Goal: Task Accomplishment & Management: Manage account settings

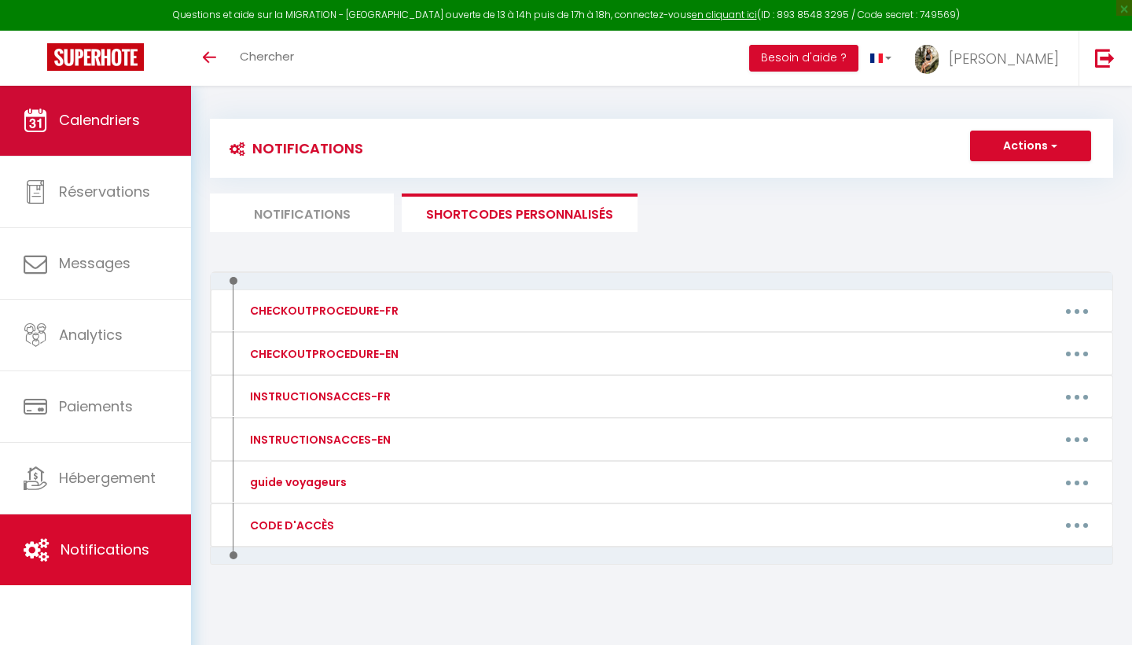
scroll to position [55, 0]
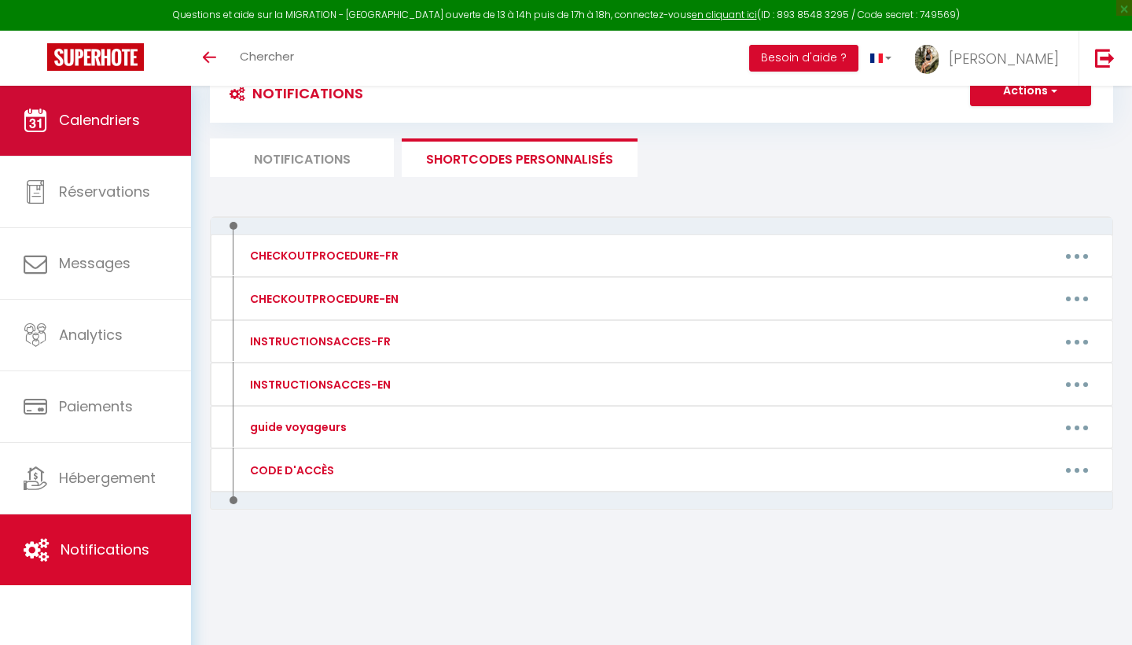
click at [88, 108] on link "Calendriers" at bounding box center [95, 120] width 191 height 71
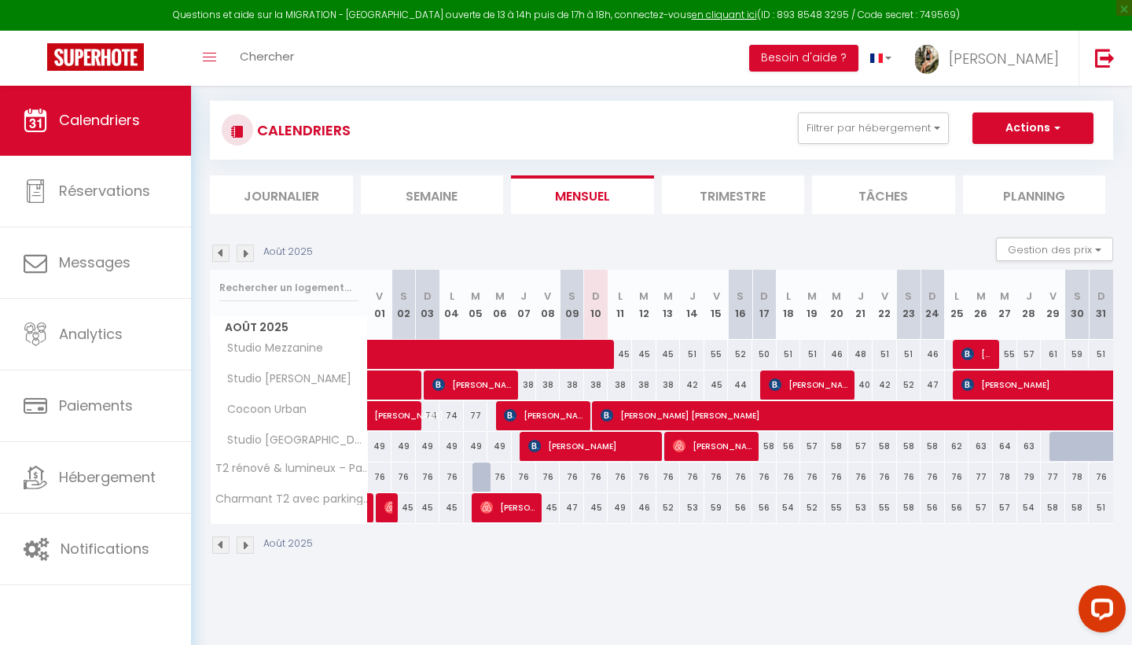
scroll to position [85, 0]
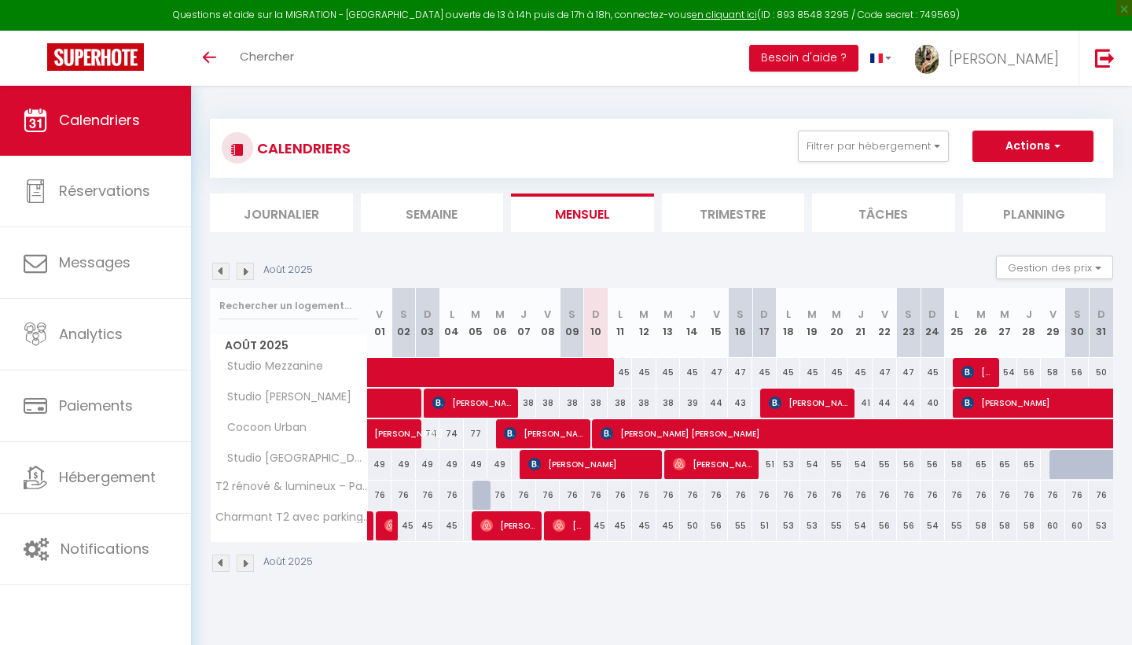
select select
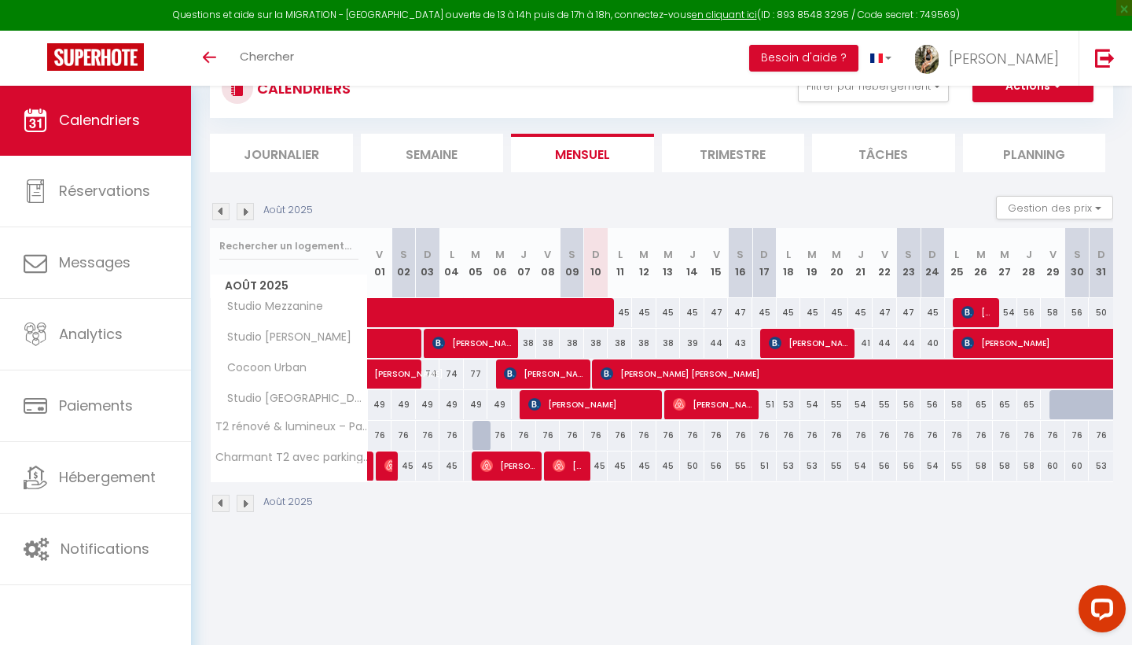
click at [525, 476] on span "[PERSON_NAME]" at bounding box center [508, 465] width 57 height 30
select select "OK"
select select "0"
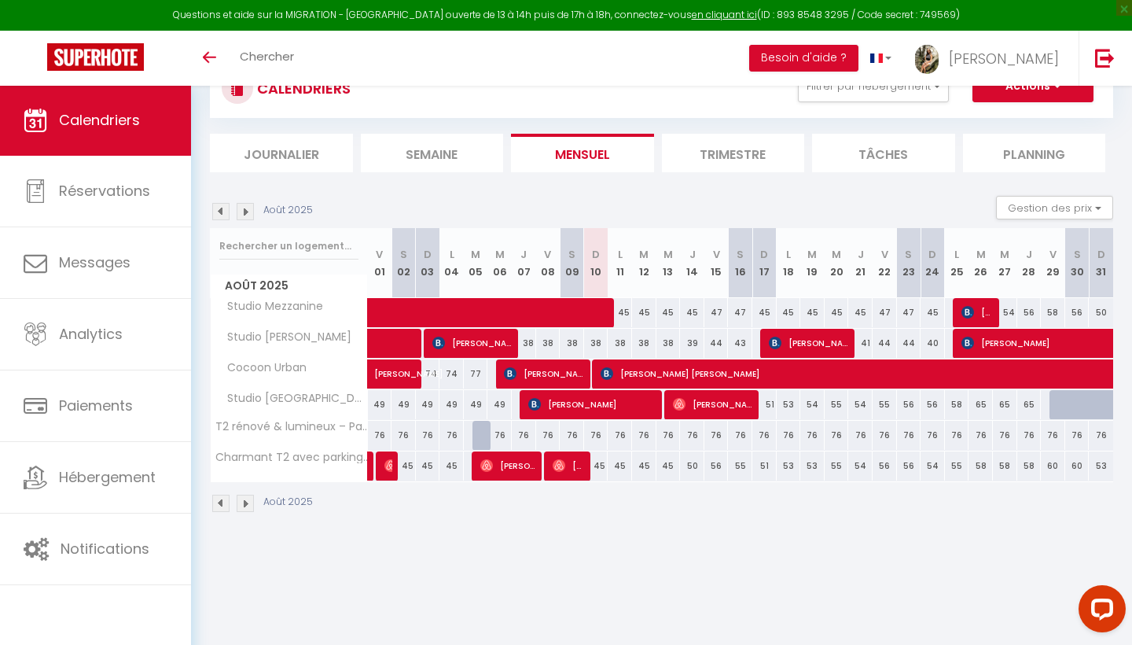
select select "1"
select select
select select "28209"
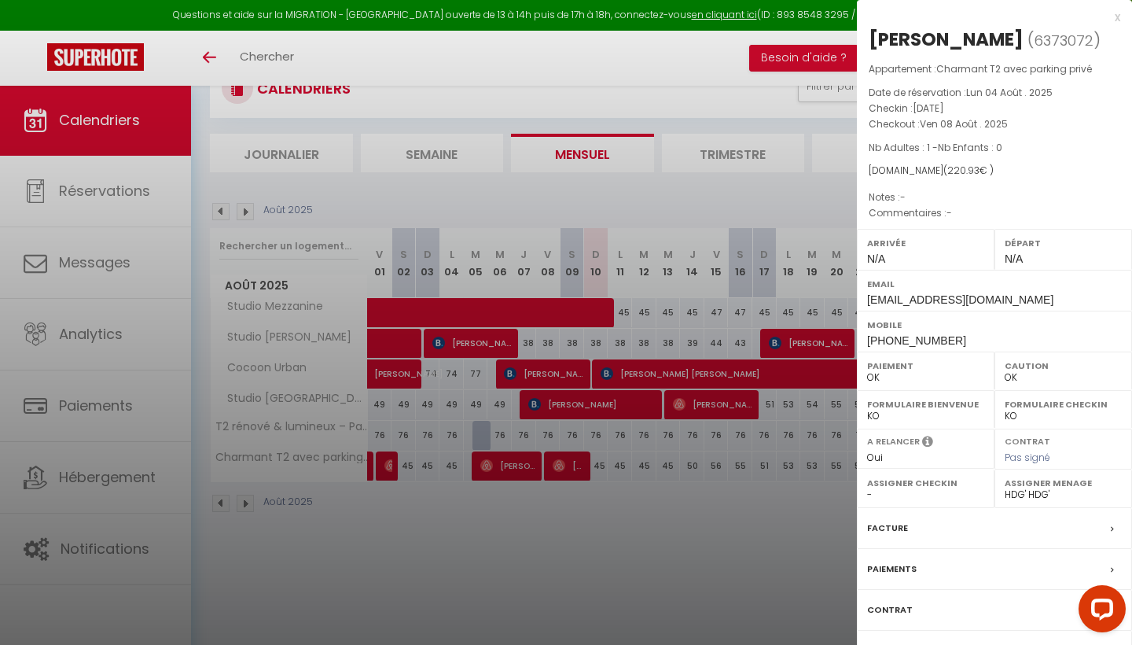
click at [703, 541] on div at bounding box center [566, 322] width 1132 height 645
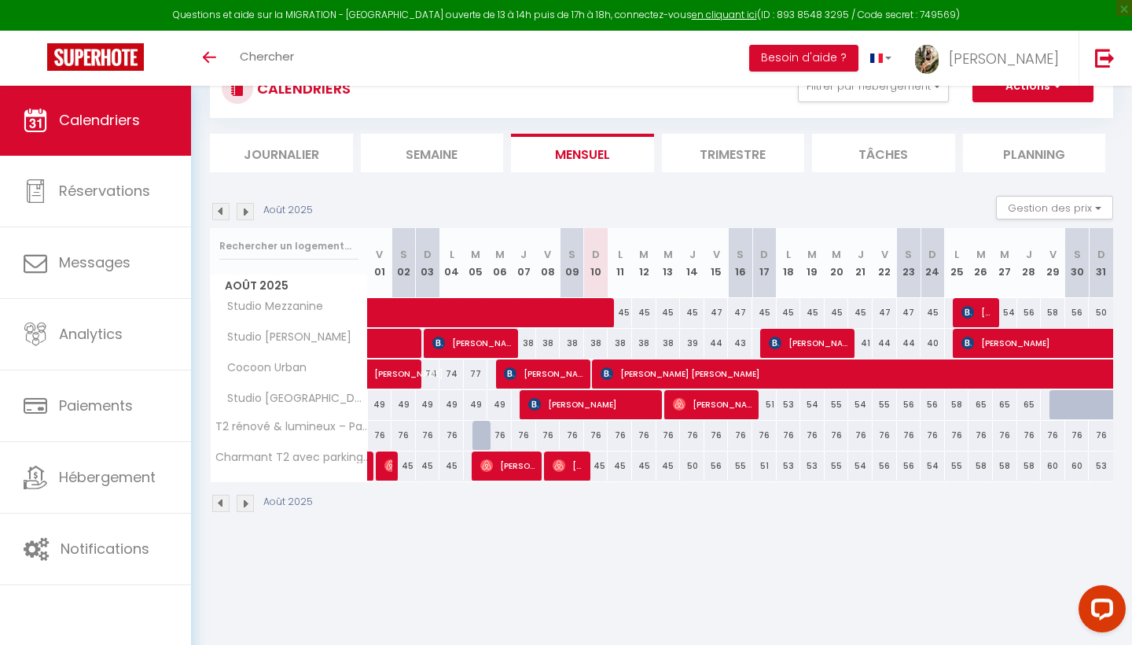
click at [574, 468] on span "Sandy" at bounding box center [569, 465] width 32 height 30
select select "KO"
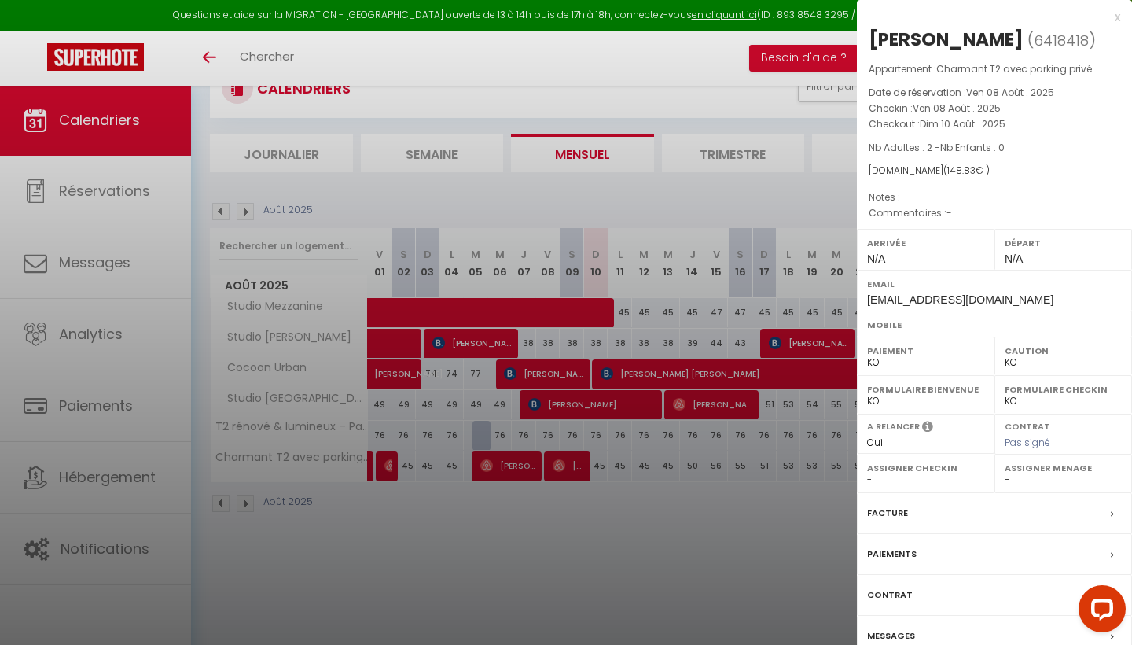
select select "28209"
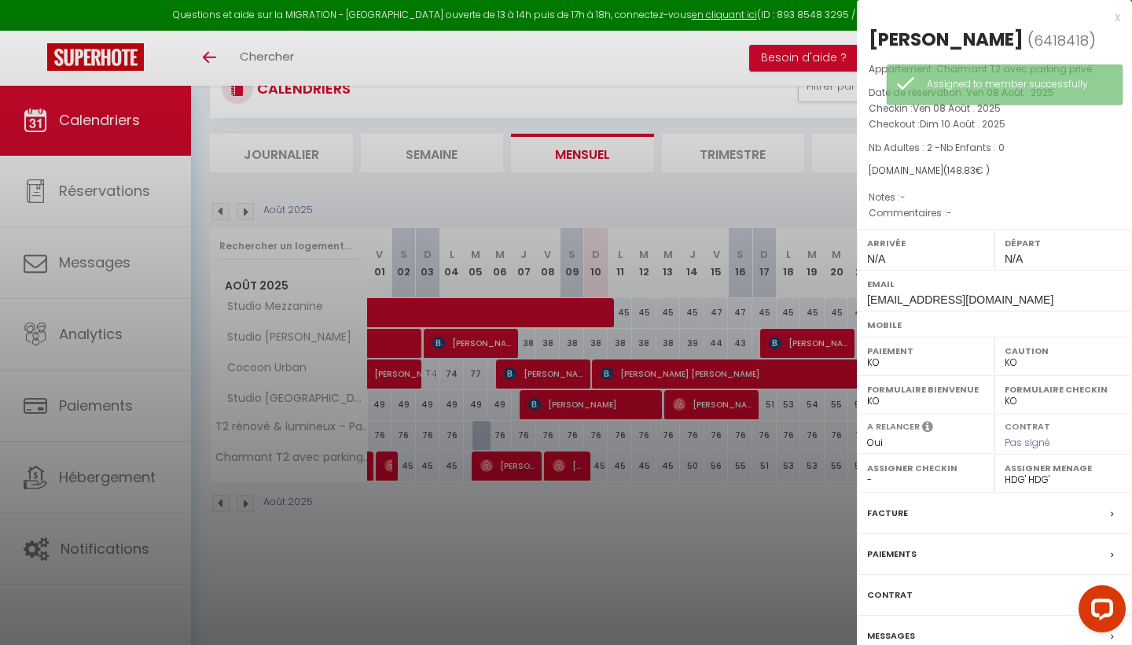
click at [676, 545] on div at bounding box center [566, 322] width 1132 height 645
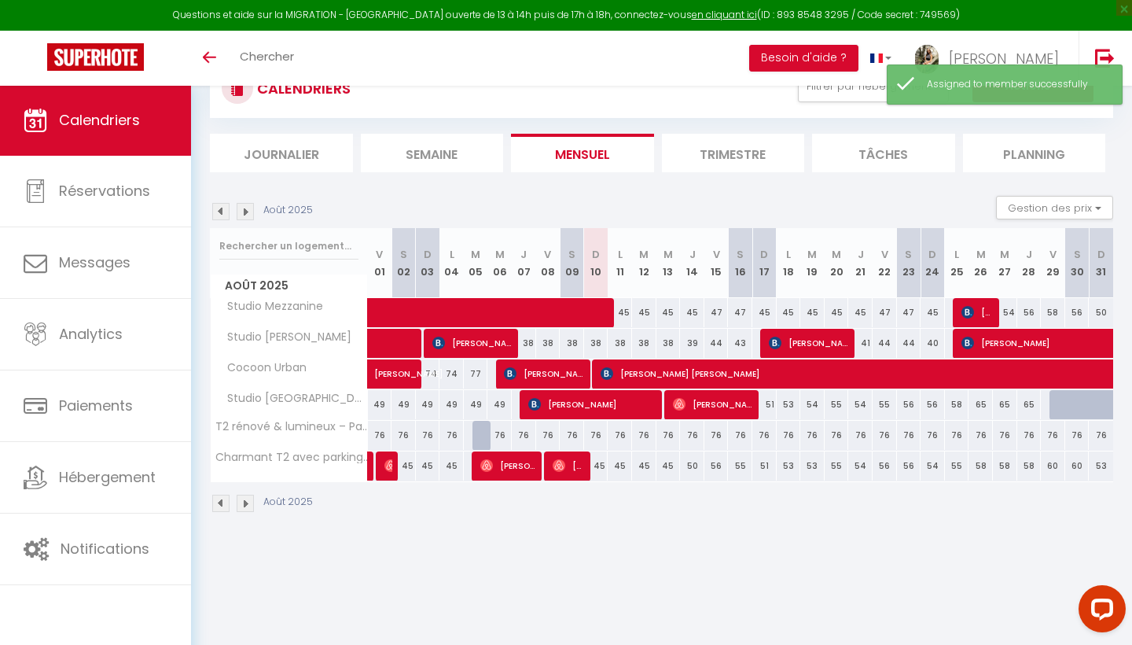
click at [557, 366] on span "[PERSON_NAME]" at bounding box center [544, 373] width 81 height 30
select select "OK"
select select "28209"
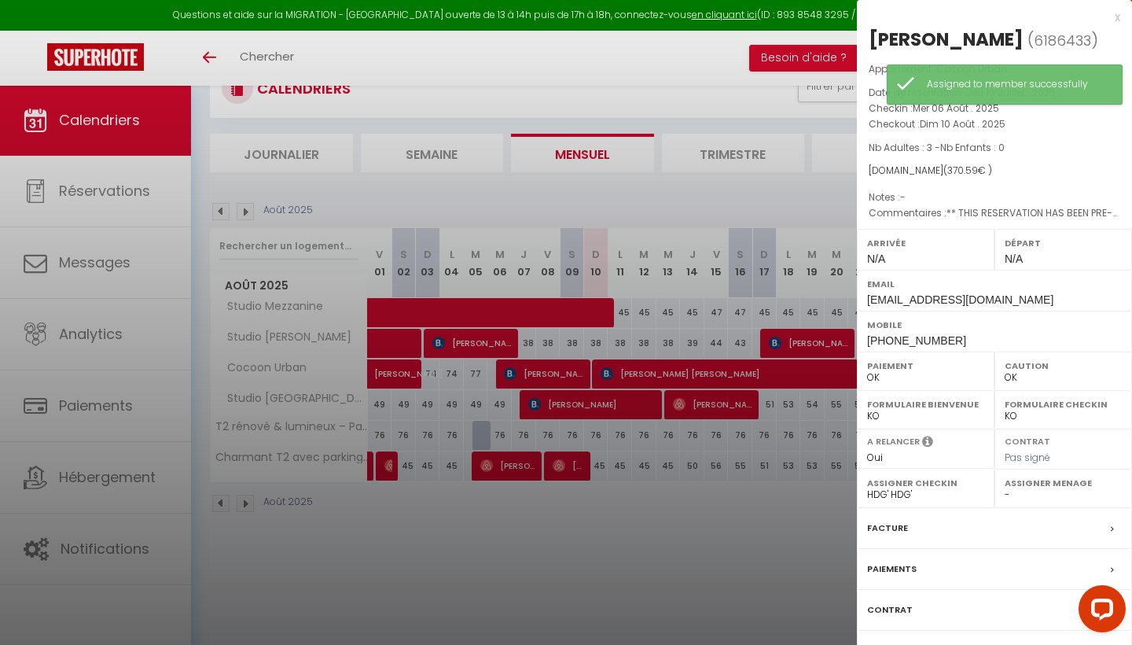
click at [1006, 486] on label "Assigner Menage" at bounding box center [1063, 483] width 117 height 16
select select "28209"
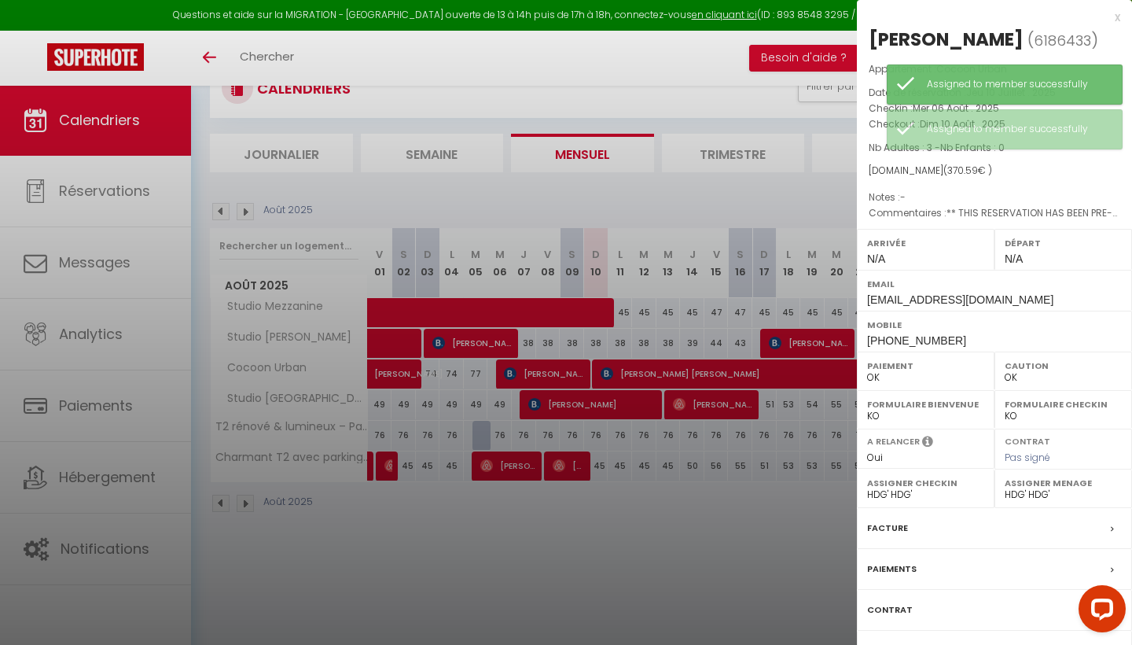
click at [747, 529] on div at bounding box center [566, 322] width 1132 height 645
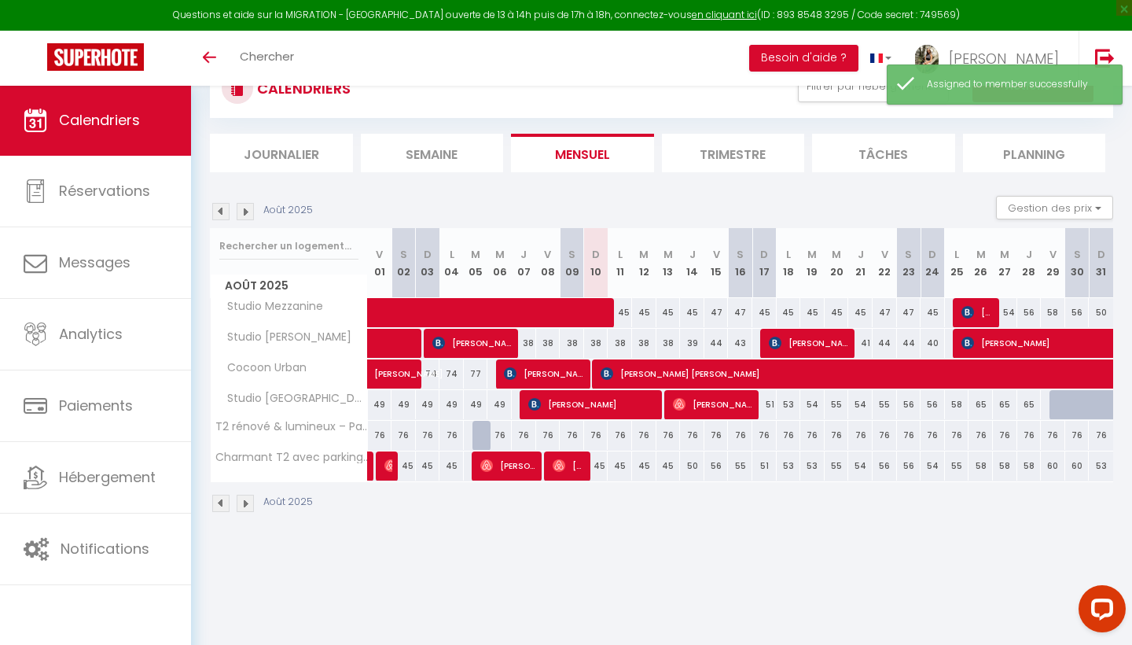
click at [490, 340] on span "[PERSON_NAME]" at bounding box center [472, 343] width 81 height 30
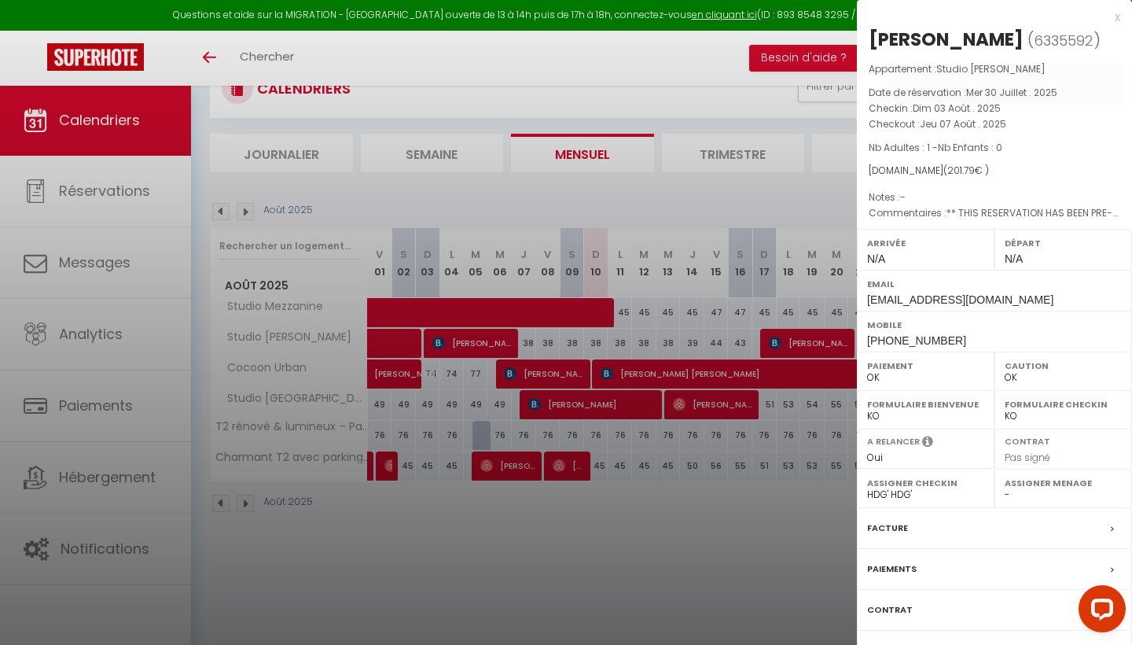
select select "28209"
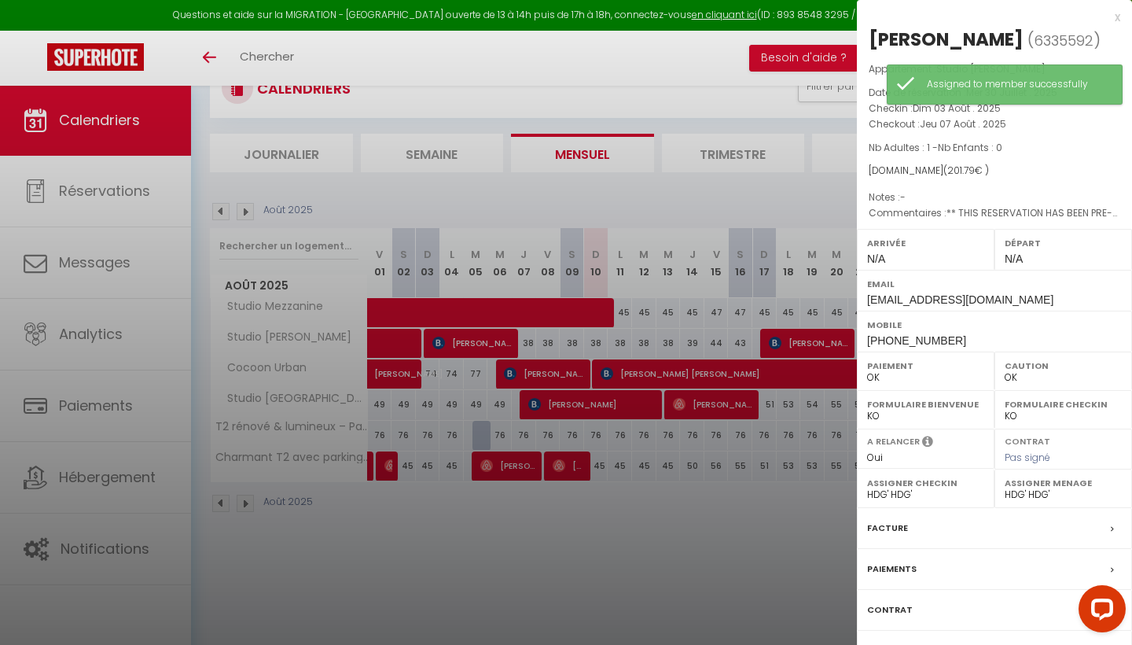
click at [710, 555] on div at bounding box center [566, 322] width 1132 height 645
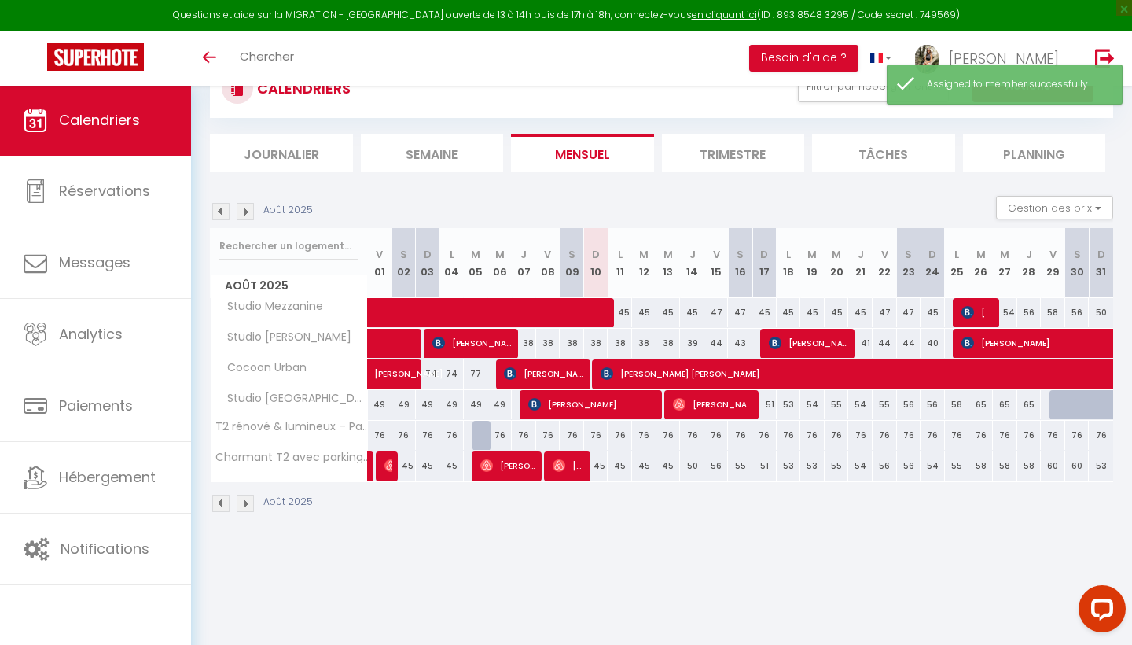
click at [593, 312] on span at bounding box center [565, 313] width 362 height 30
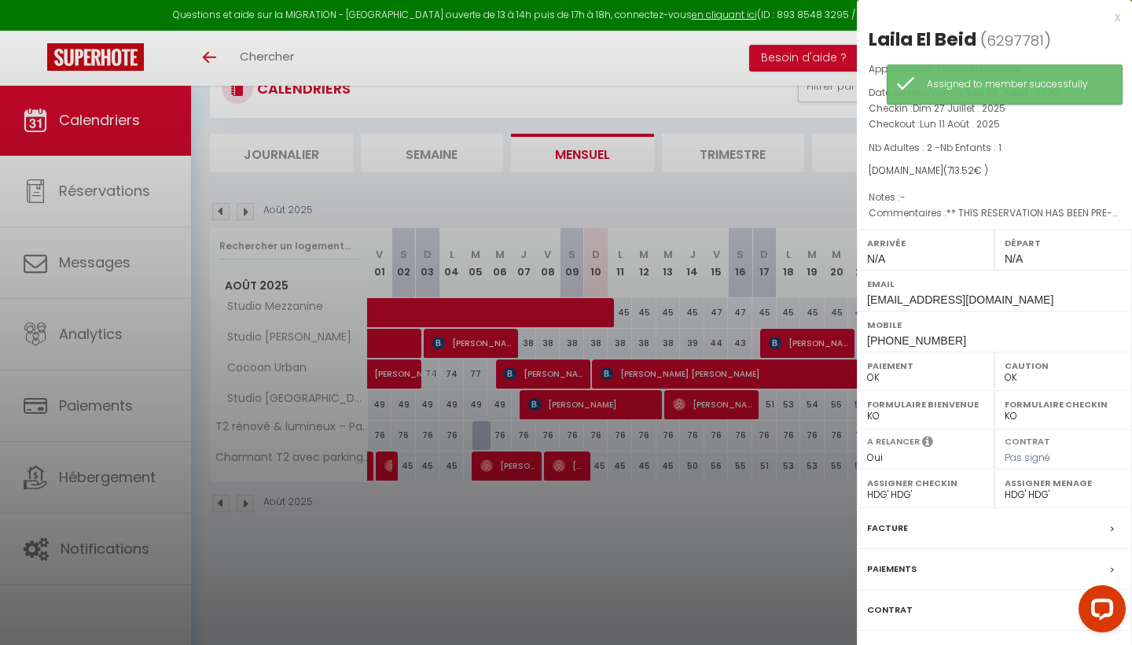
click at [758, 537] on div at bounding box center [566, 322] width 1132 height 645
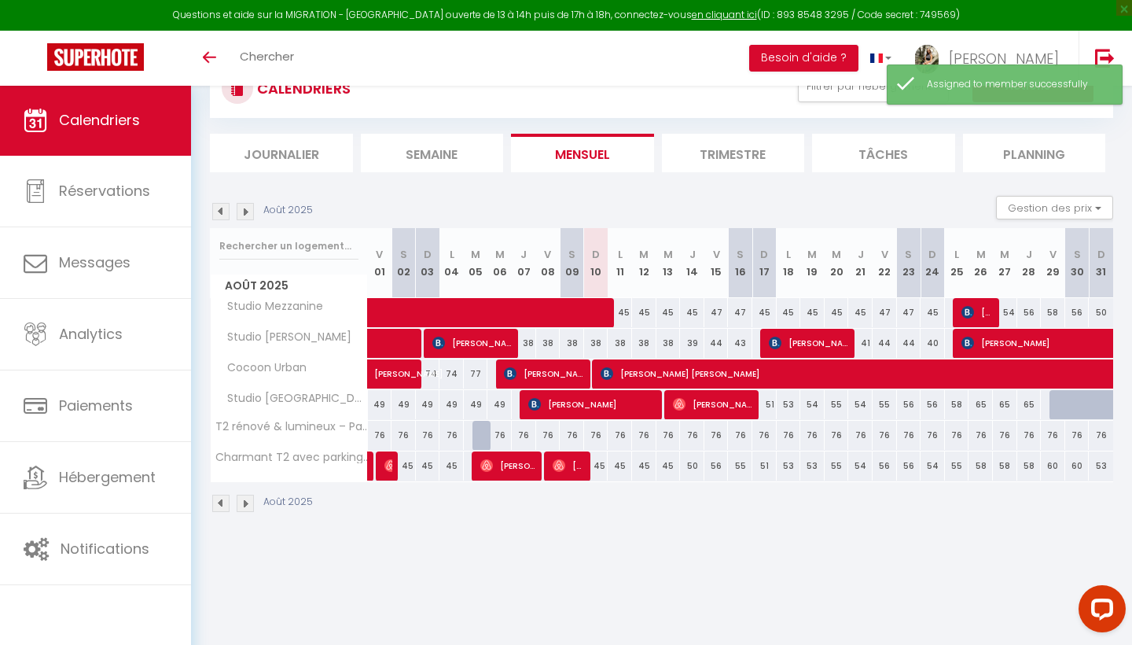
click at [714, 410] on span "[PERSON_NAME]" at bounding box center [713, 404] width 81 height 30
select select
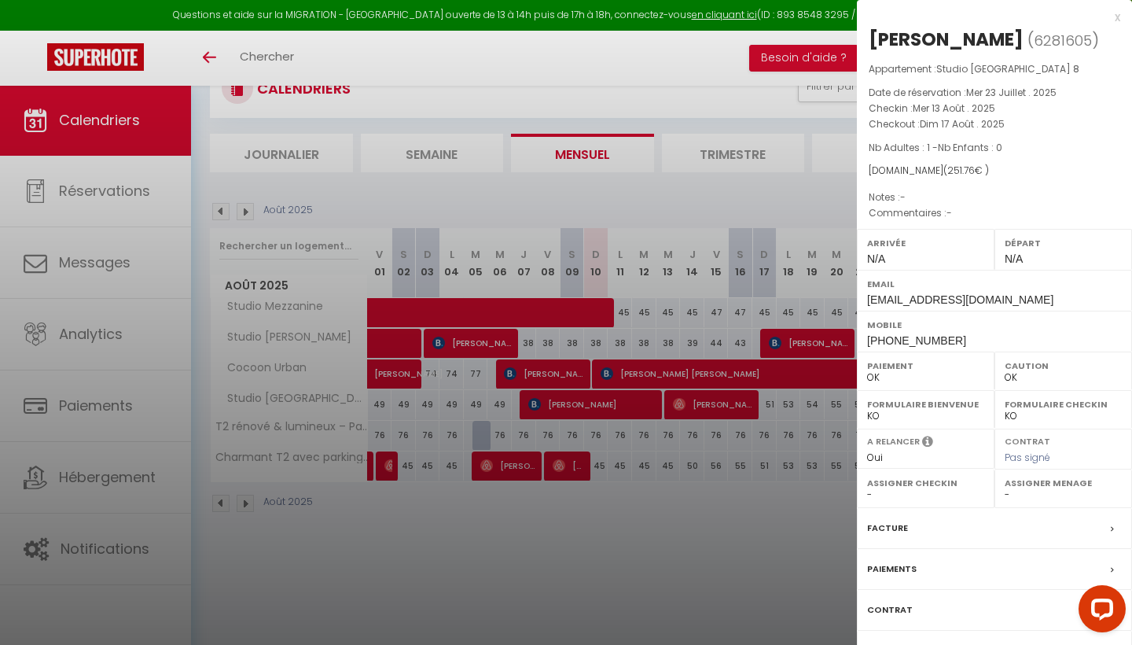
select select "28209"
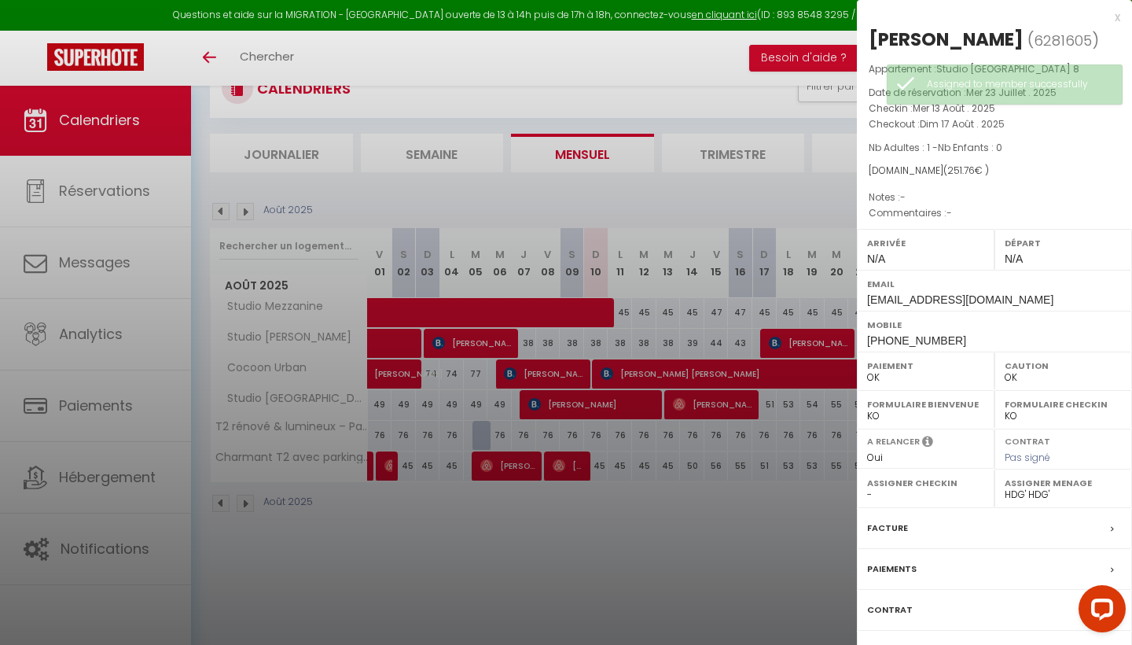
click at [780, 548] on div at bounding box center [566, 322] width 1132 height 645
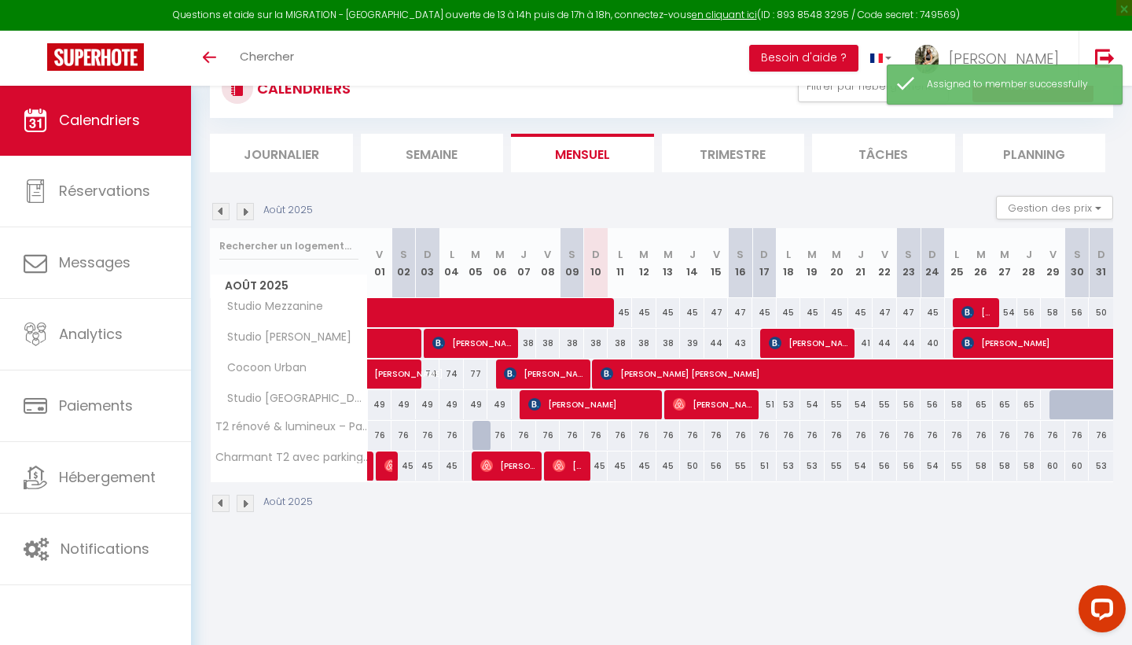
click at [800, 340] on span "[PERSON_NAME]" at bounding box center [809, 343] width 81 height 30
select select "28209"
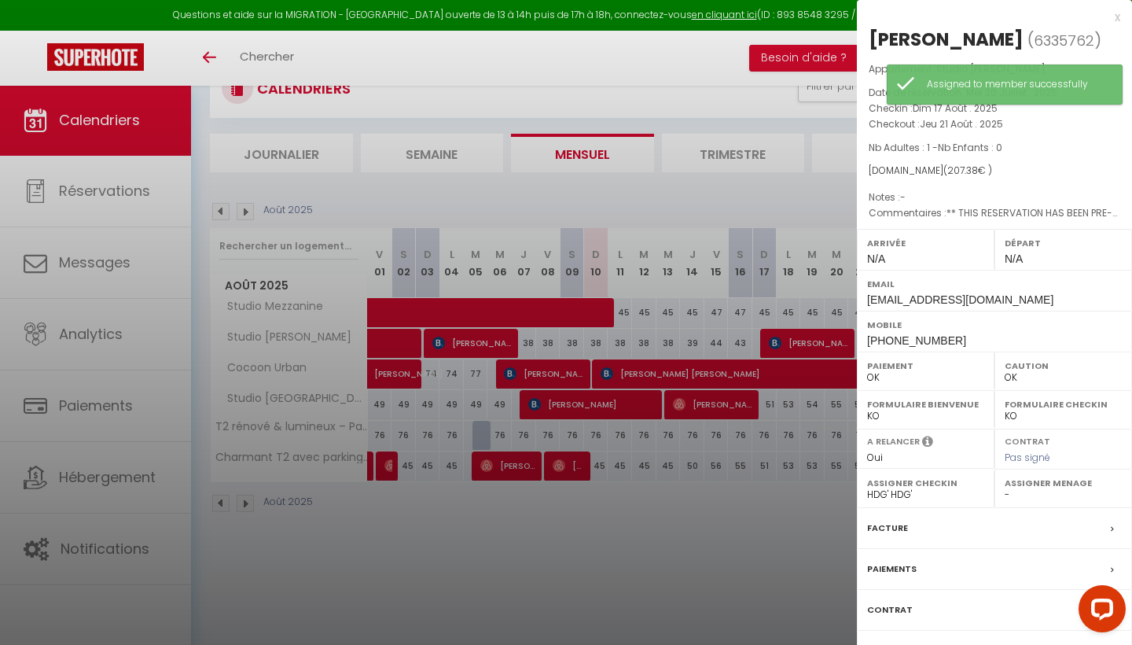
click at [1010, 481] on label "Assigner Menage" at bounding box center [1063, 483] width 117 height 16
click at [1010, 482] on label "Assigner Menage" at bounding box center [1063, 483] width 117 height 16
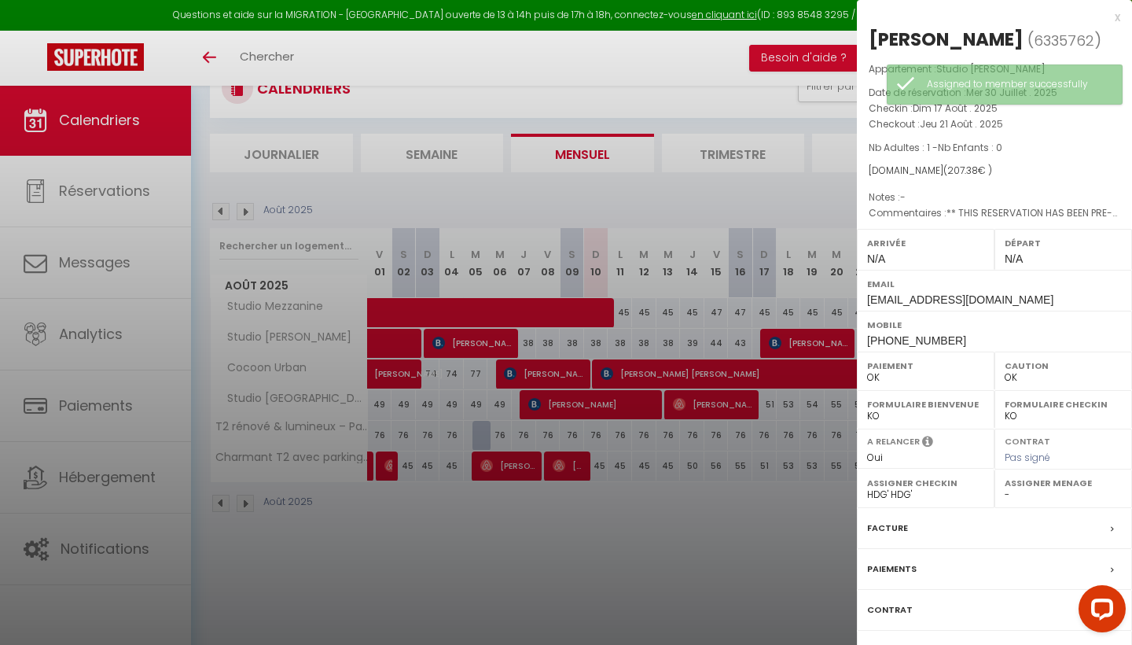
select select "28209"
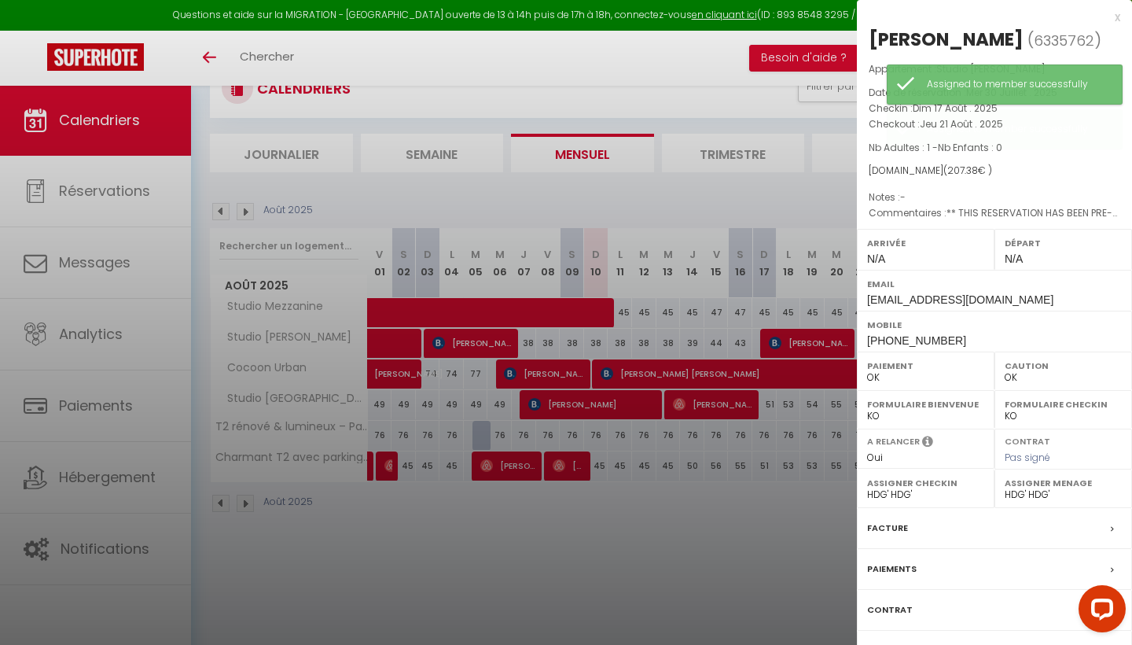
click at [849, 568] on div at bounding box center [566, 322] width 1132 height 645
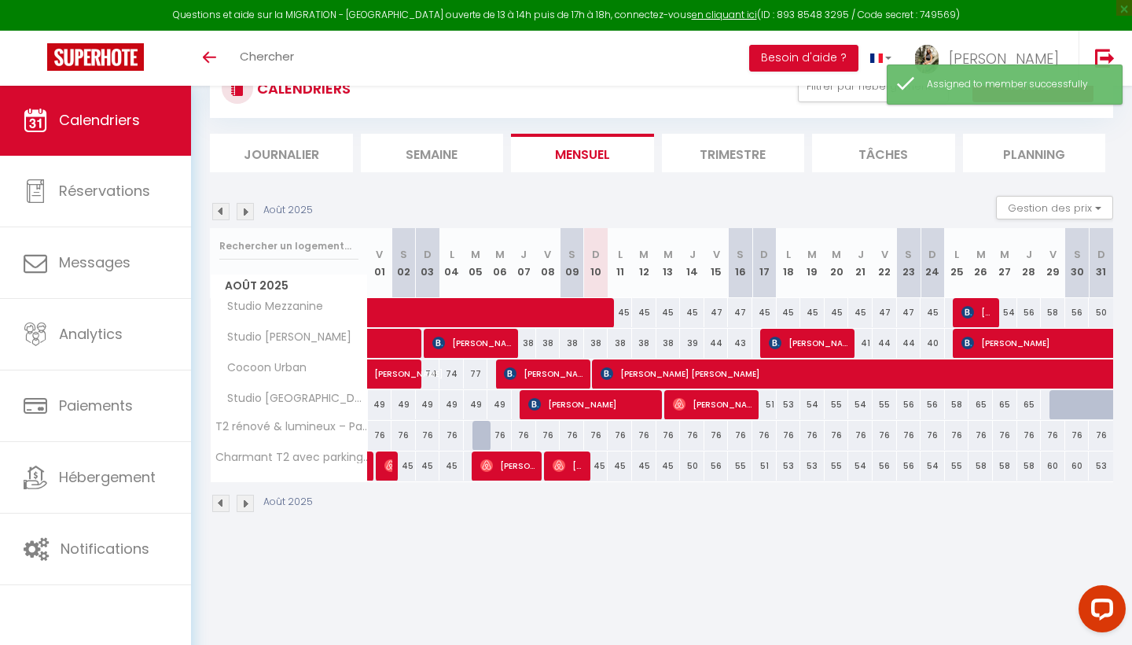
click at [975, 309] on span "[PERSON_NAME]" at bounding box center [977, 312] width 32 height 30
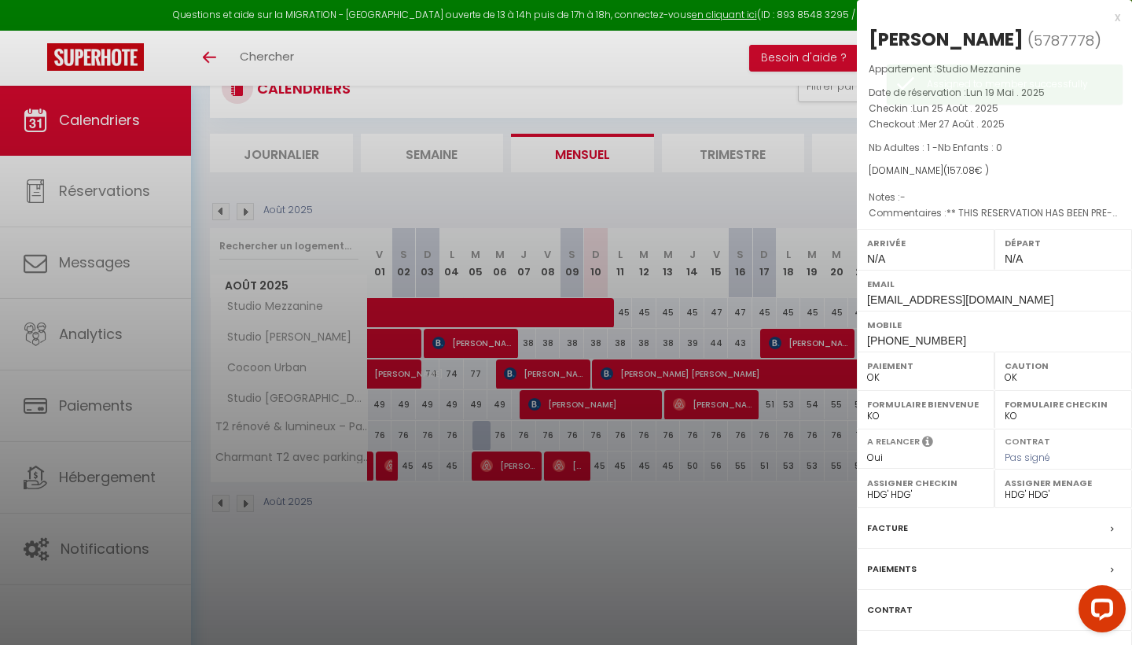
click at [793, 504] on div at bounding box center [566, 322] width 1132 height 645
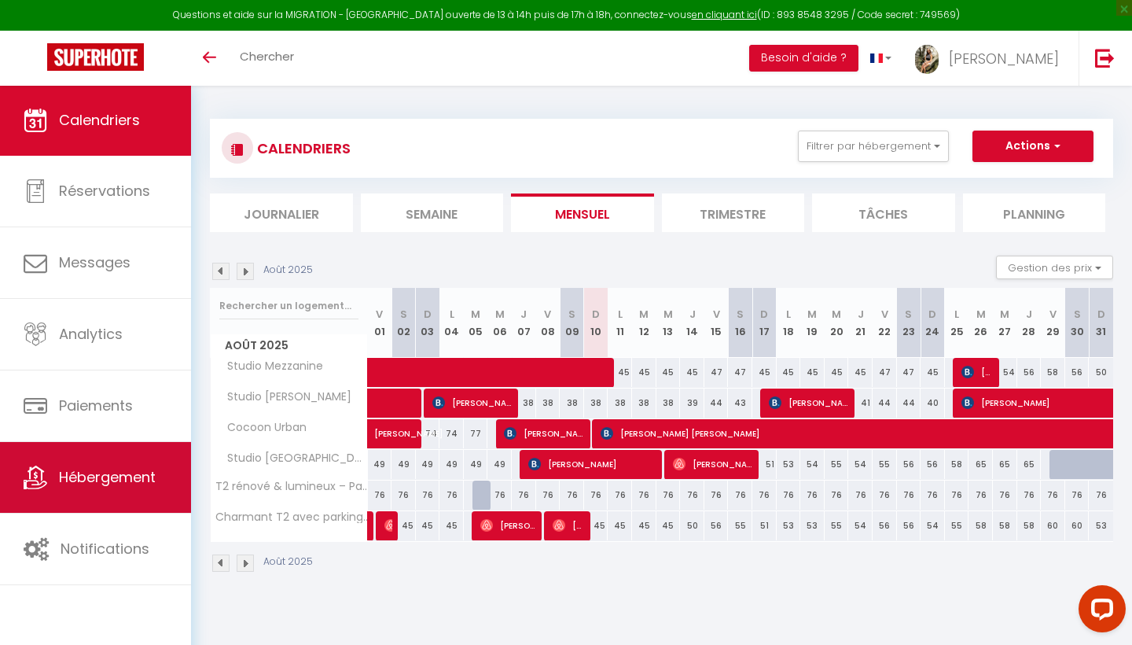
click at [77, 455] on link "Hébergement" at bounding box center [95, 477] width 191 height 71
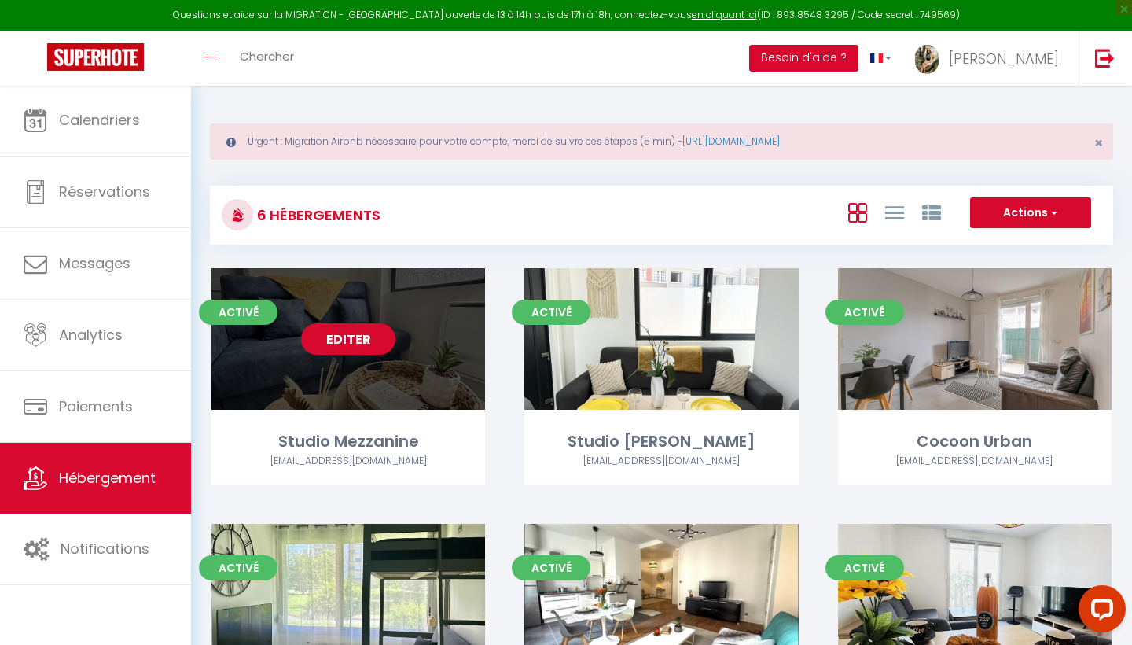
click at [336, 339] on link "Editer" at bounding box center [348, 338] width 94 height 31
click at [361, 340] on link "Editer" at bounding box center [348, 338] width 94 height 31
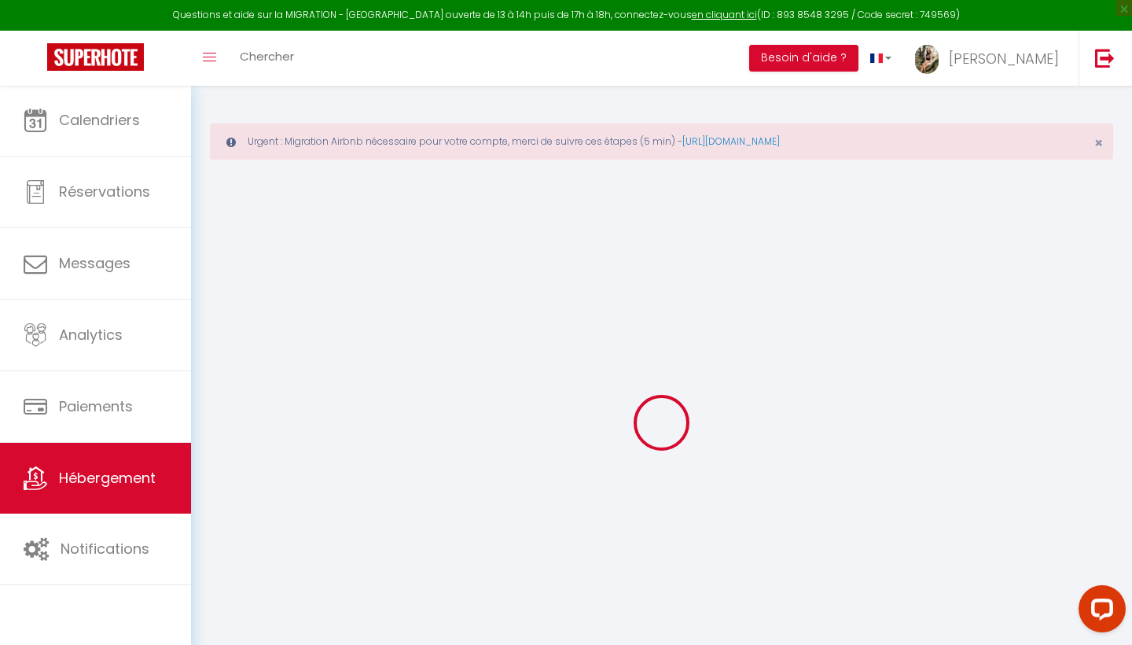
select select "+ 25 %"
select select "+ 35 %"
select select
checkbox input "false"
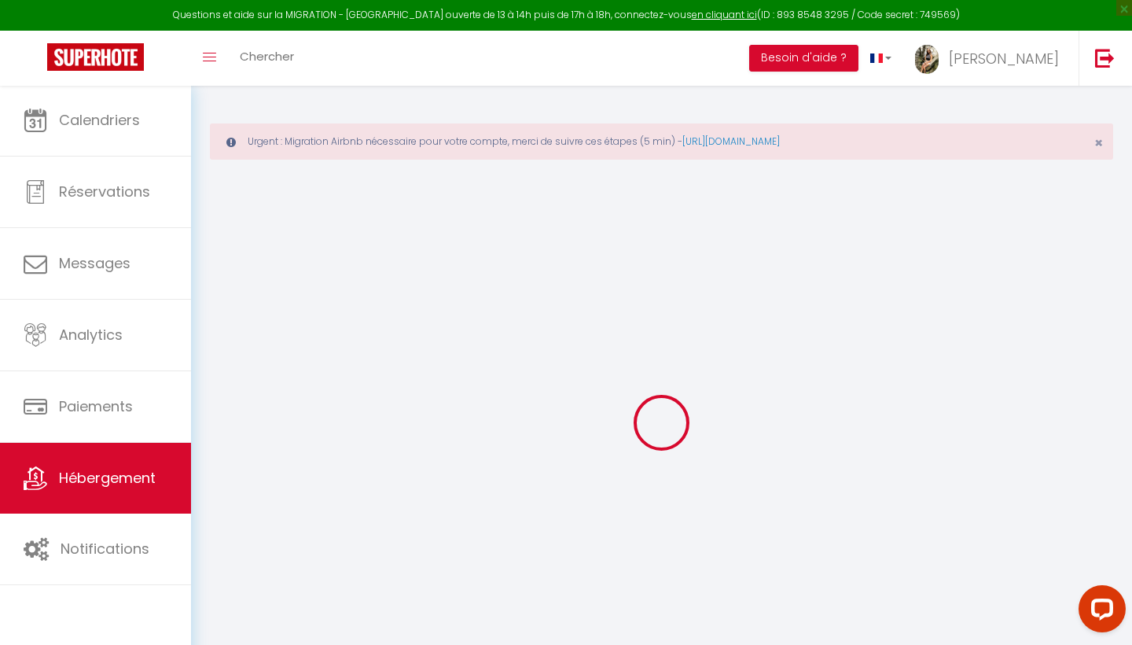
checkbox input "false"
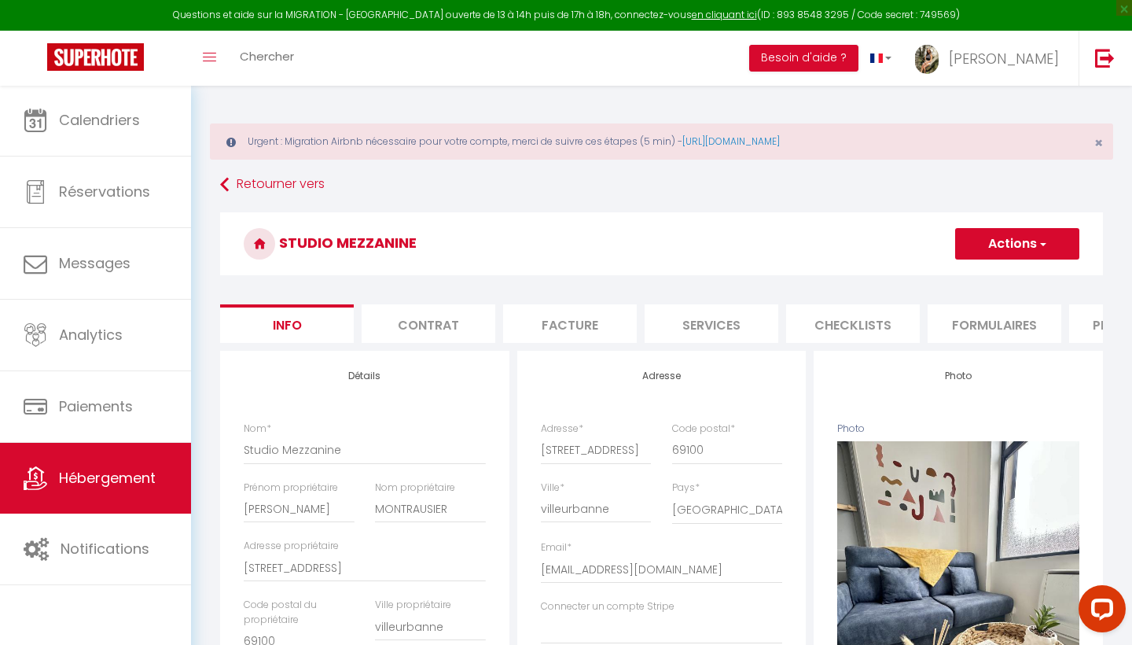
click at [953, 328] on li "Formulaires" at bounding box center [995, 323] width 134 height 39
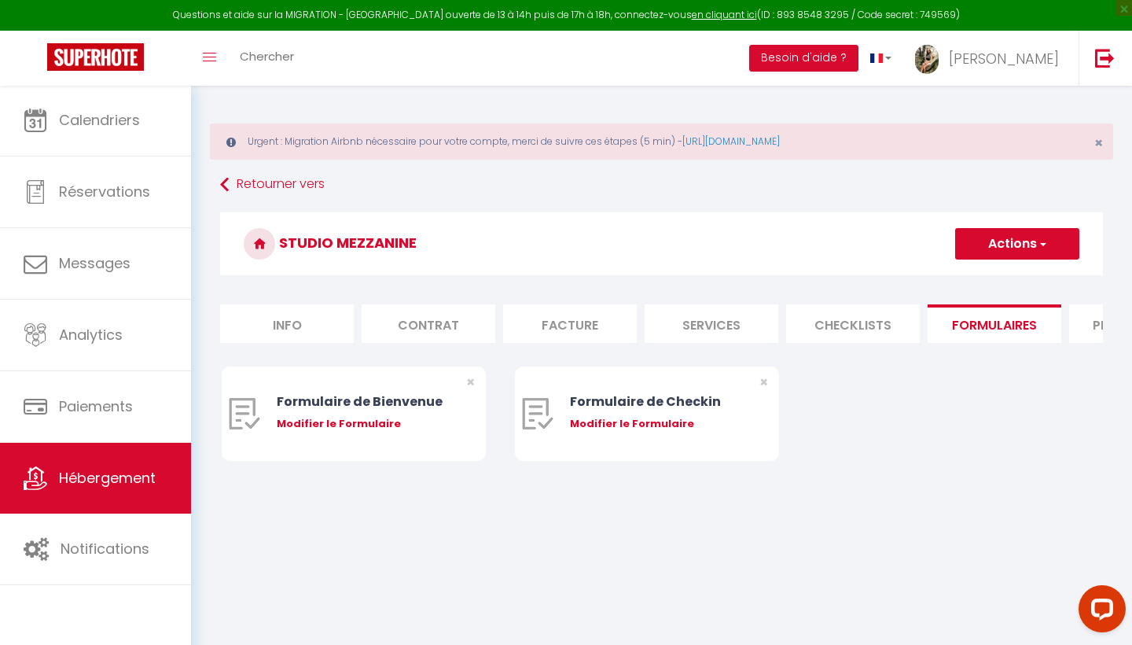
select select "9373-990339305885446439"
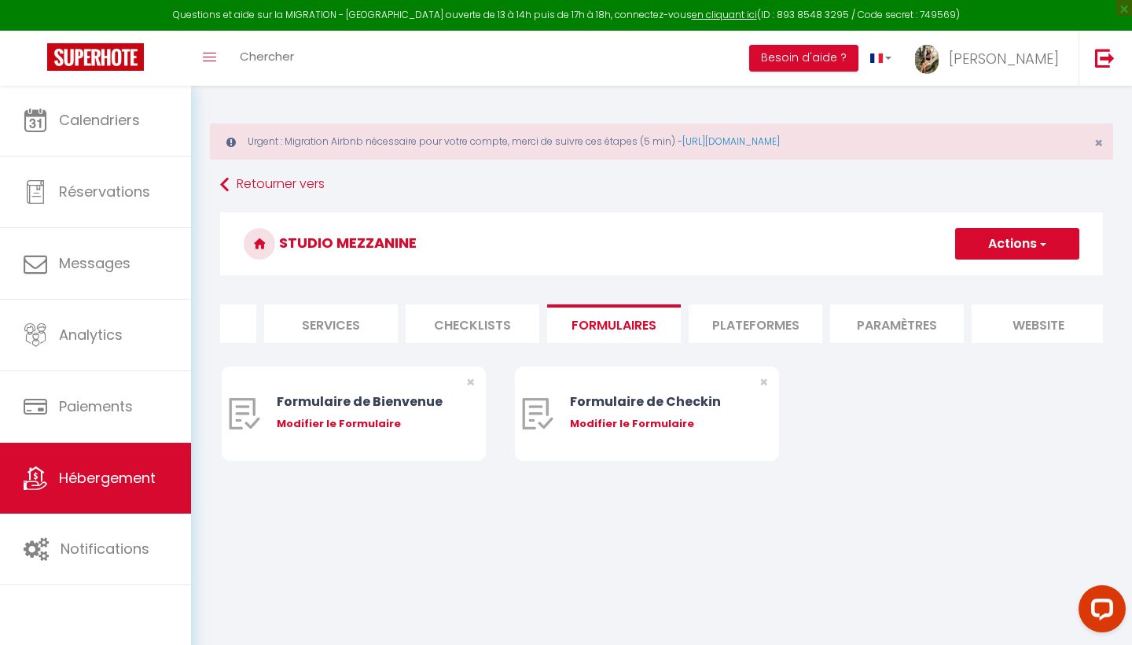
scroll to position [0, 428]
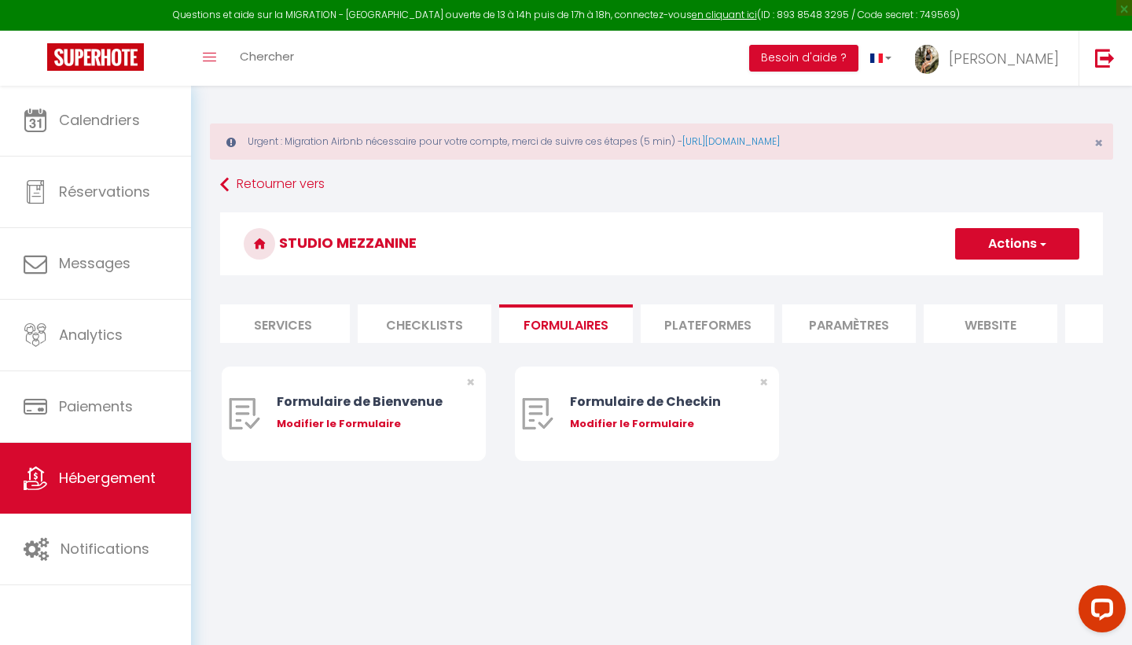
click at [678, 325] on li "Plateformes" at bounding box center [708, 323] width 134 height 39
select select "180"
select select "well_reviewed_guests"
select select "EUR"
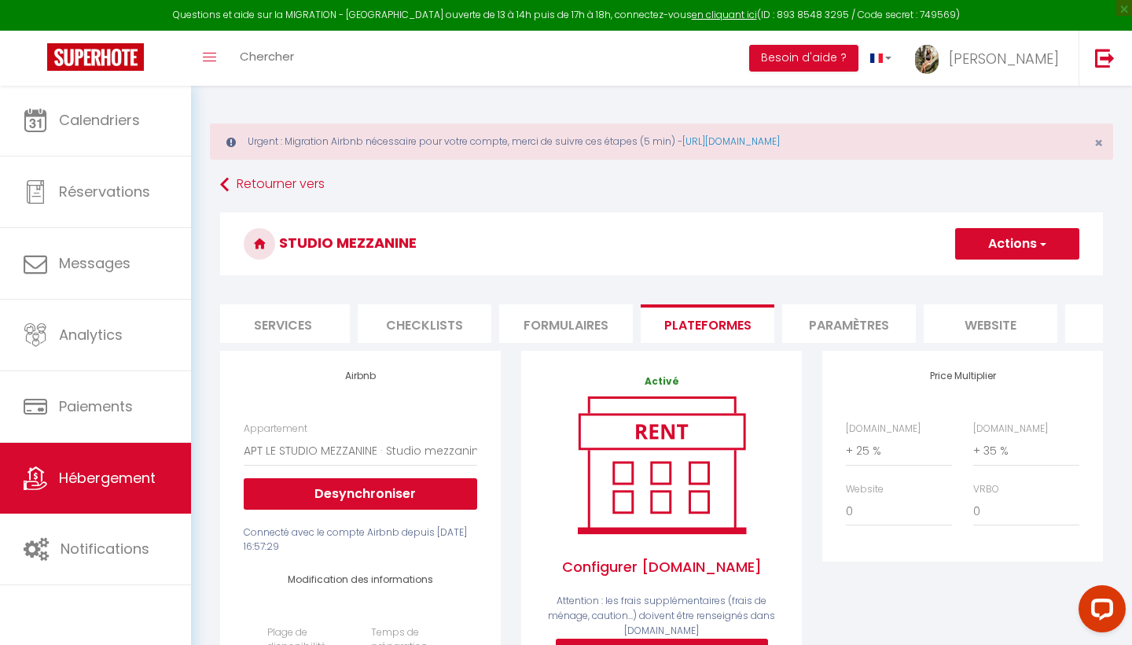
click at [982, 242] on button "Actions" at bounding box center [1017, 243] width 124 height 31
click at [973, 280] on link "Enregistrer" at bounding box center [1016, 278] width 124 height 20
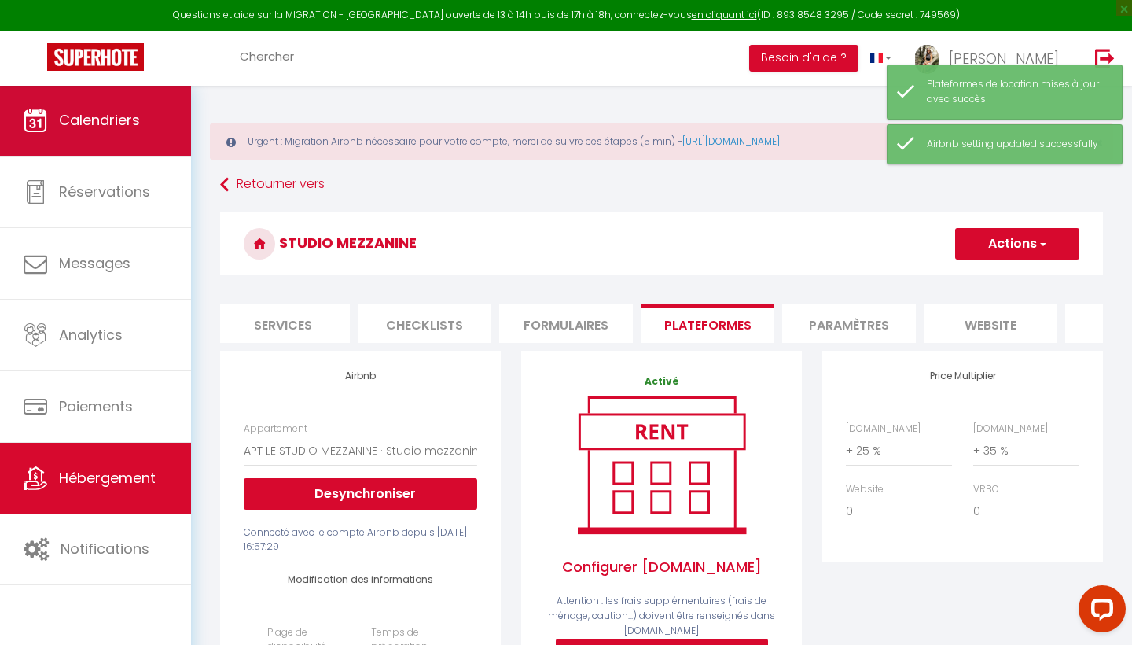
click at [101, 134] on link "Calendriers" at bounding box center [95, 120] width 191 height 71
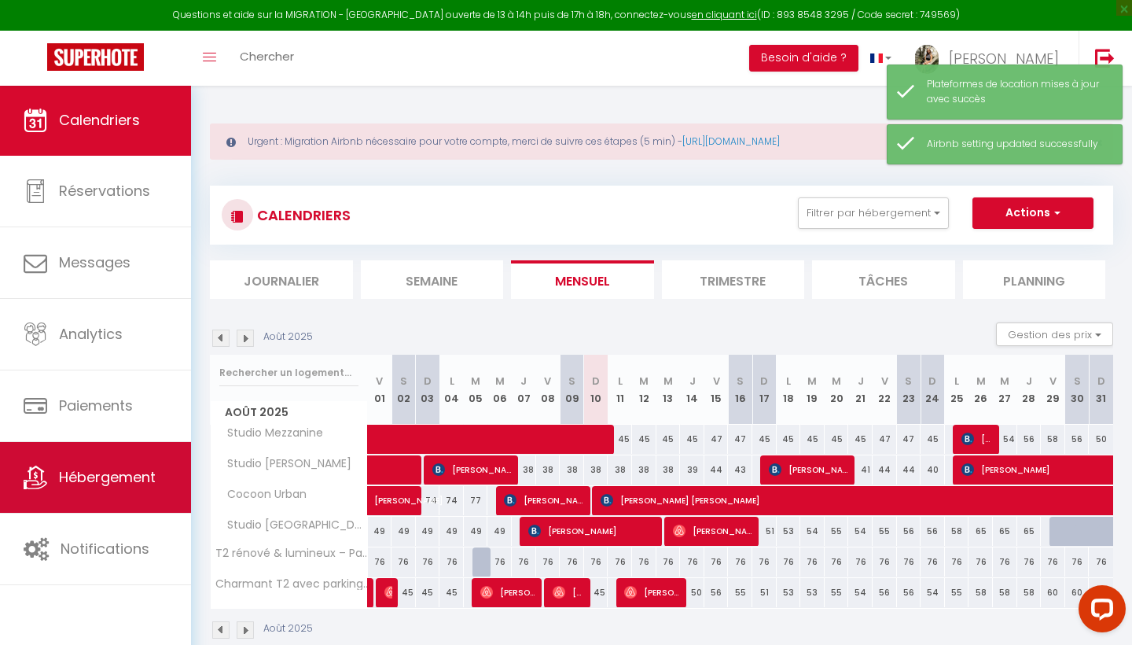
click at [138, 498] on link "Hébergement" at bounding box center [95, 477] width 191 height 71
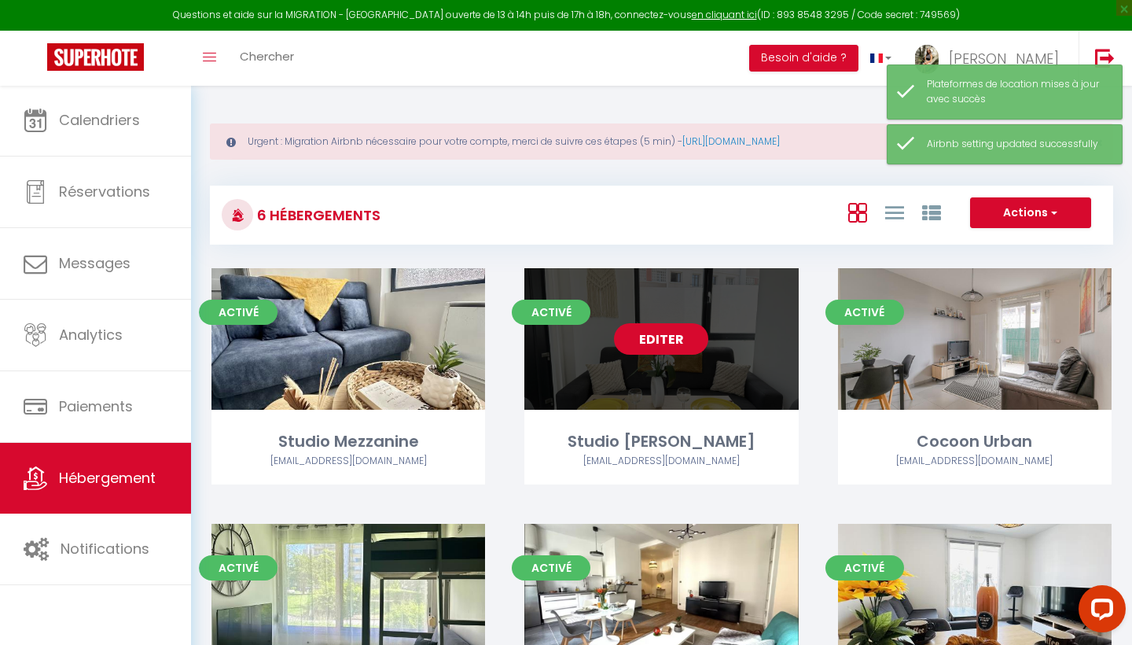
click at [663, 342] on link "Editer" at bounding box center [661, 338] width 94 height 31
select select "3"
select select "2"
select select "1"
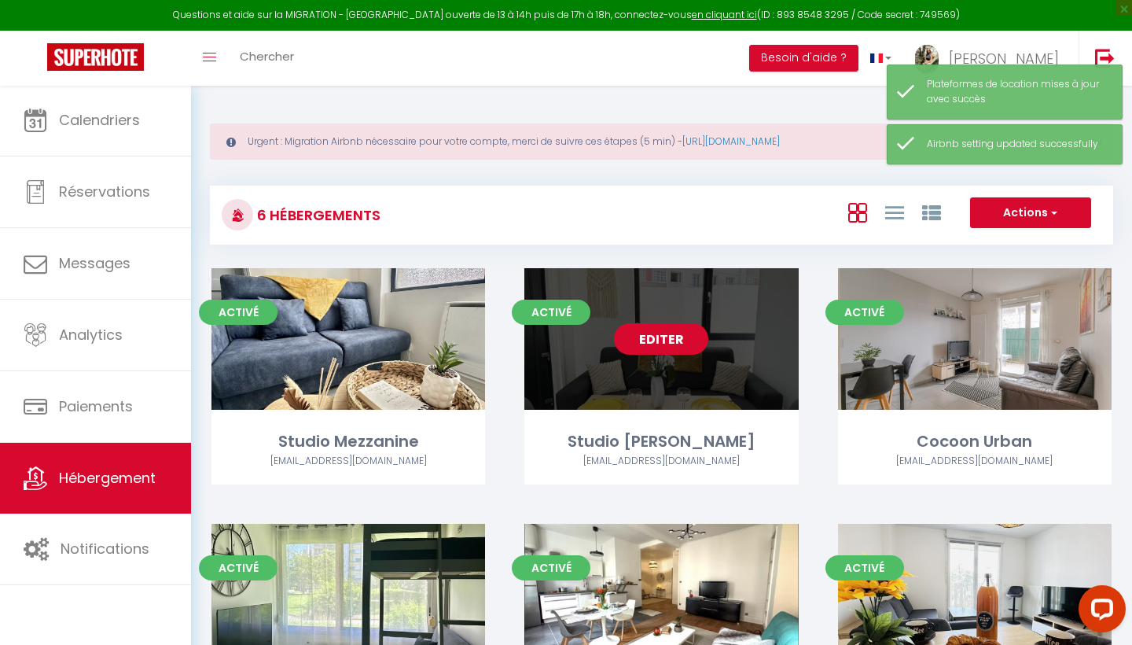
select select "1"
select select
select select "28"
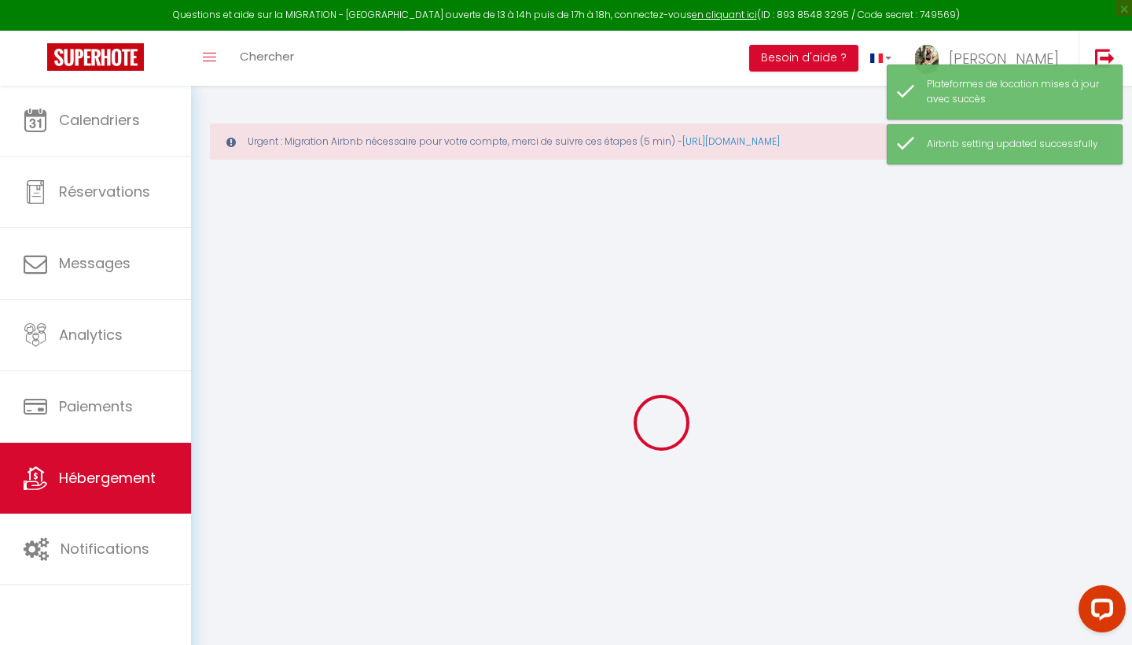
select select
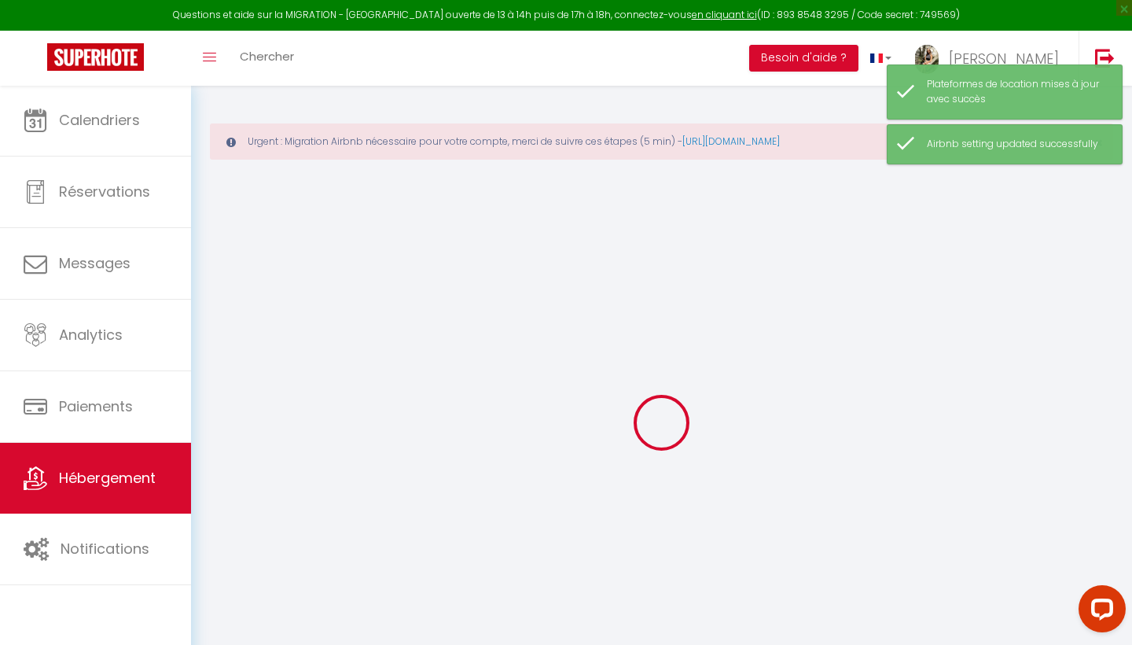
select select
checkbox input "false"
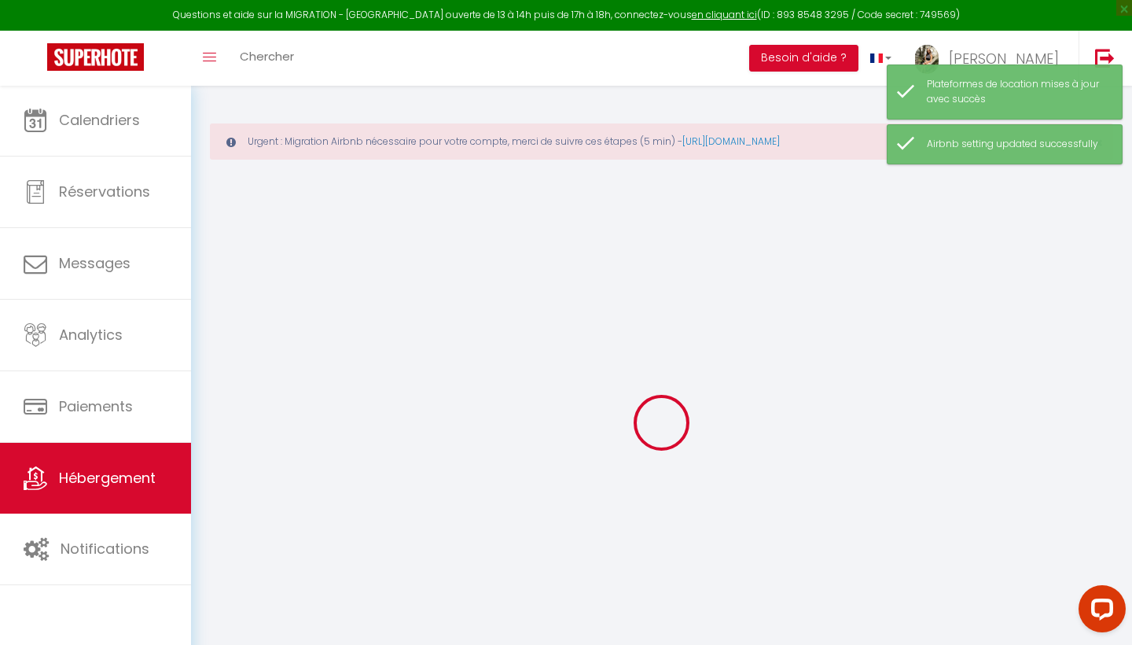
select select
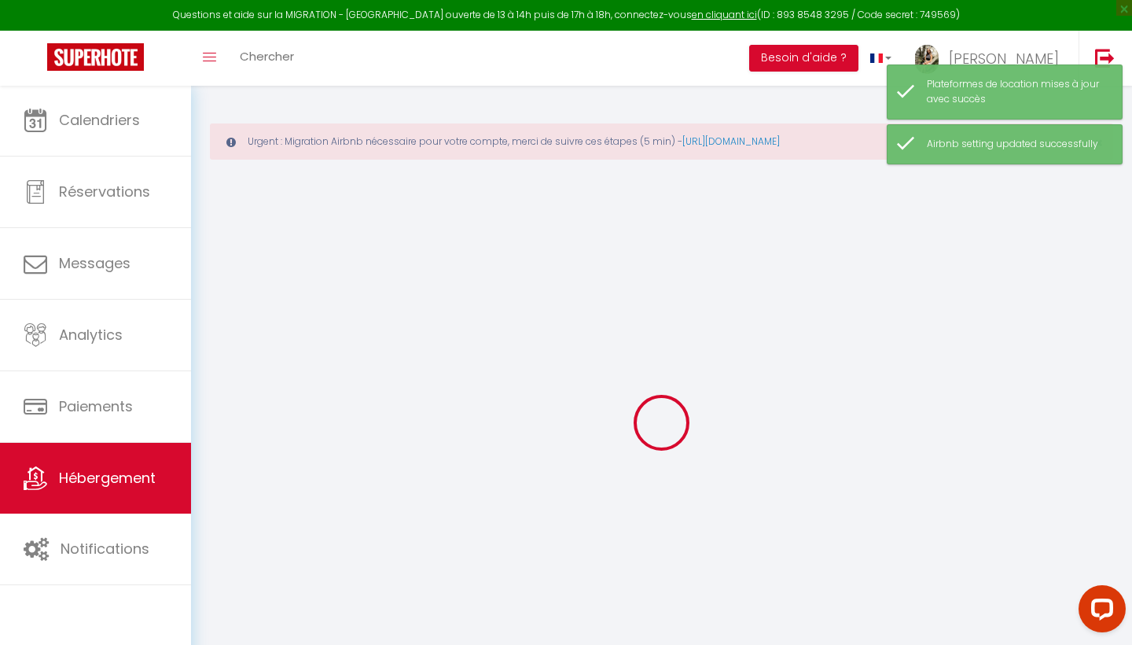
select select
checkbox input "false"
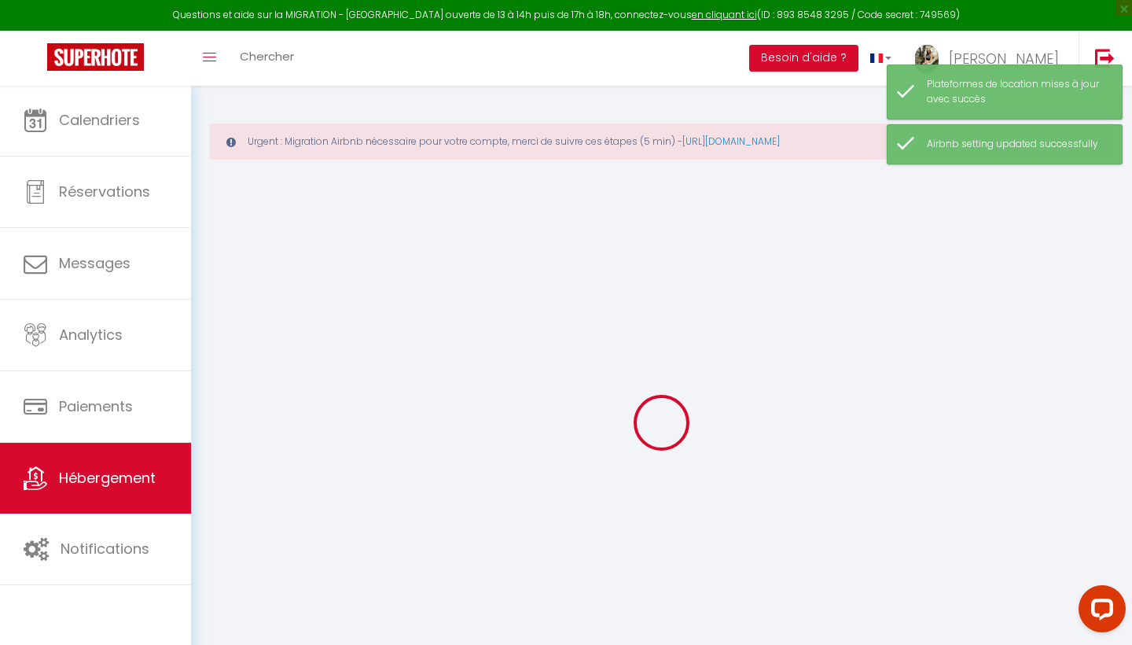
checkbox input "false"
select select
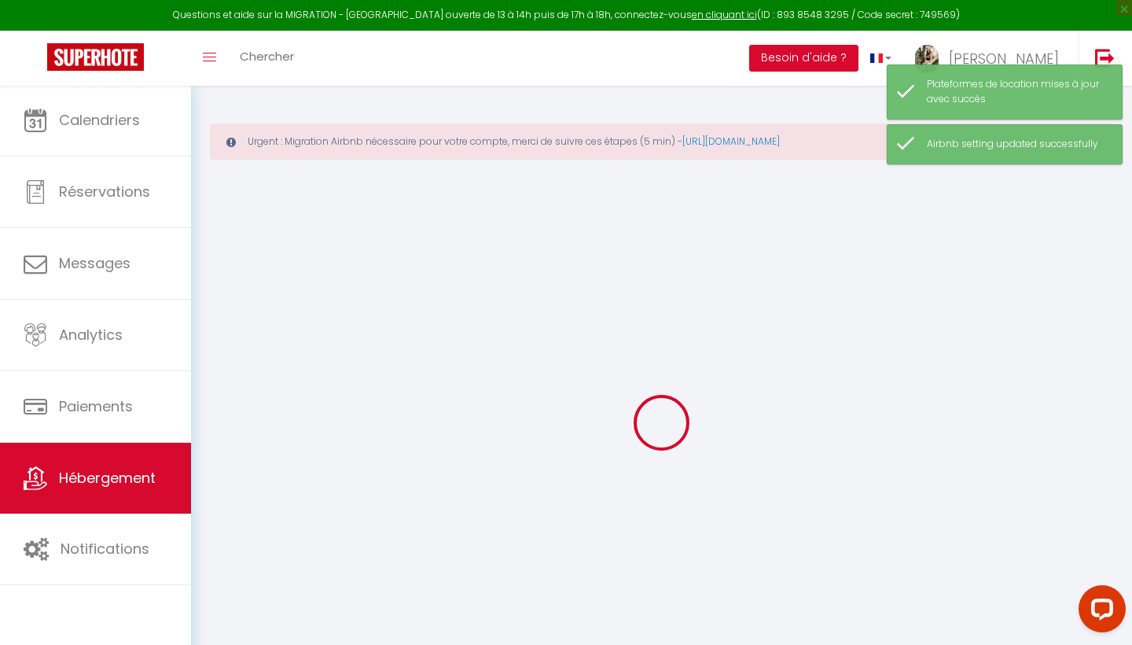
select select
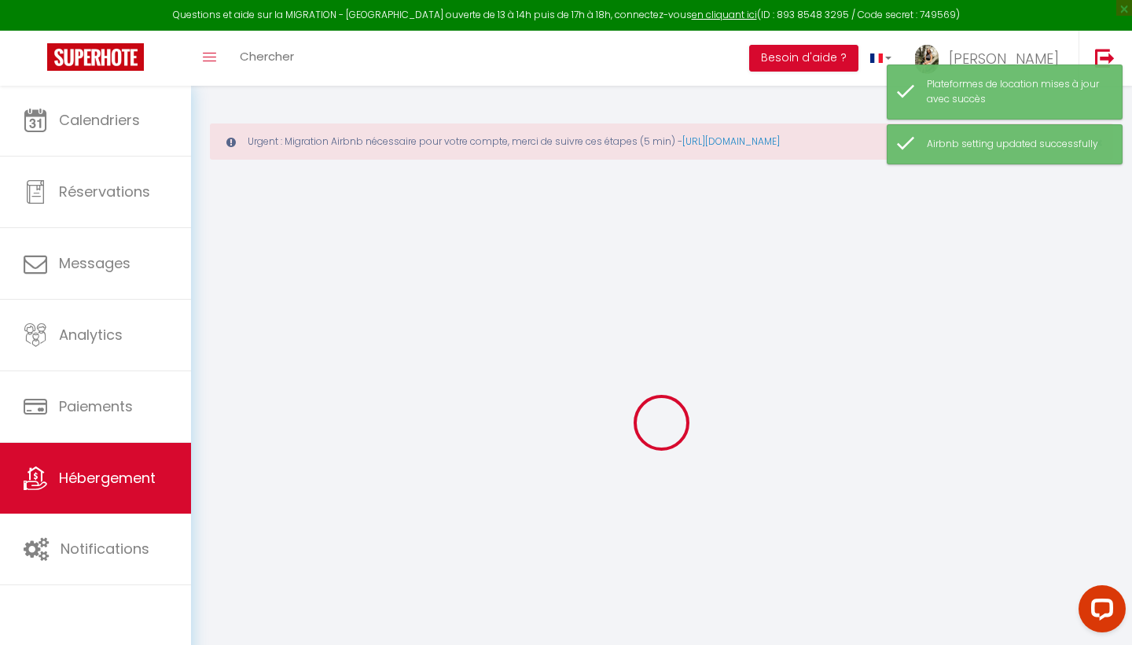
checkbox input "false"
select select
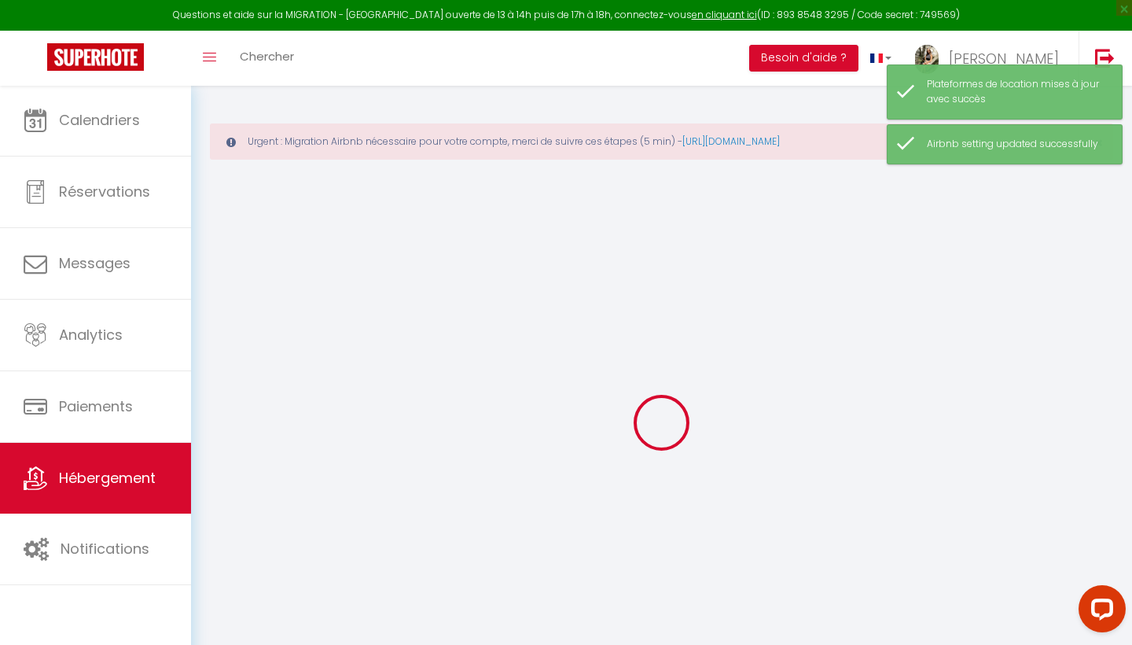
select select
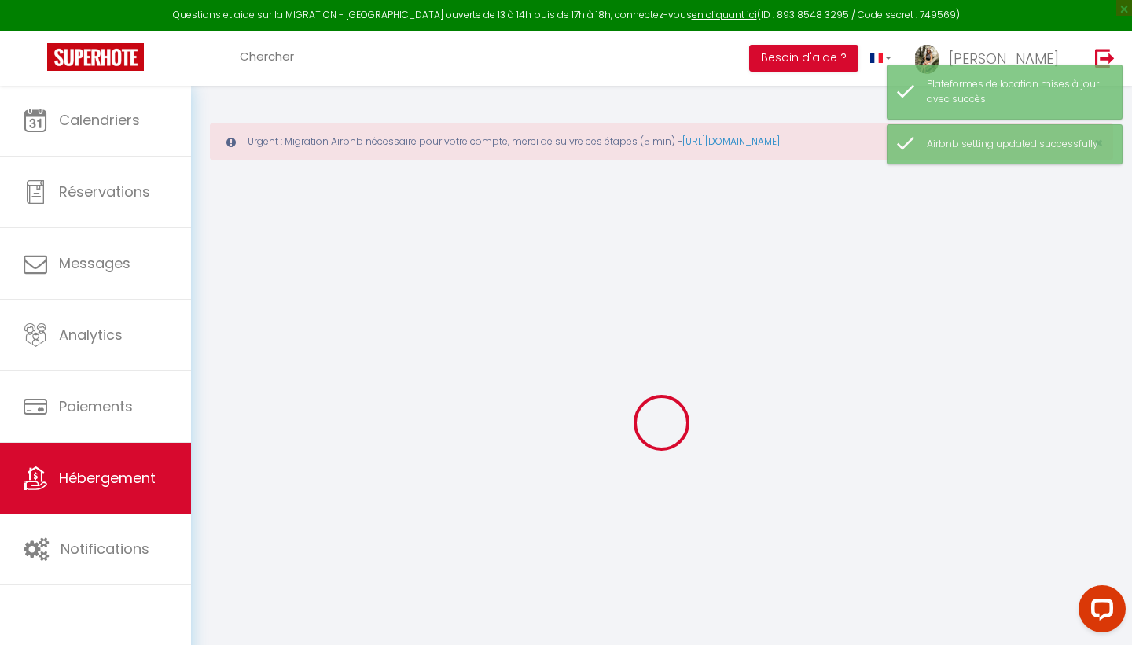
select select
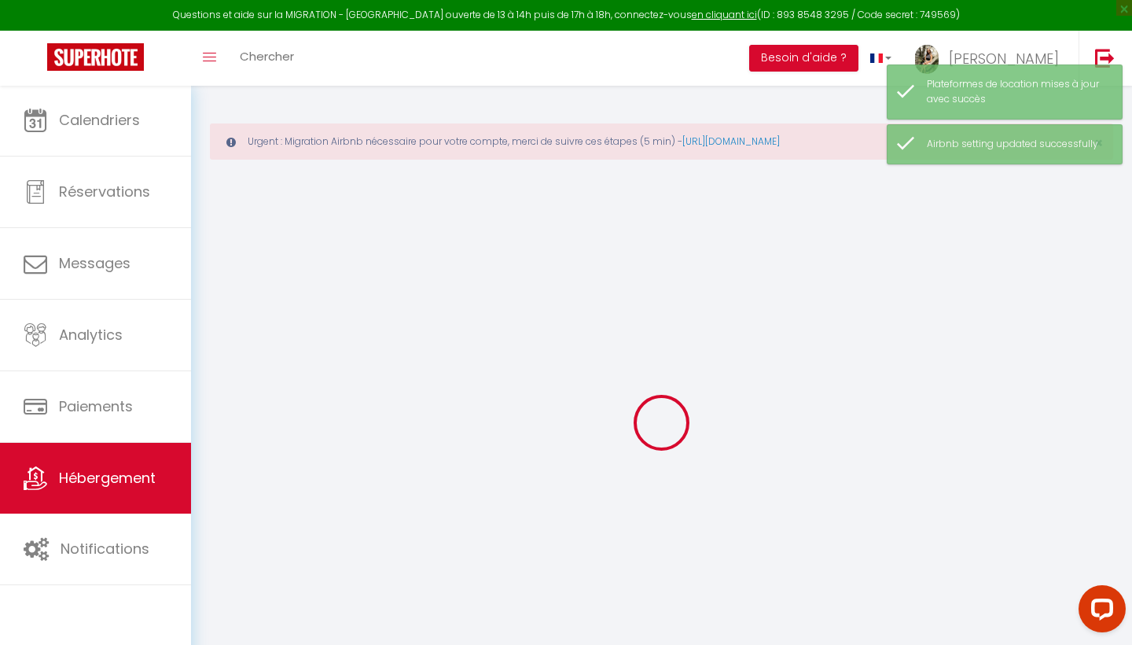
select select
checkbox input "false"
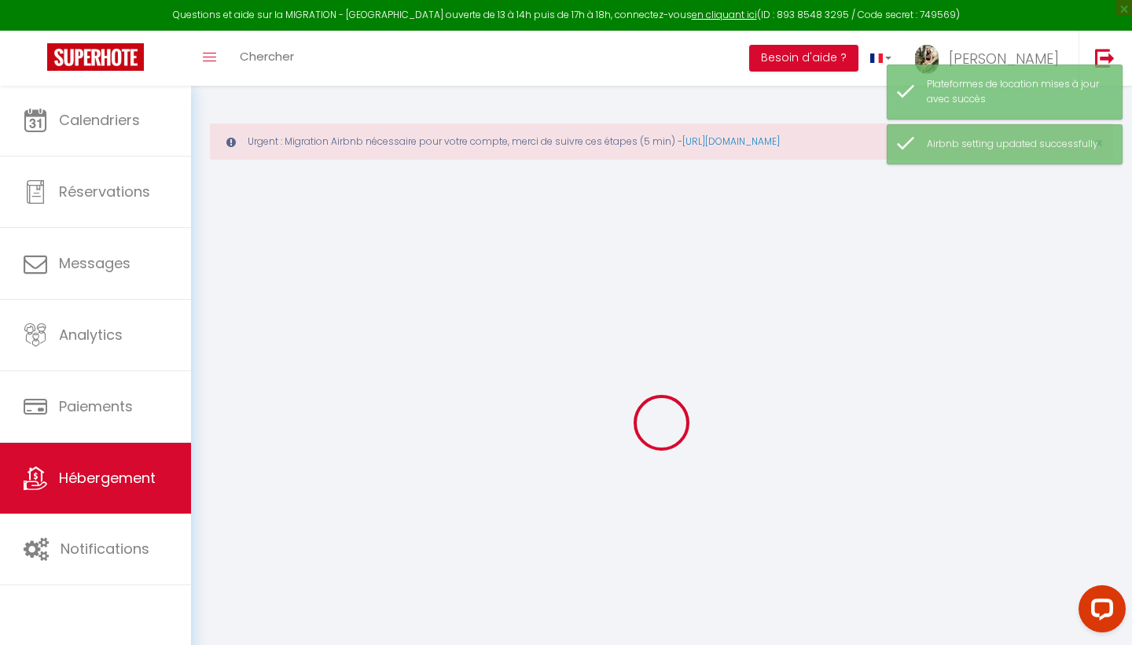
select select
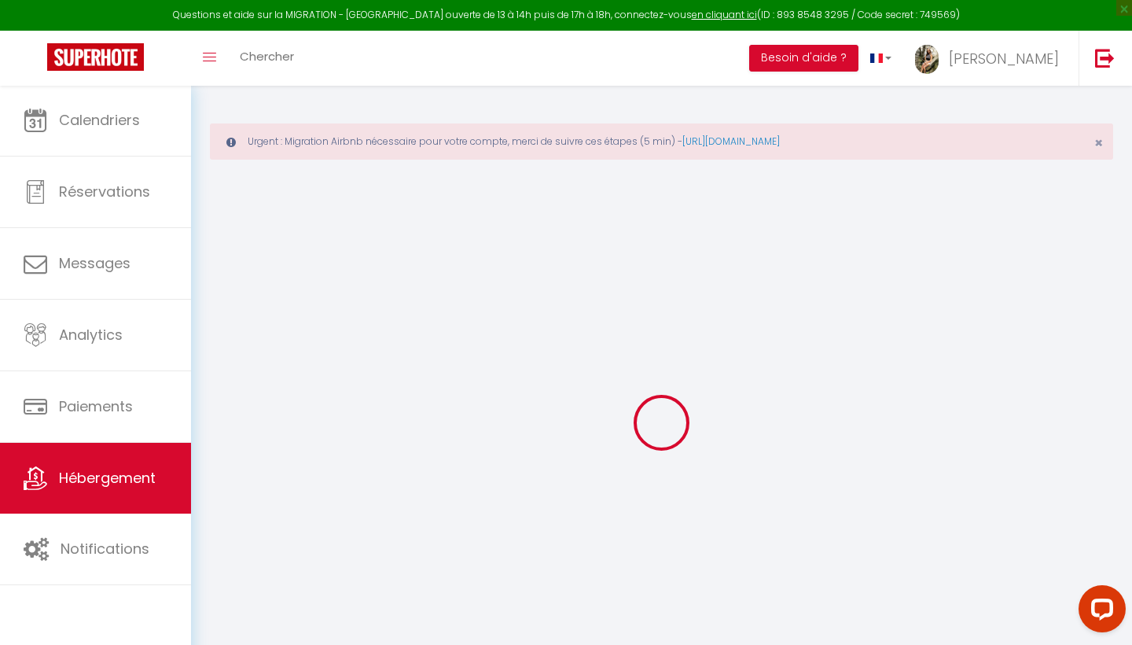
type input "Studio [PERSON_NAME]"
type input "BRUNO"
type input "MONTRAUSSIER"
type input "199 RUE FRANCIS DE PRESSENSÉ"
type input "69100"
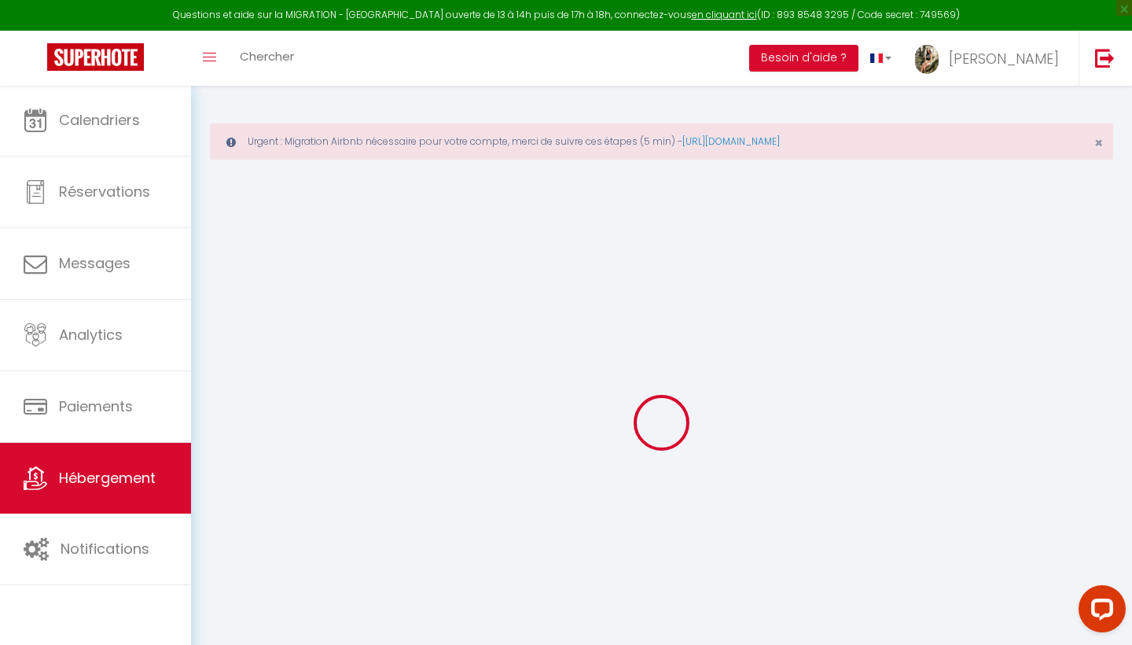
type input "VILLEURBANNE"
select select "2"
type input "40"
type input "30"
select select
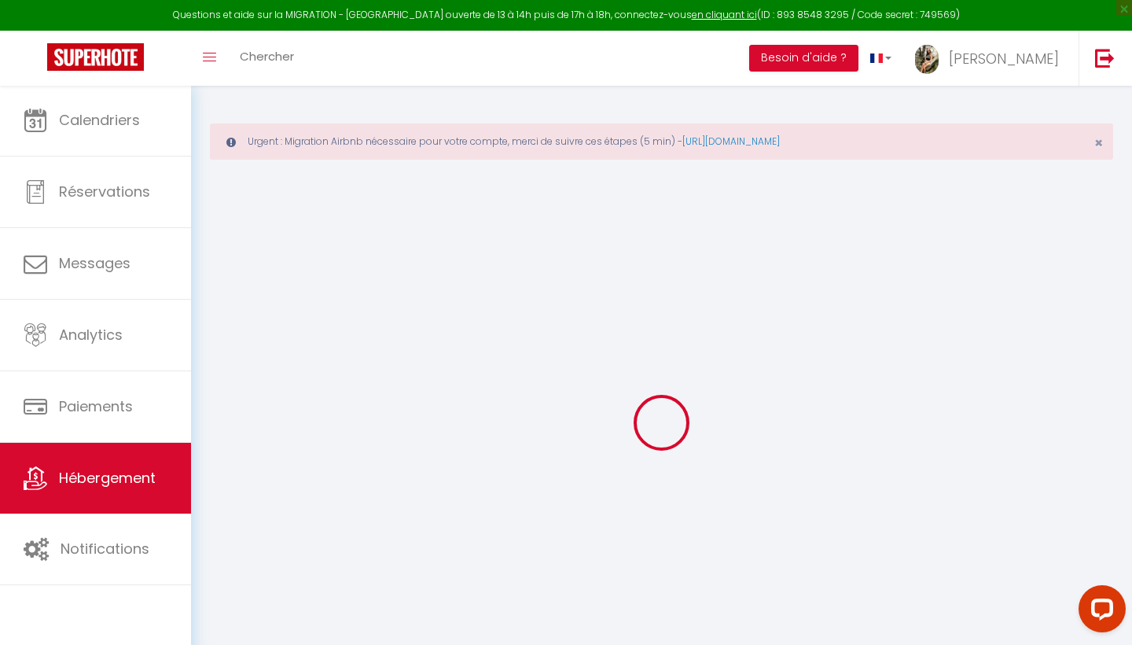
select select
type input "199 RUE FRANCIS DE PRESSENSÉ"
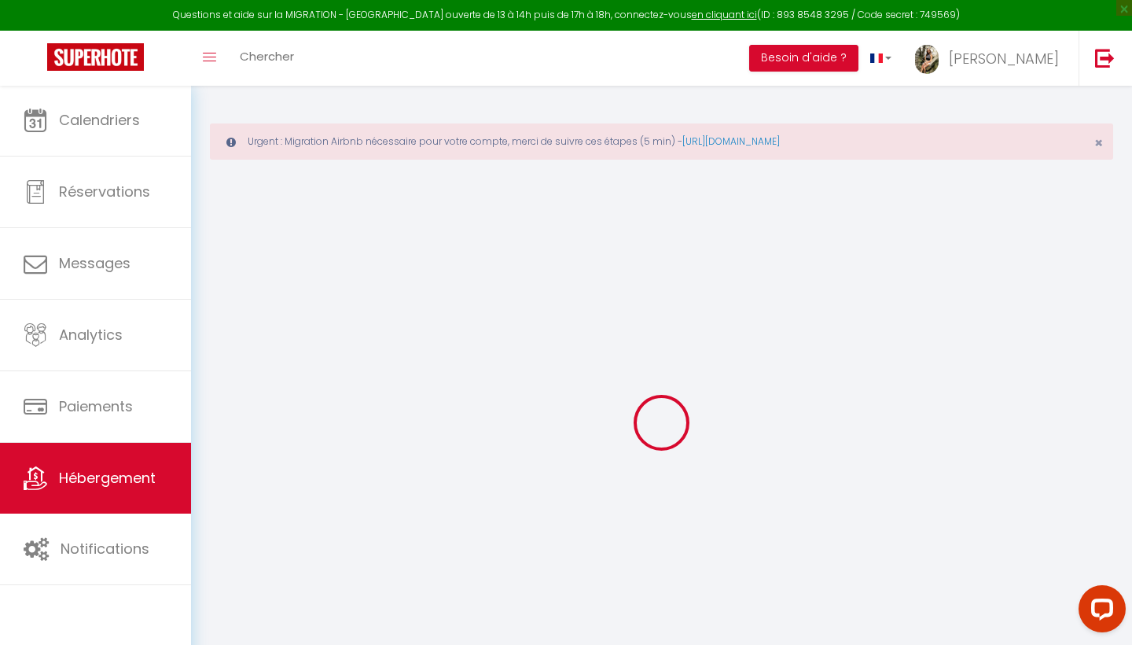
type input "69100"
type input "VILLEURBANNE"
type input "[EMAIL_ADDRESS][DOMAIN_NAME]"
select select
checkbox input "false"
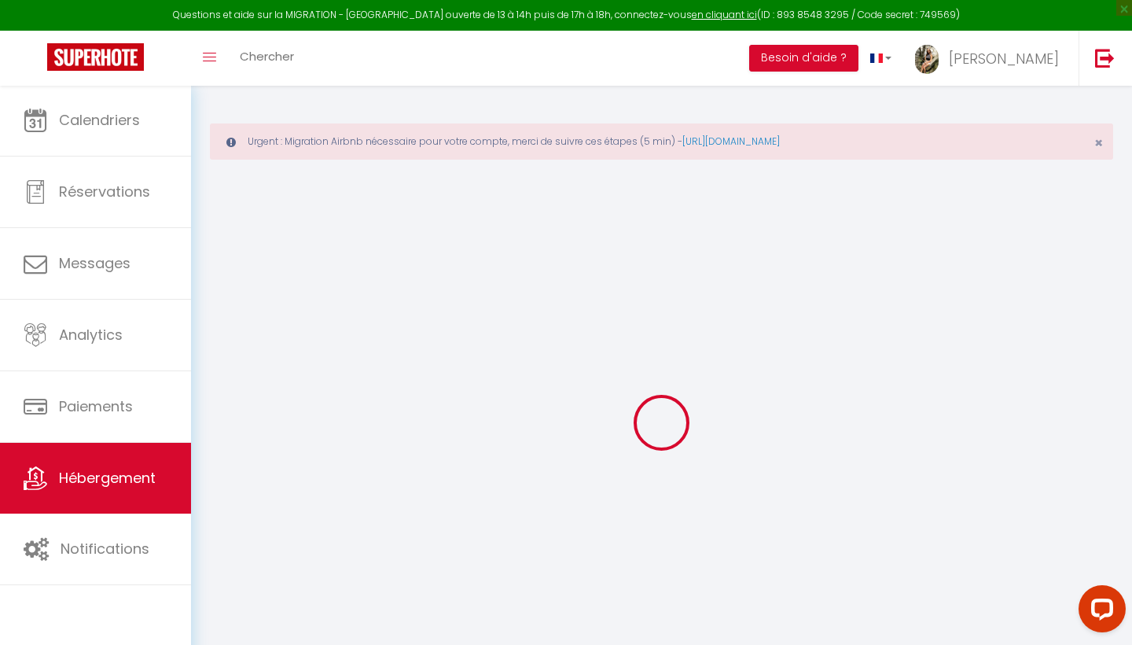
checkbox input "false"
type input "39"
type input "0"
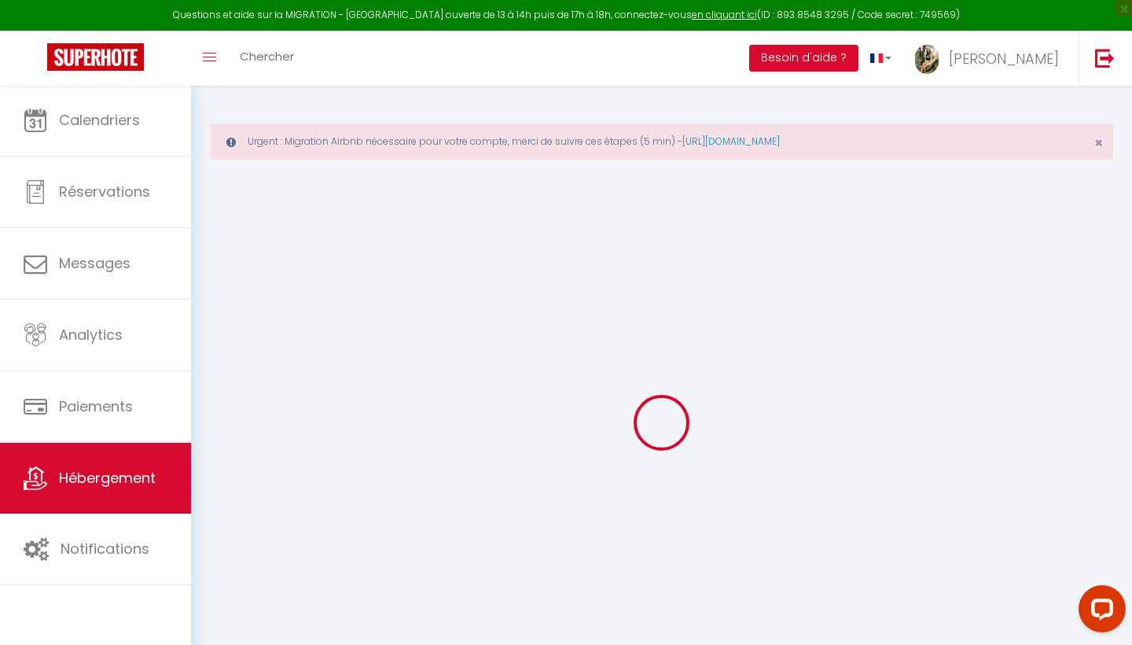
type input "0"
select select
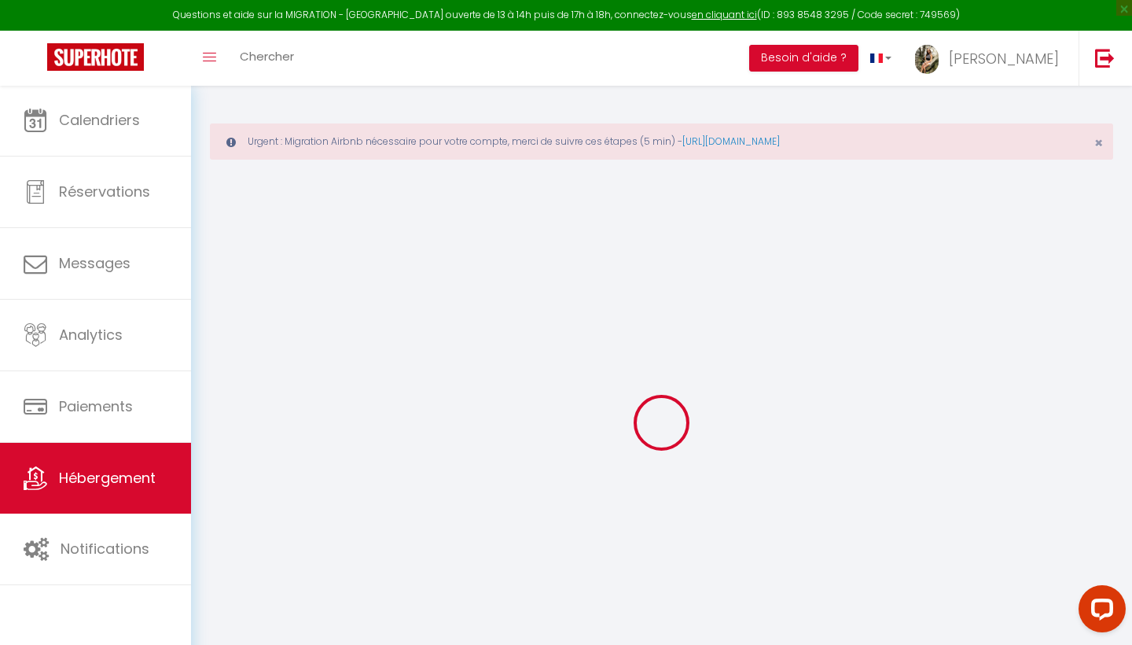
select select
checkbox input "false"
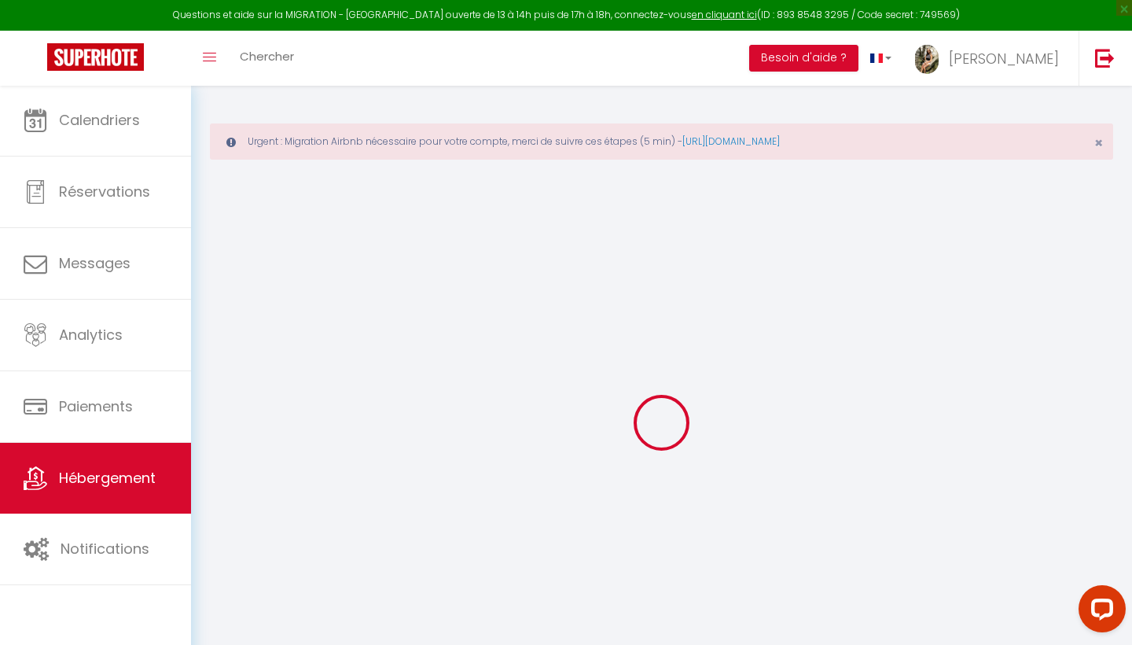
checkbox input "false"
select select
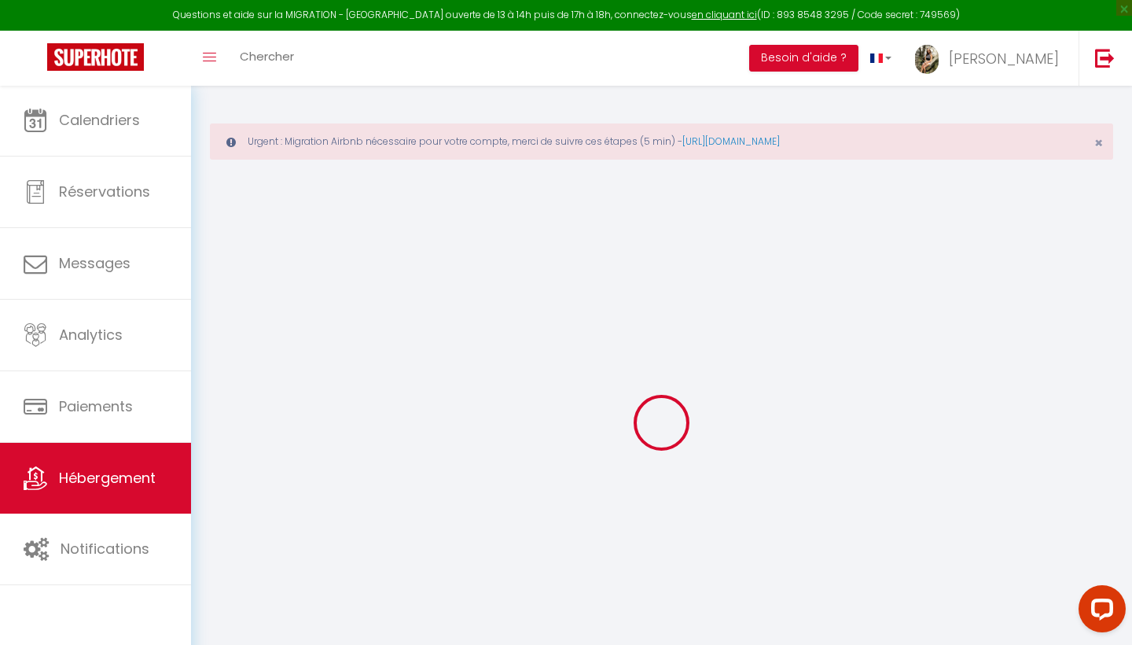
checkbox input "false"
select select
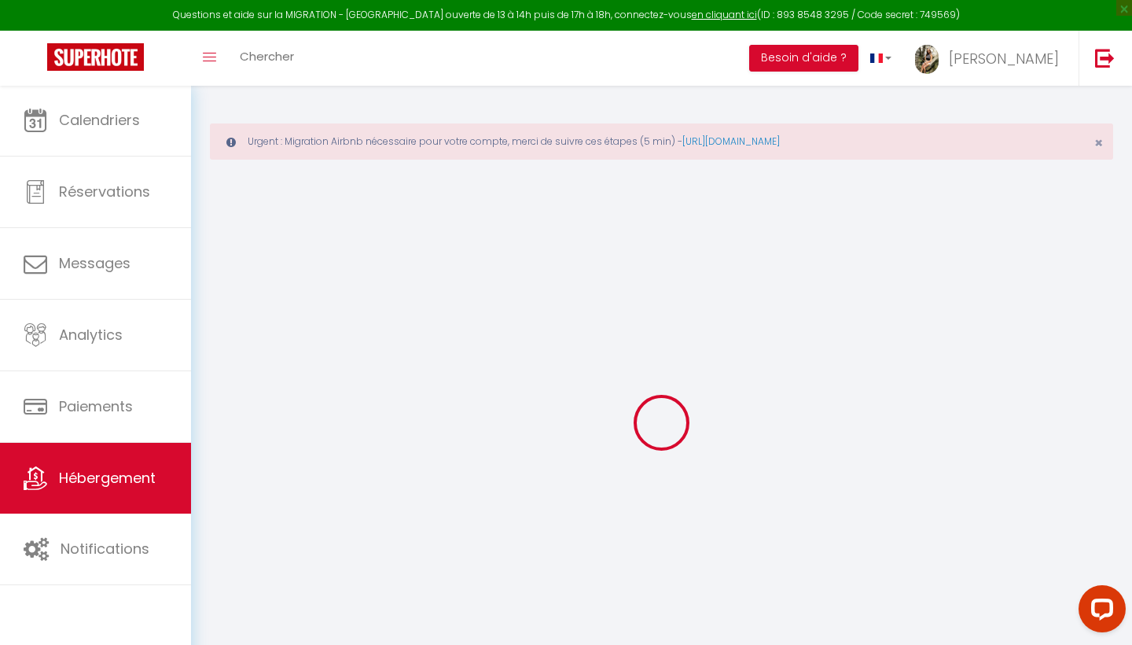
checkbox input "false"
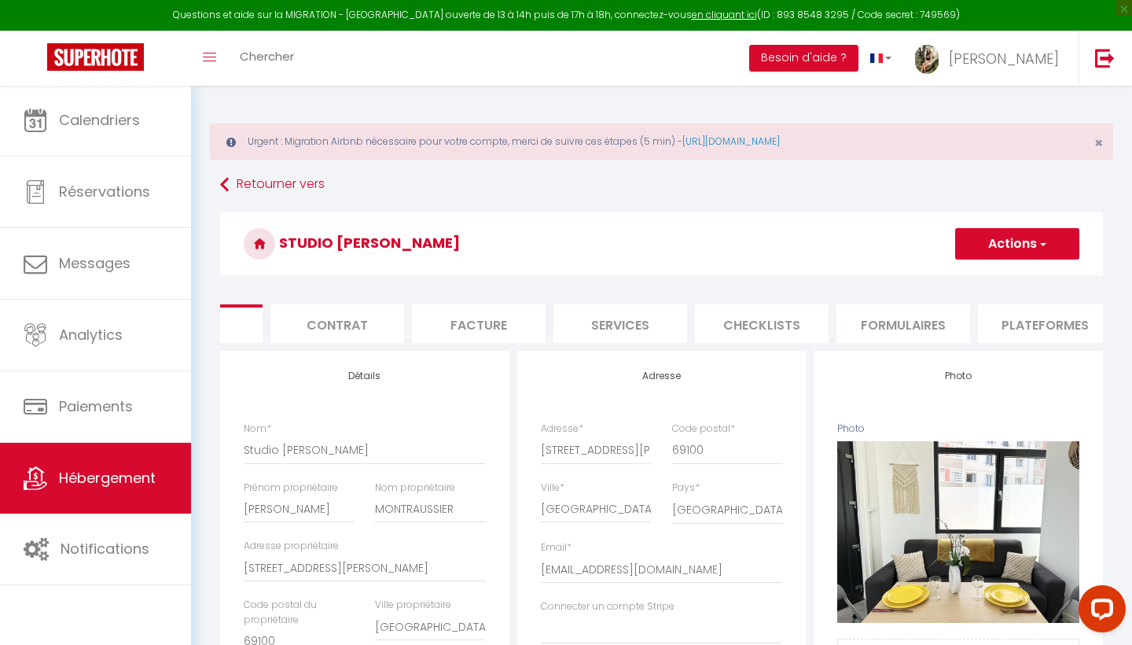
scroll to position [0, 102]
click at [1017, 330] on li "Plateformes" at bounding box center [1034, 323] width 134 height 39
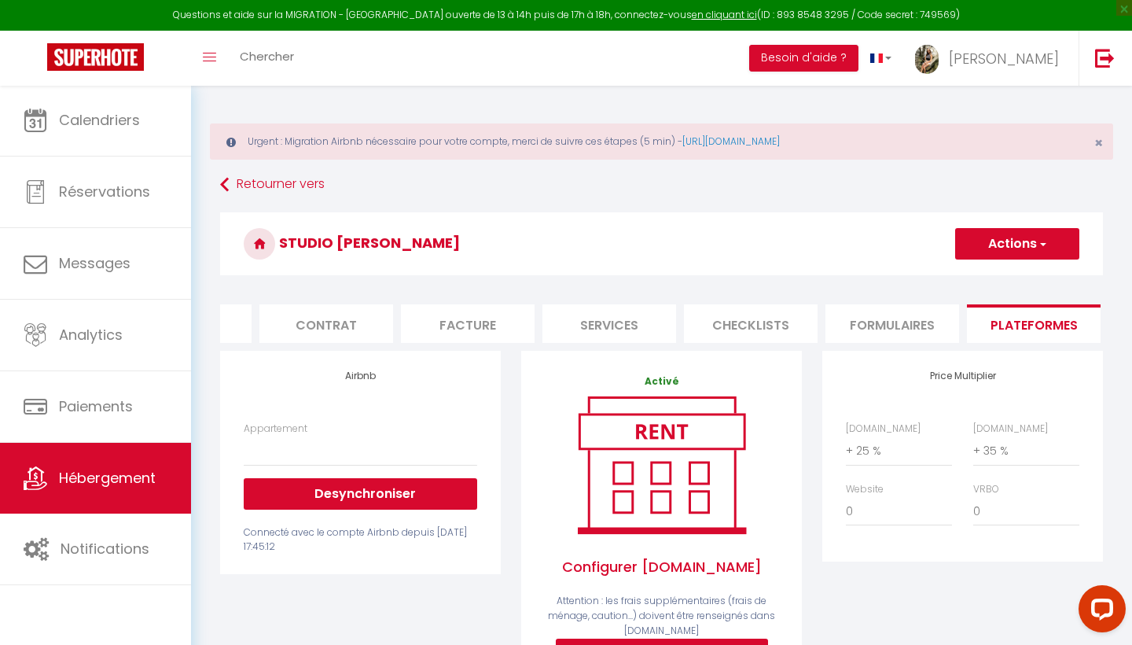
click at [1000, 247] on button "Actions" at bounding box center [1017, 243] width 124 height 31
click at [985, 271] on link "Enregistrer" at bounding box center [1016, 278] width 124 height 20
select select
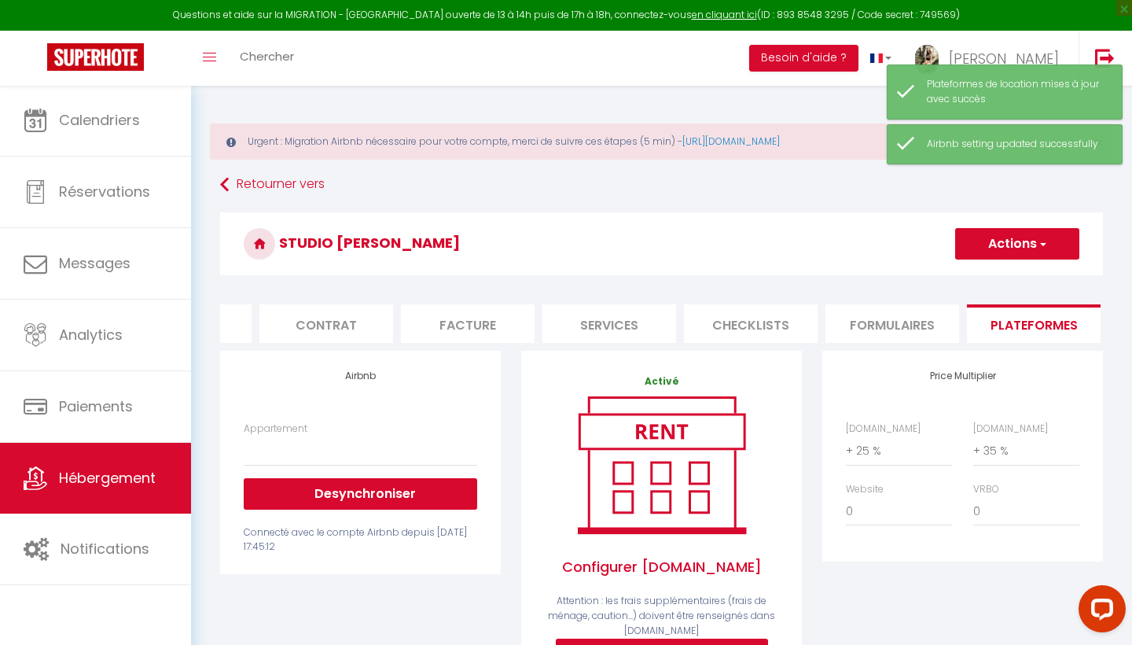
click at [105, 496] on link "Hébergement" at bounding box center [95, 478] width 191 height 71
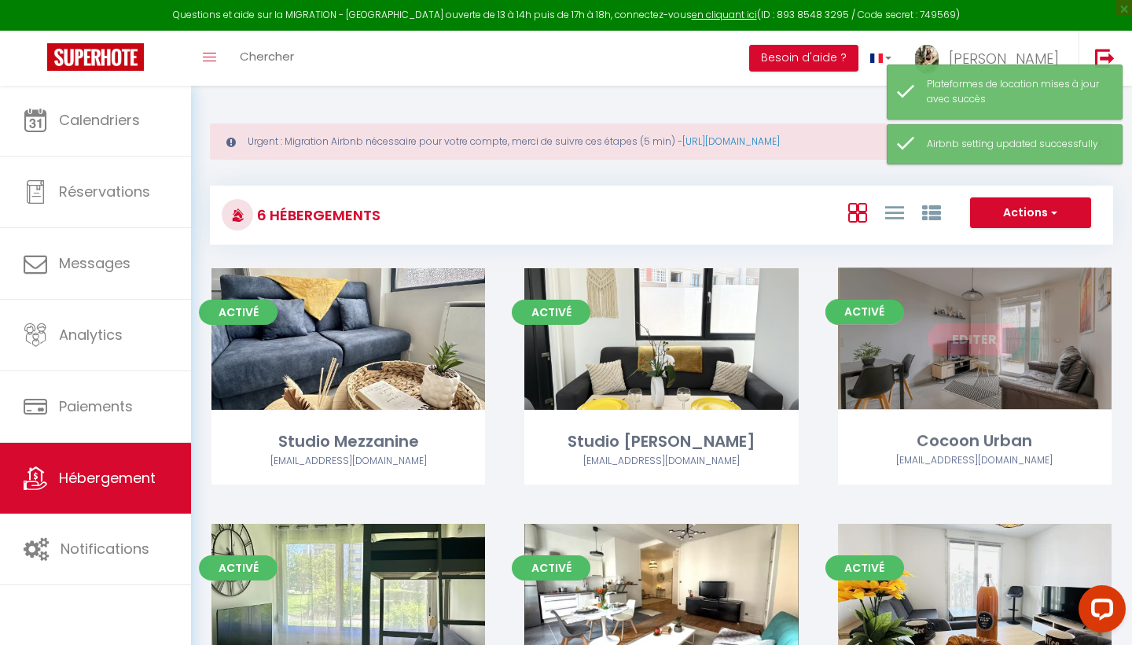
click at [957, 336] on link "Editer" at bounding box center [975, 338] width 94 height 31
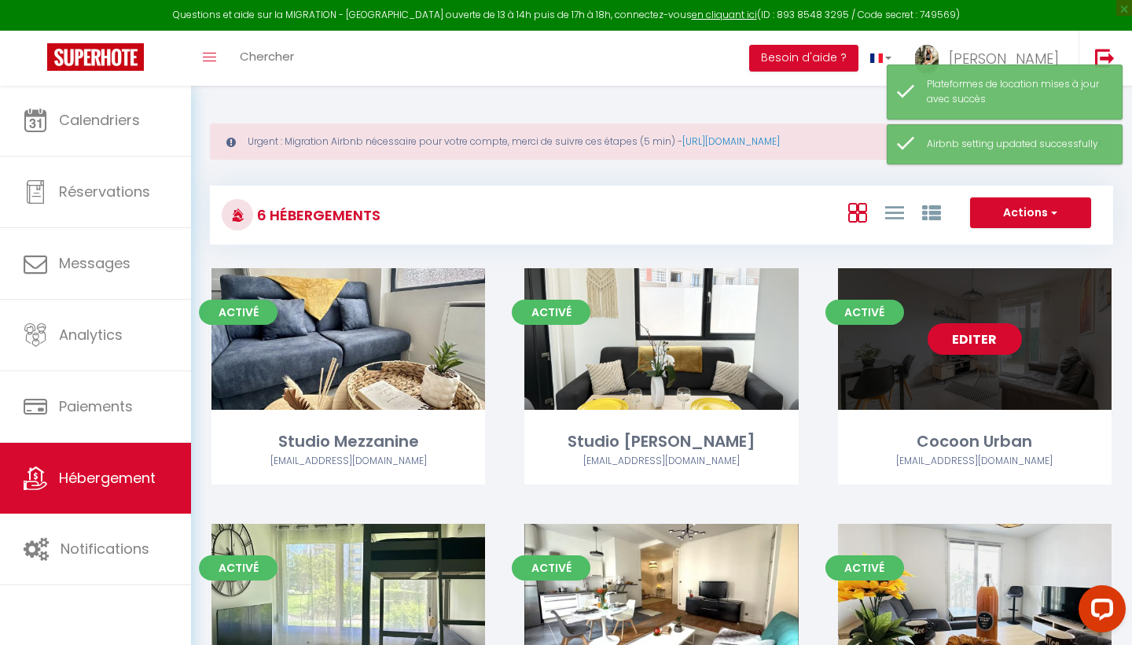
click at [957, 336] on link "Editer" at bounding box center [975, 338] width 94 height 31
select select "3"
select select "2"
select select "1"
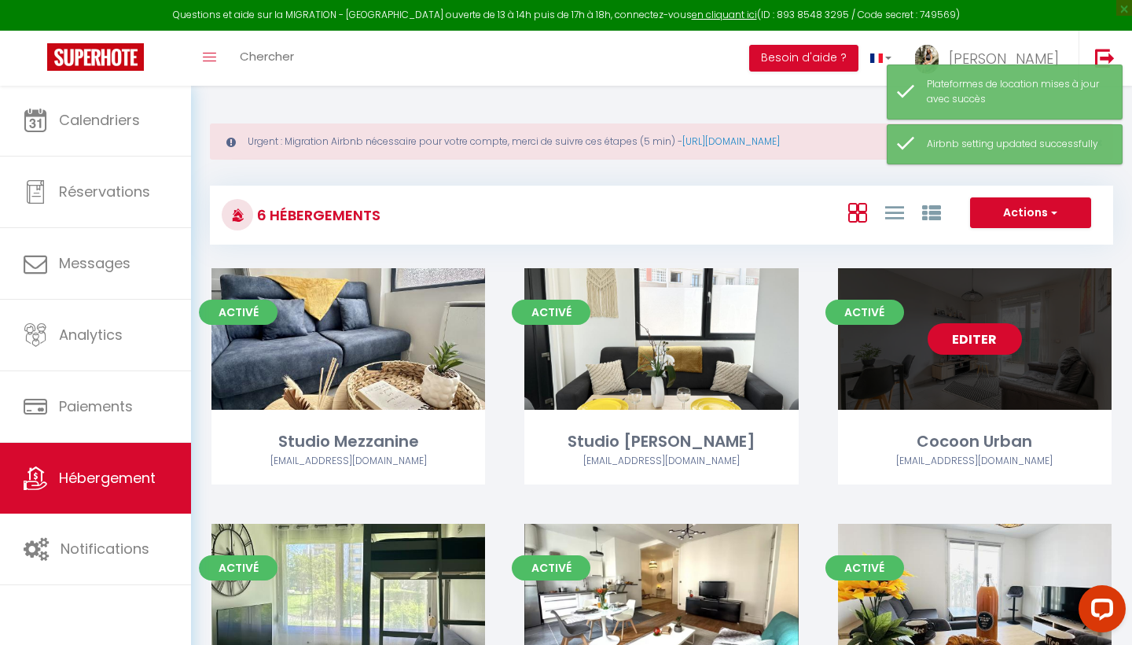
select select
select select "28"
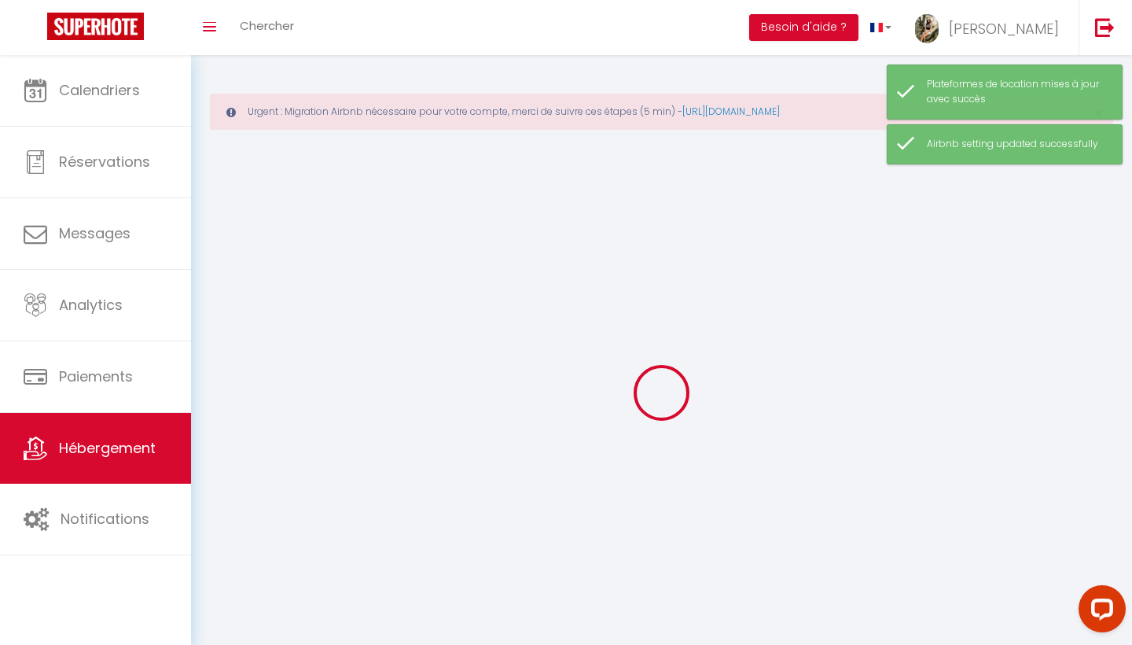
select select
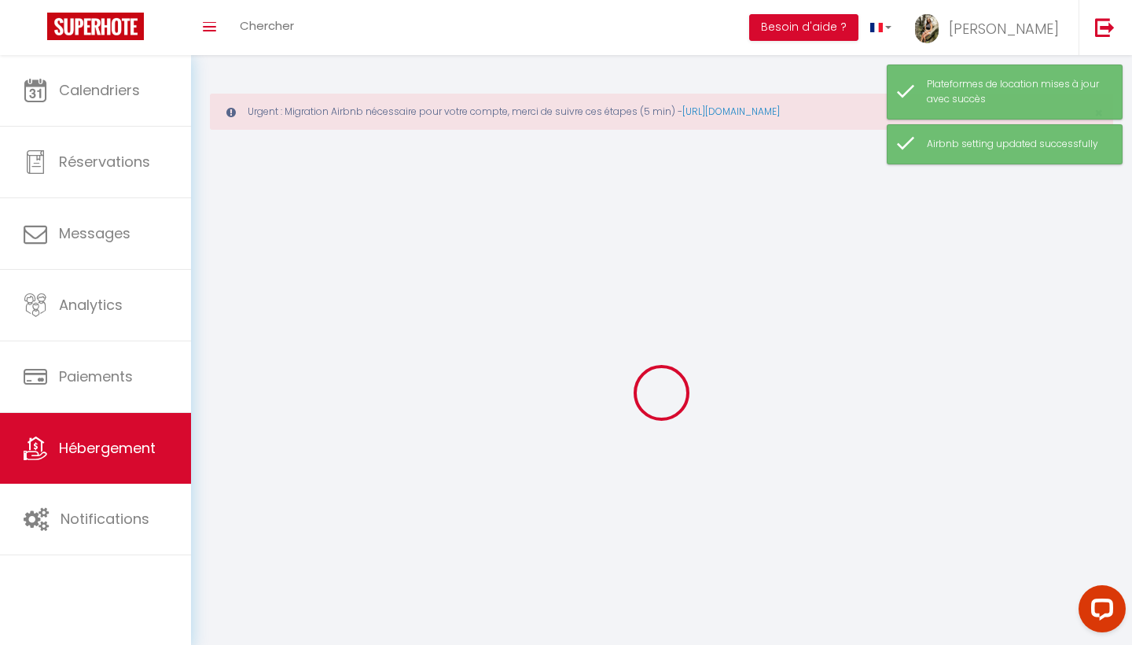
select select
checkbox input "false"
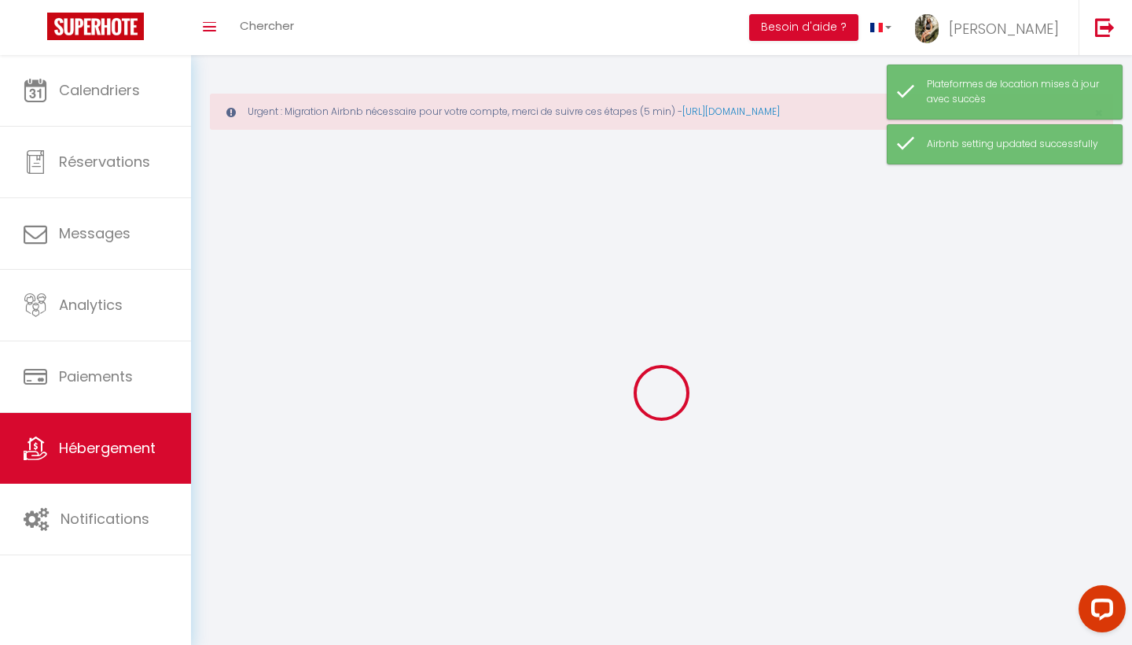
select select
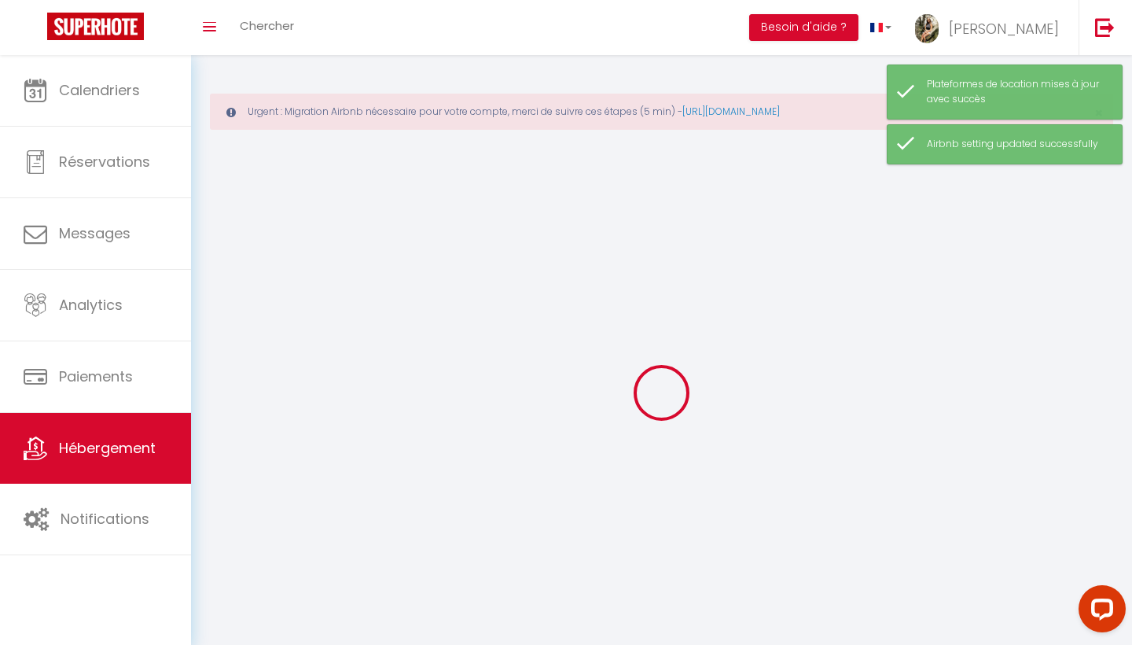
select select
checkbox input "false"
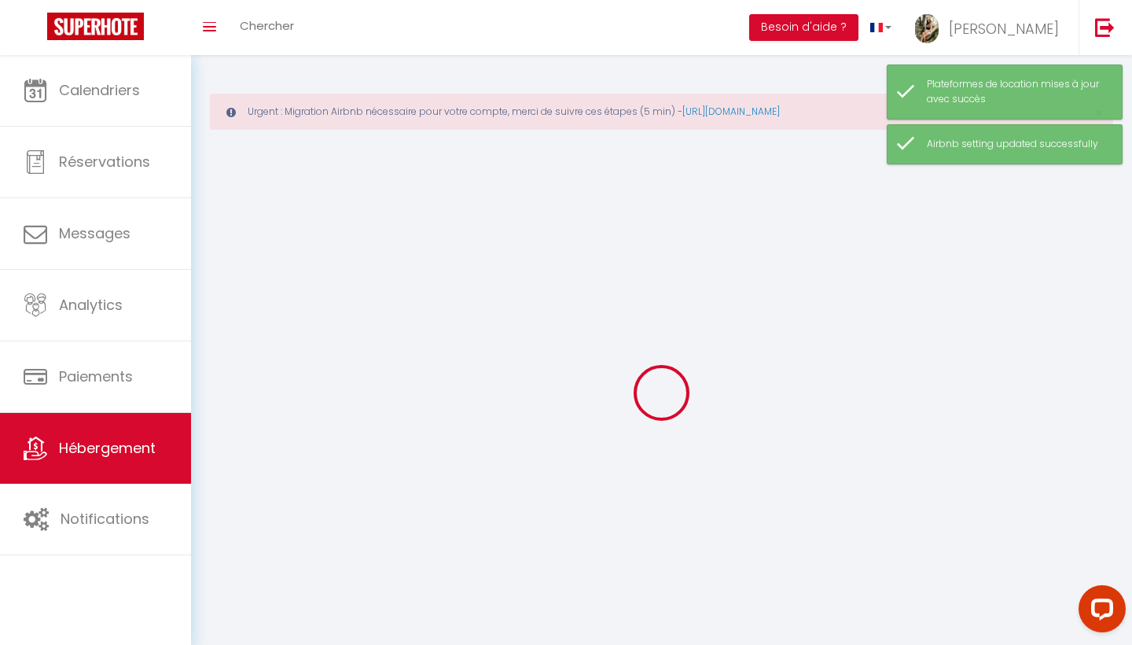
checkbox input "false"
select select
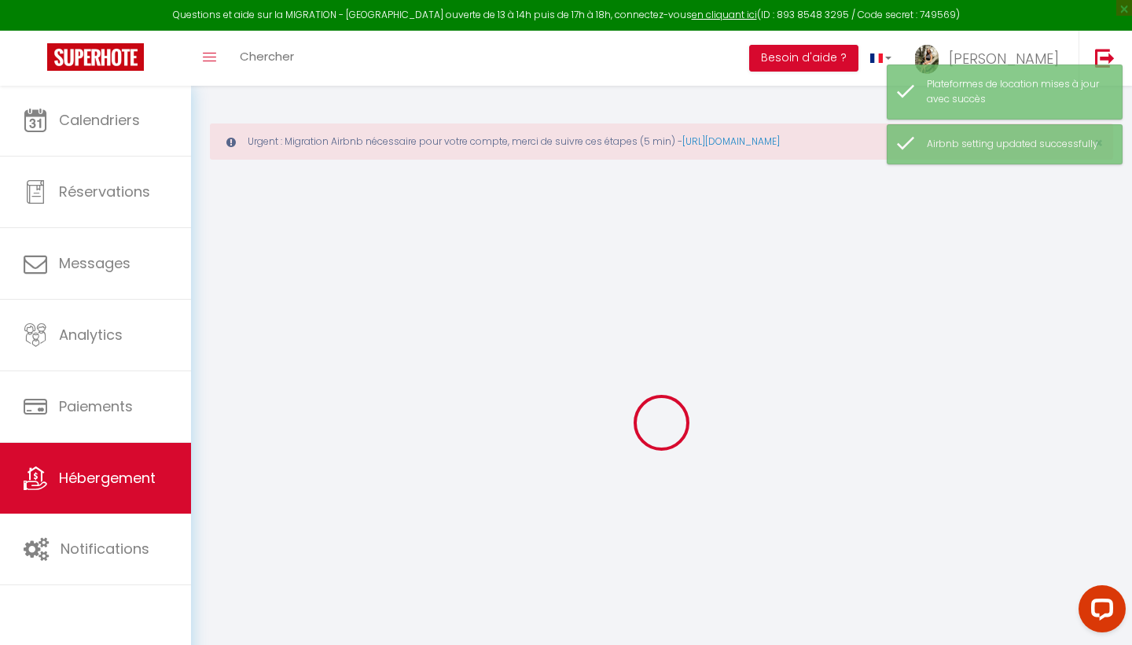
select select
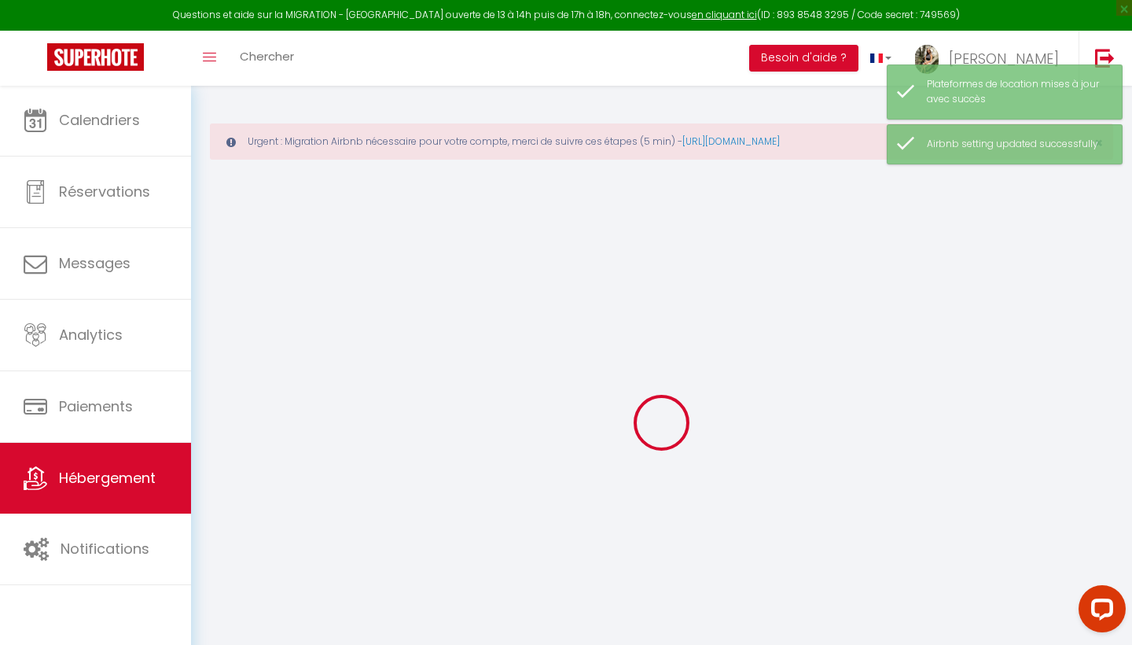
select select
checkbox input "false"
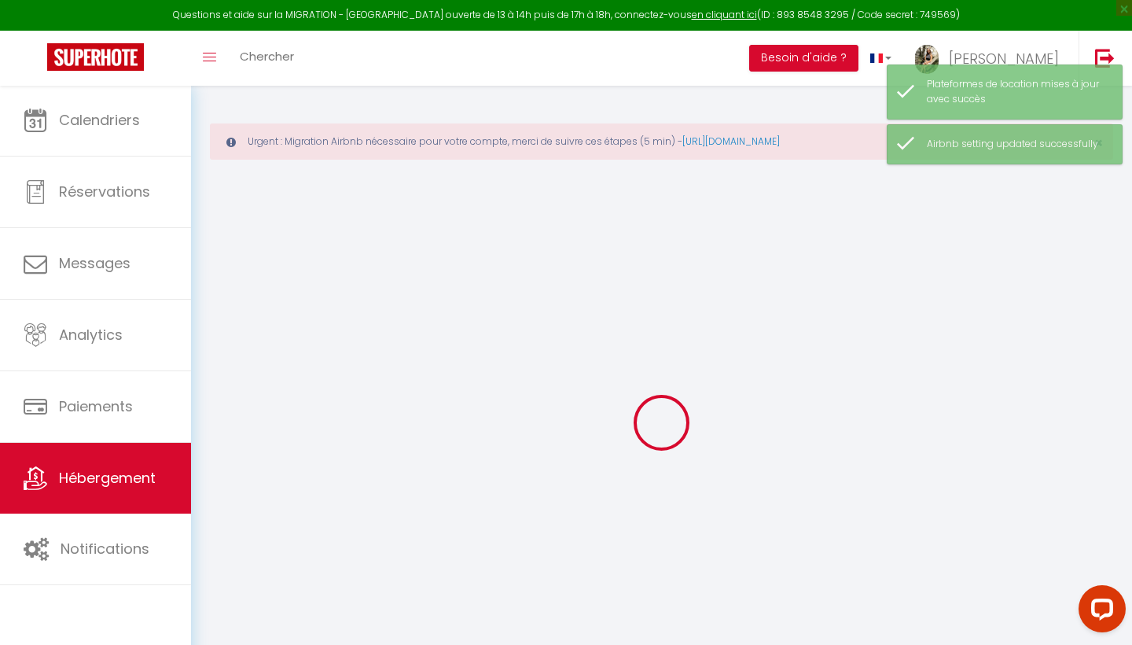
select select
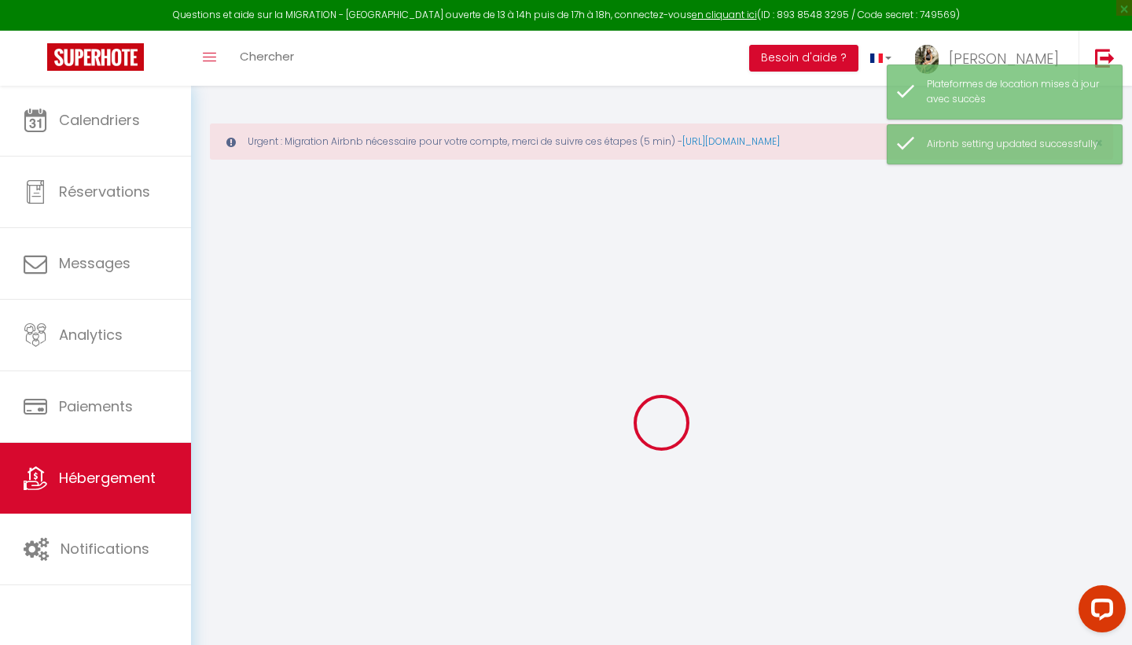
select select
checkbox input "false"
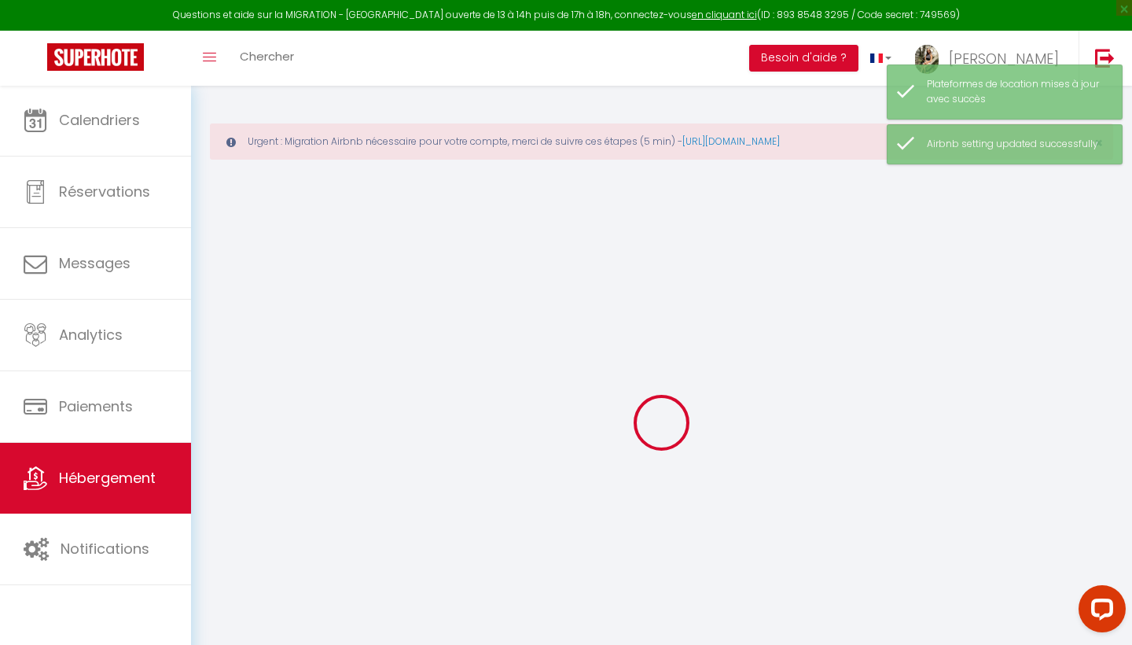
checkbox input "false"
select select
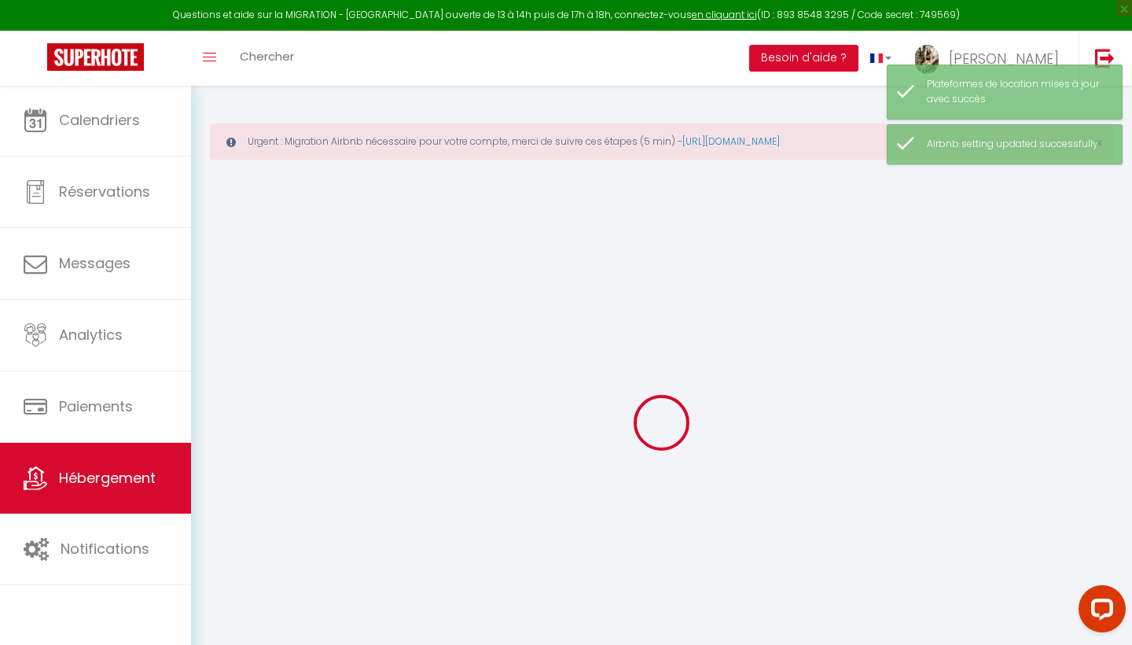
select select
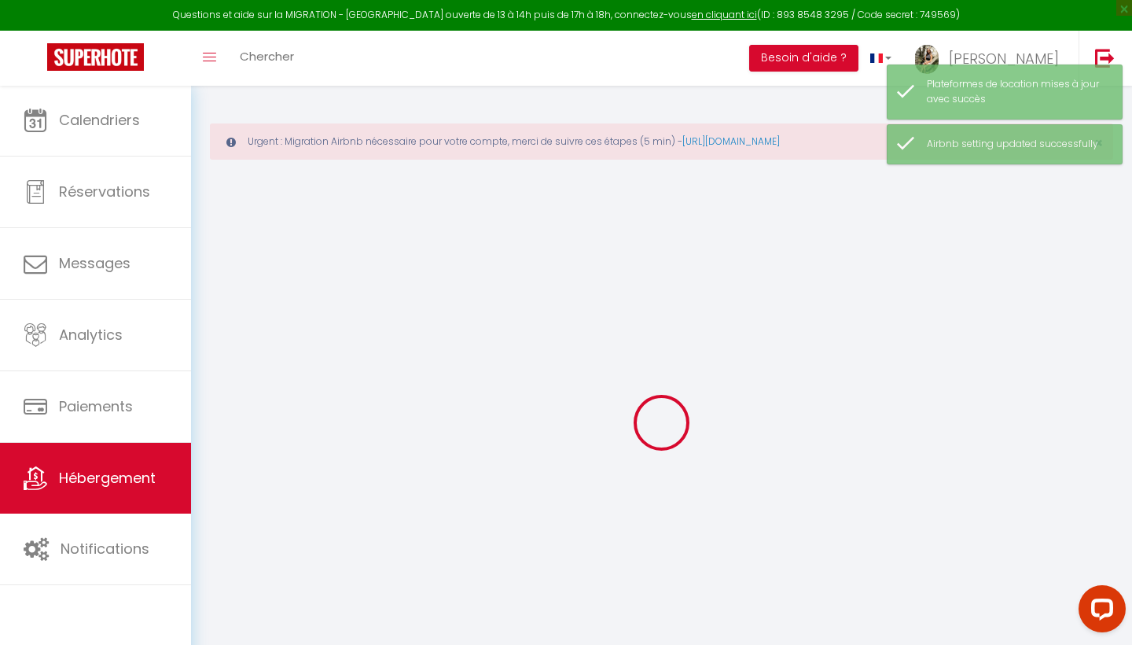
checkbox input "false"
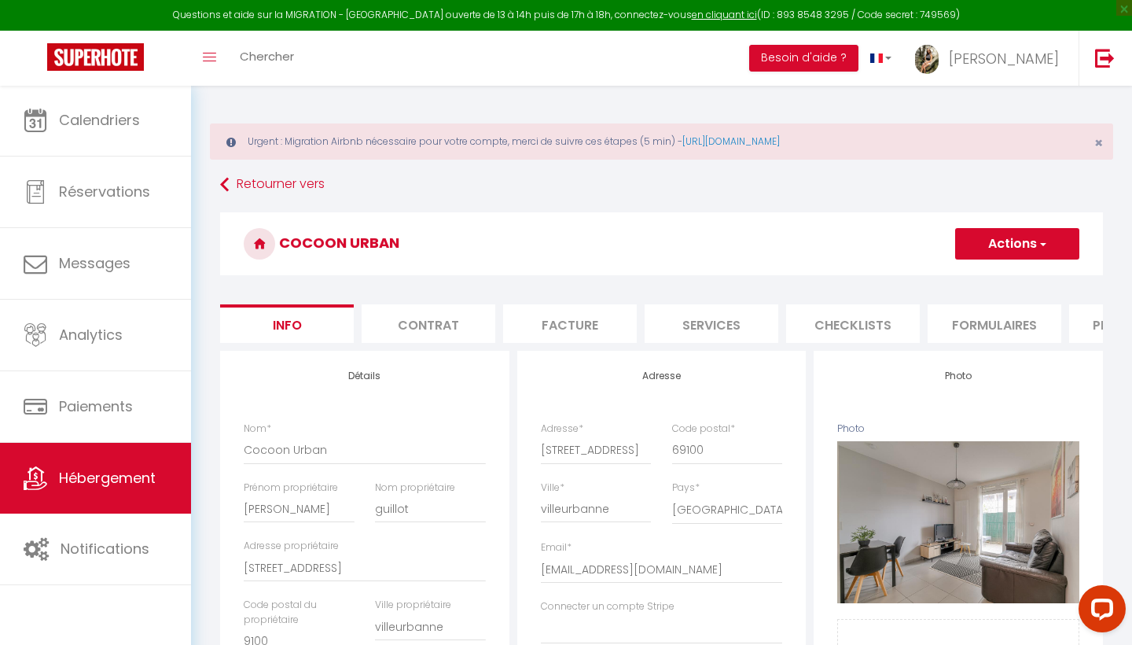
click at [986, 316] on li "Formulaires" at bounding box center [995, 323] width 134 height 39
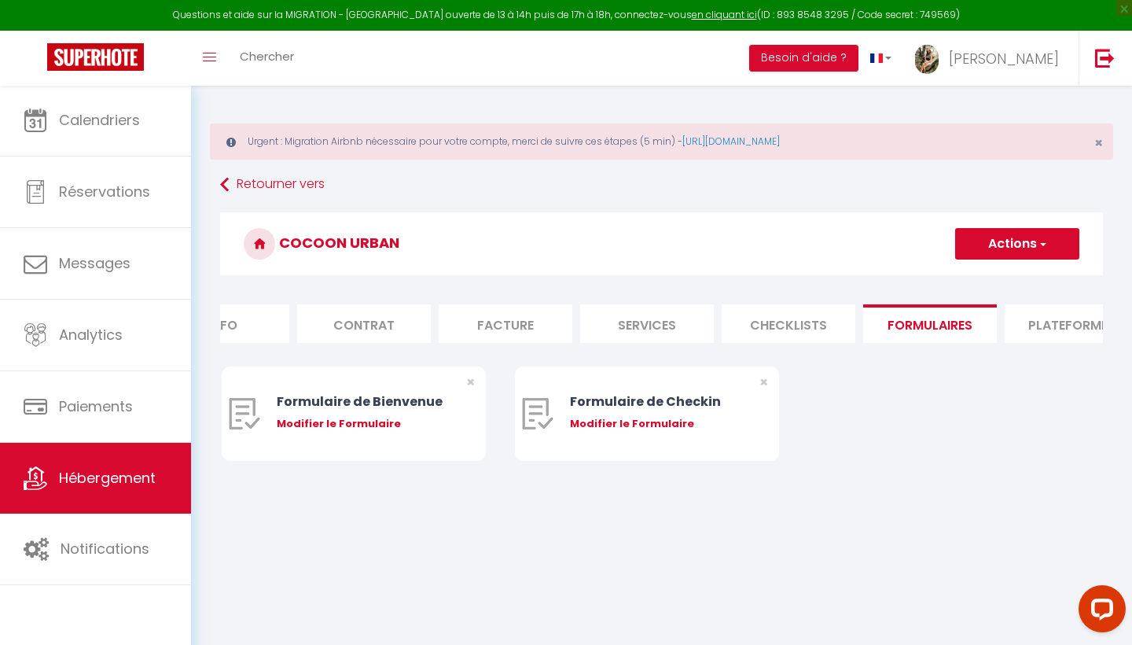
scroll to position [0, 66]
click at [1033, 321] on li "Plateformes" at bounding box center [1070, 323] width 134 height 39
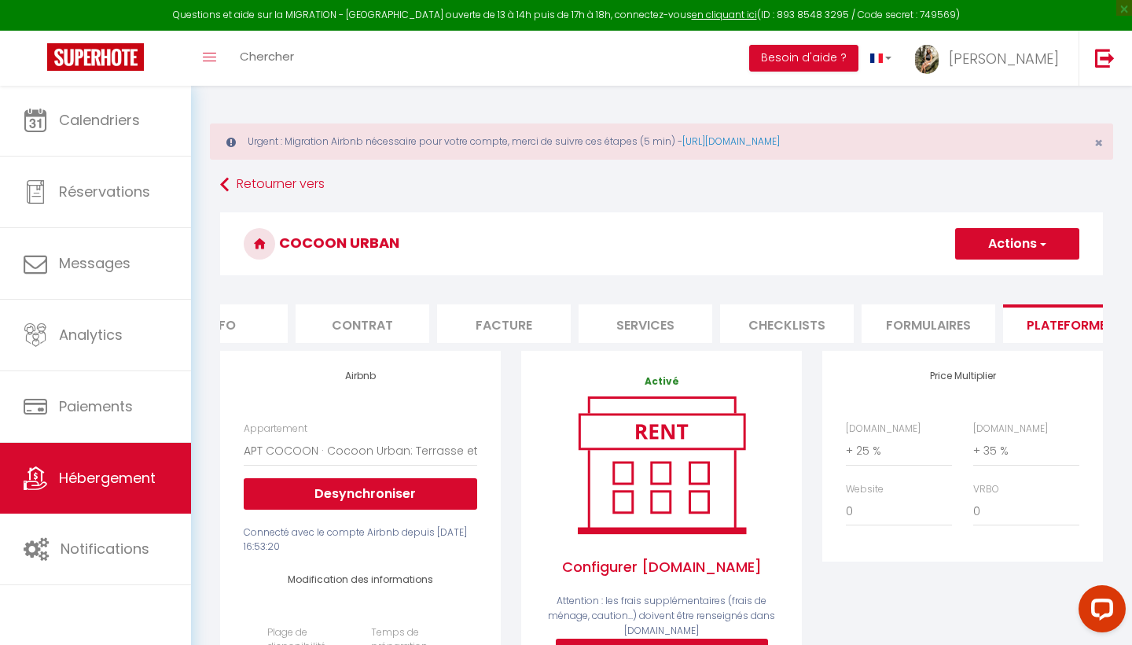
click at [974, 247] on button "Actions" at bounding box center [1017, 243] width 124 height 31
click at [977, 281] on link "Enregistrer" at bounding box center [1016, 278] width 124 height 20
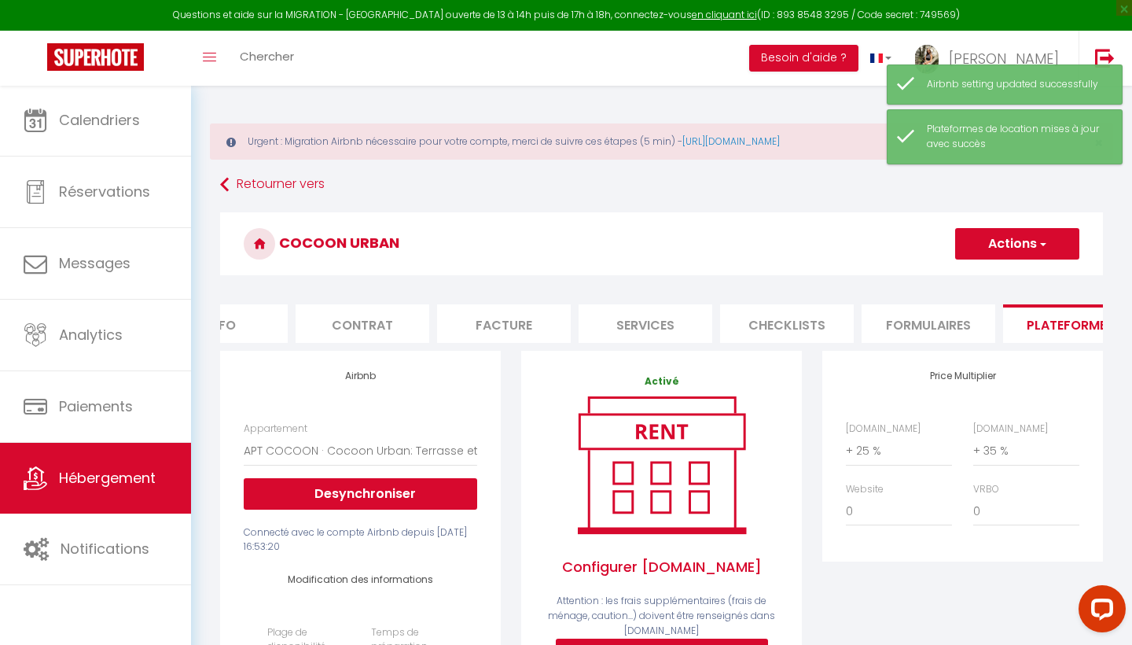
click at [123, 478] on span "Hébergement" at bounding box center [107, 478] width 97 height 20
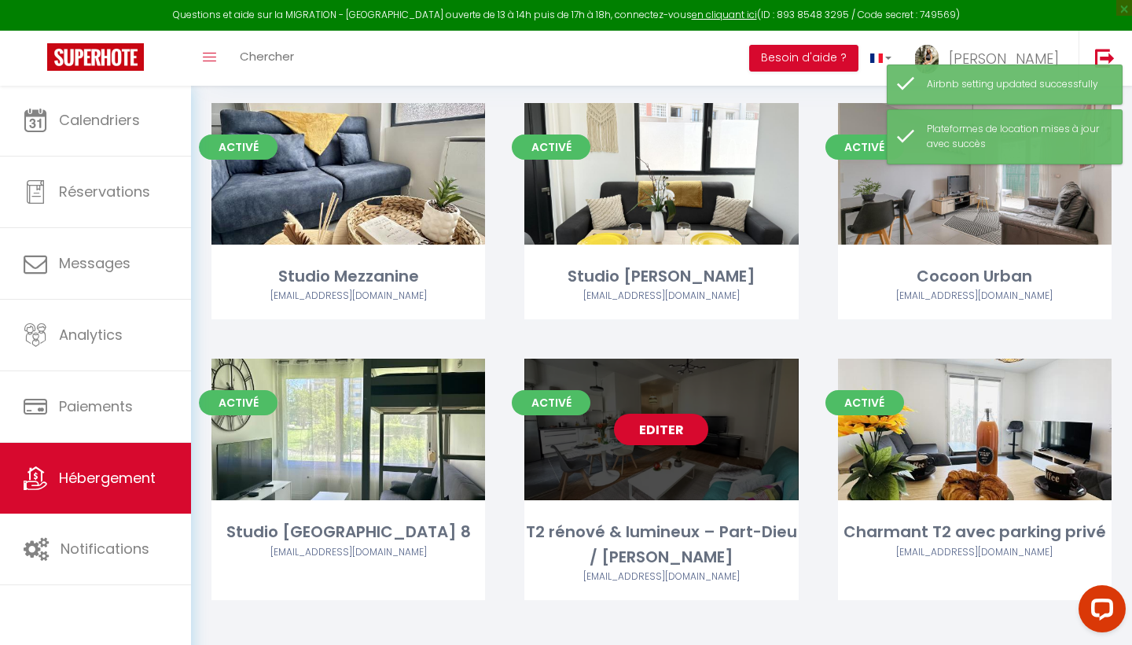
scroll to position [169, 0]
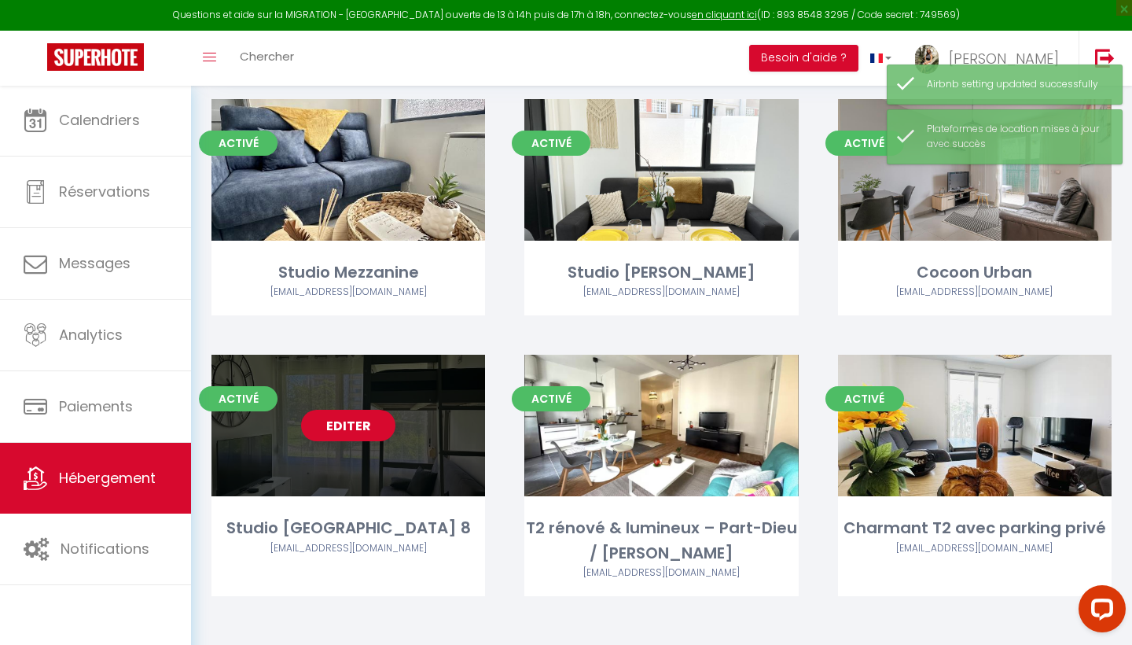
click at [340, 424] on link "Editer" at bounding box center [348, 425] width 94 height 31
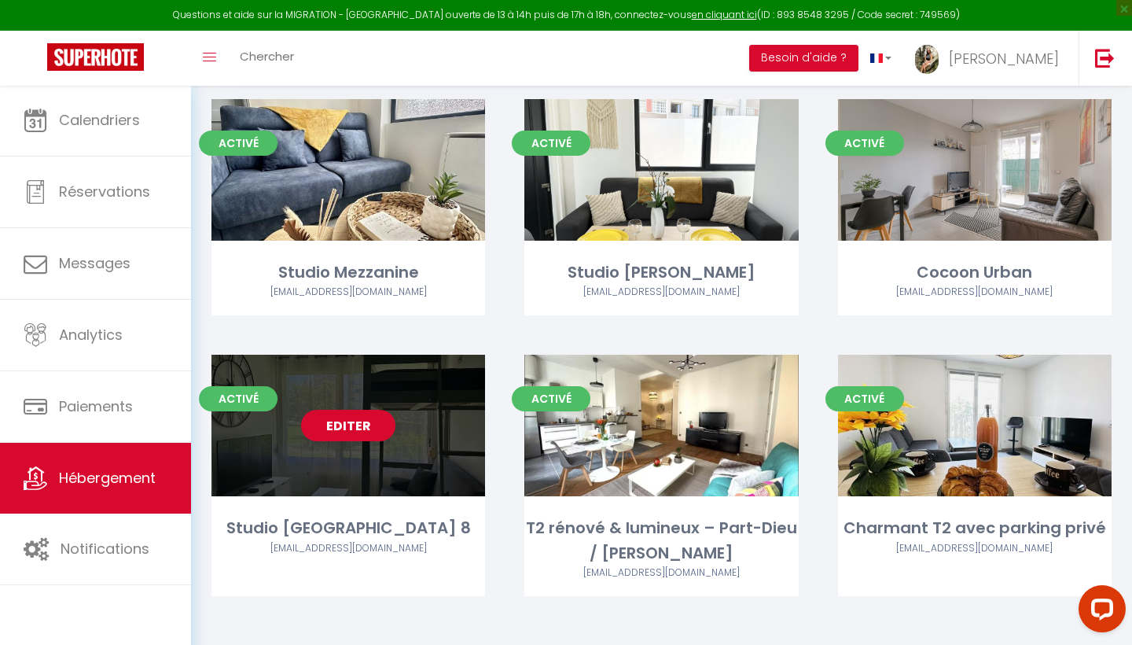
click at [340, 424] on link "Editer" at bounding box center [348, 425] width 94 height 31
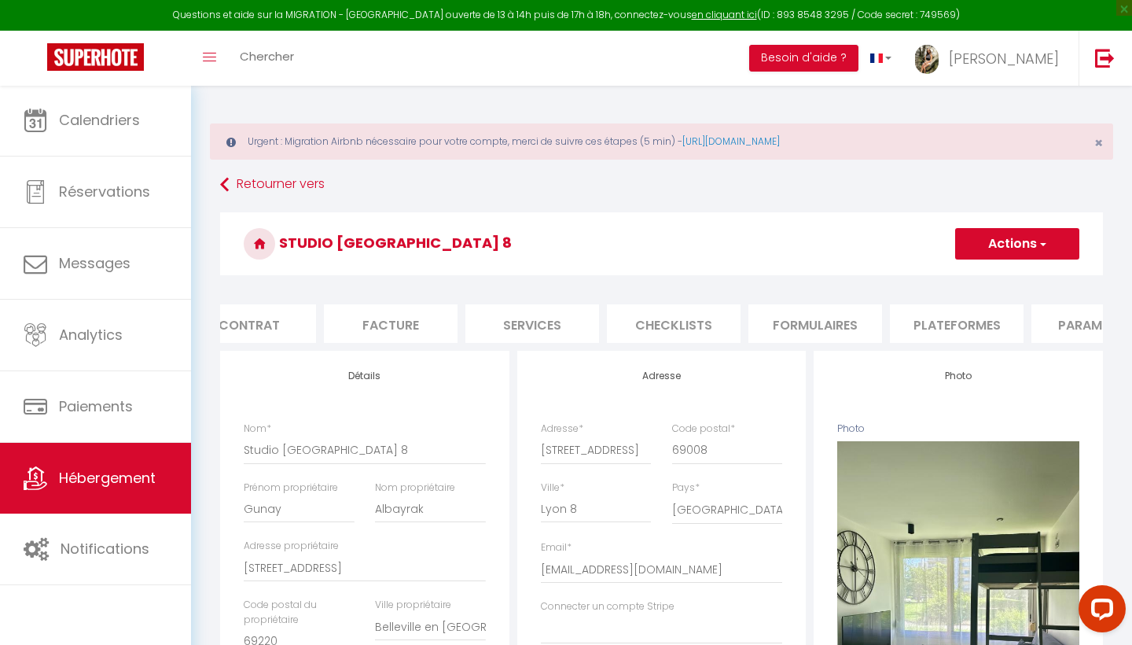
scroll to position [0, 189]
click at [955, 329] on li "Plateformes" at bounding box center [947, 323] width 134 height 39
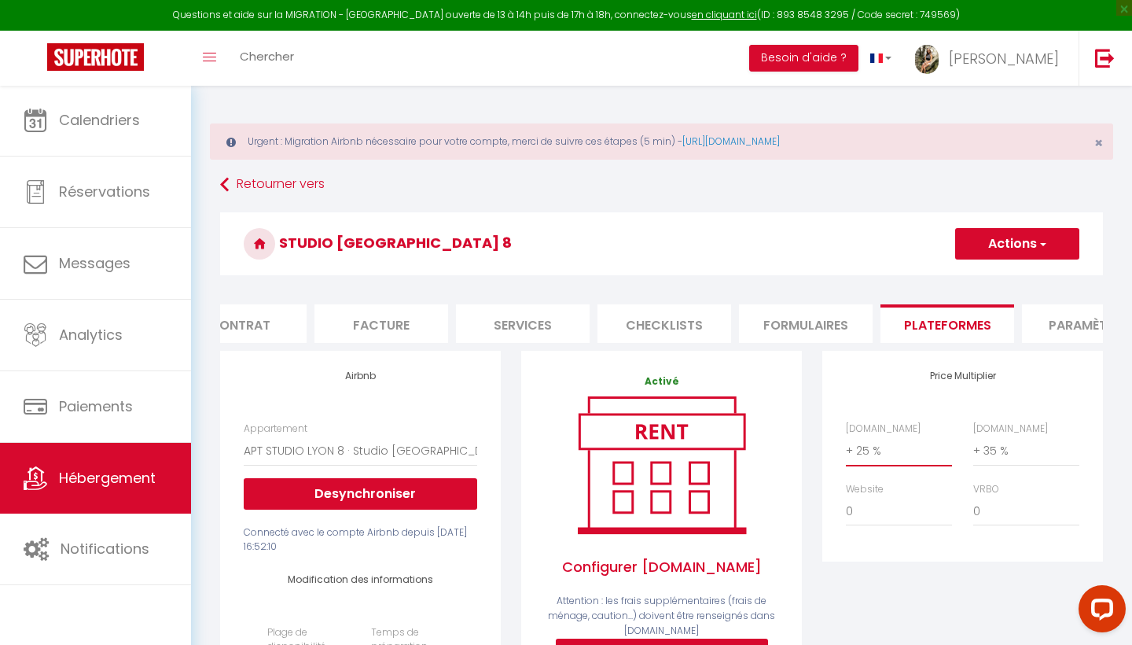
click at [990, 249] on button "Actions" at bounding box center [1017, 243] width 124 height 31
click at [977, 283] on link "Enregistrer" at bounding box center [1016, 278] width 124 height 20
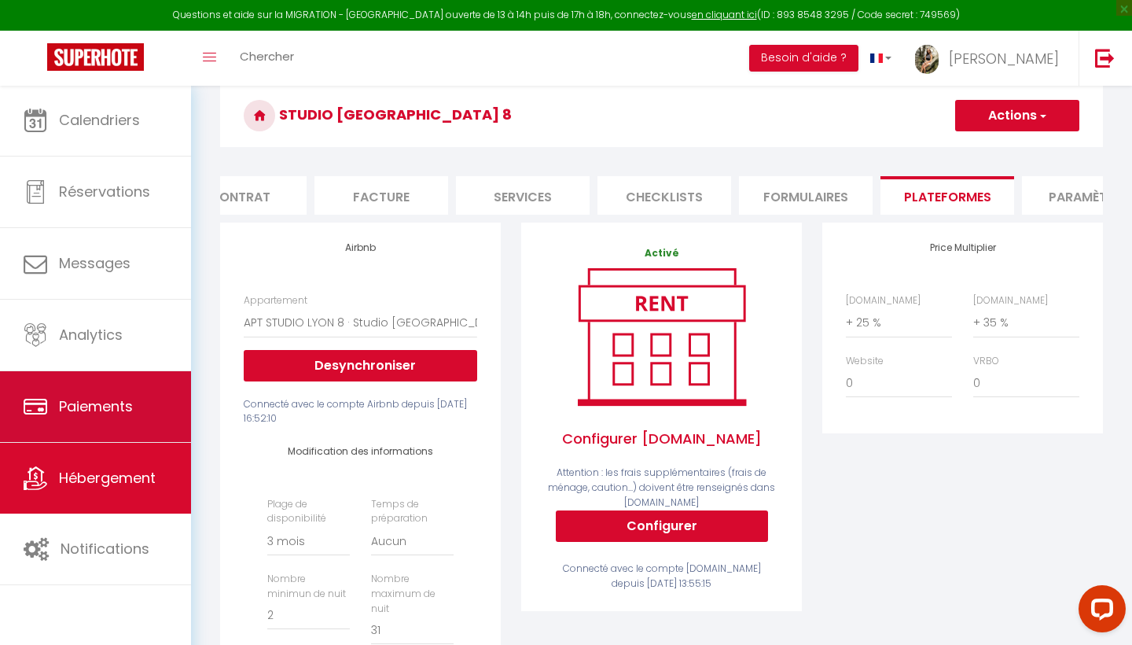
scroll to position [159, 0]
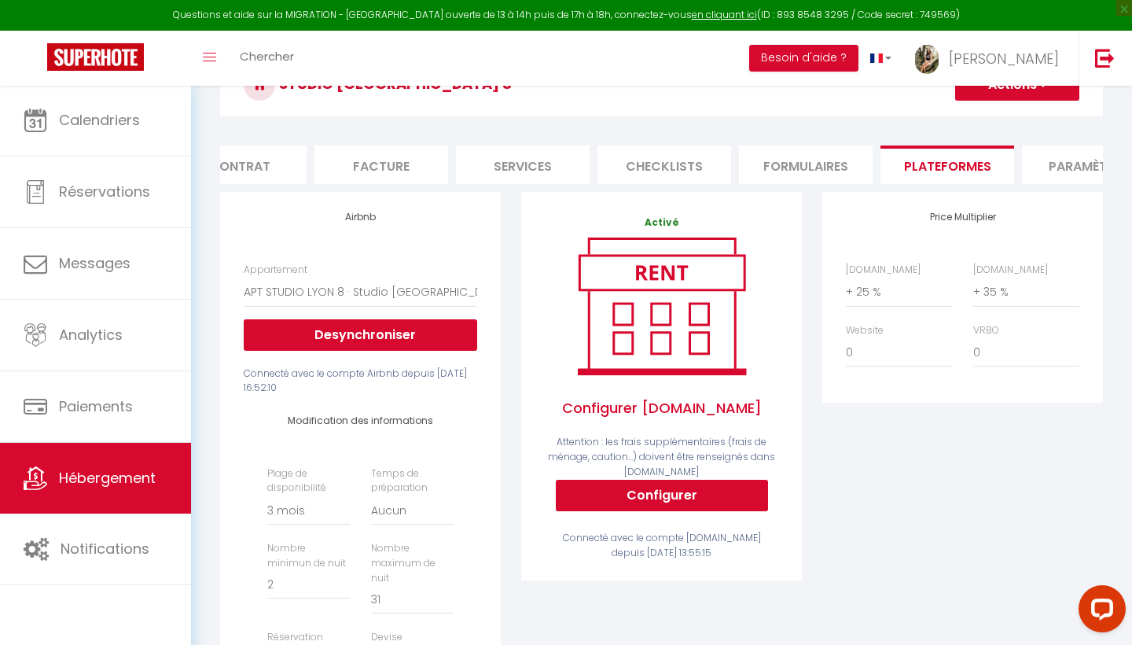
click at [108, 501] on link "Hébergement" at bounding box center [95, 478] width 191 height 71
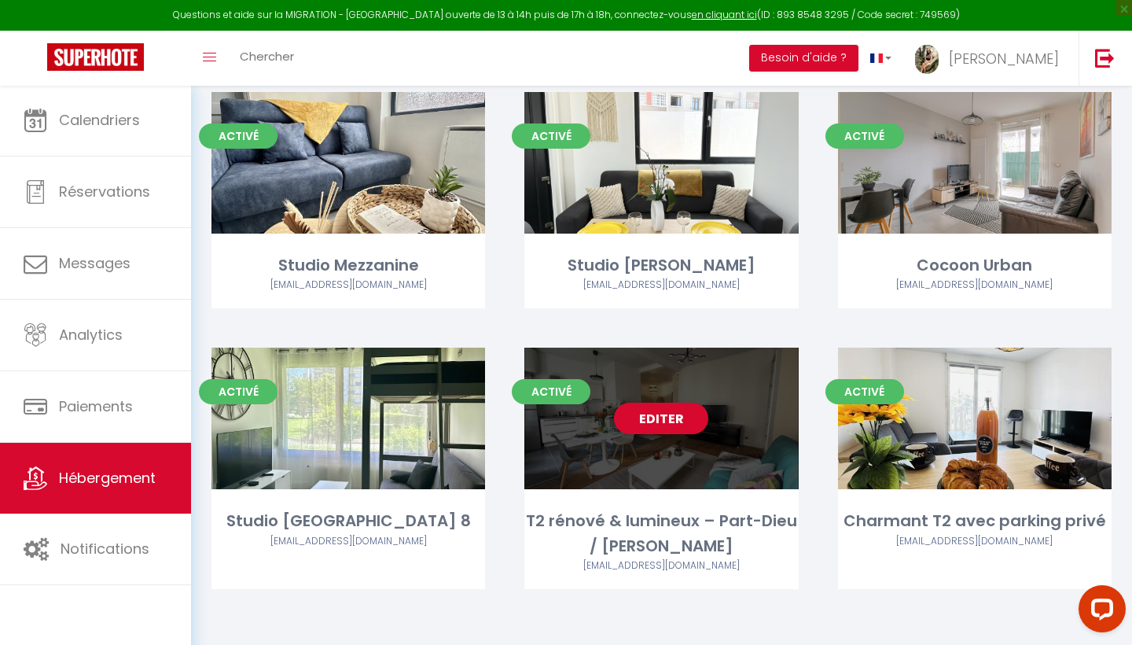
scroll to position [175, 0]
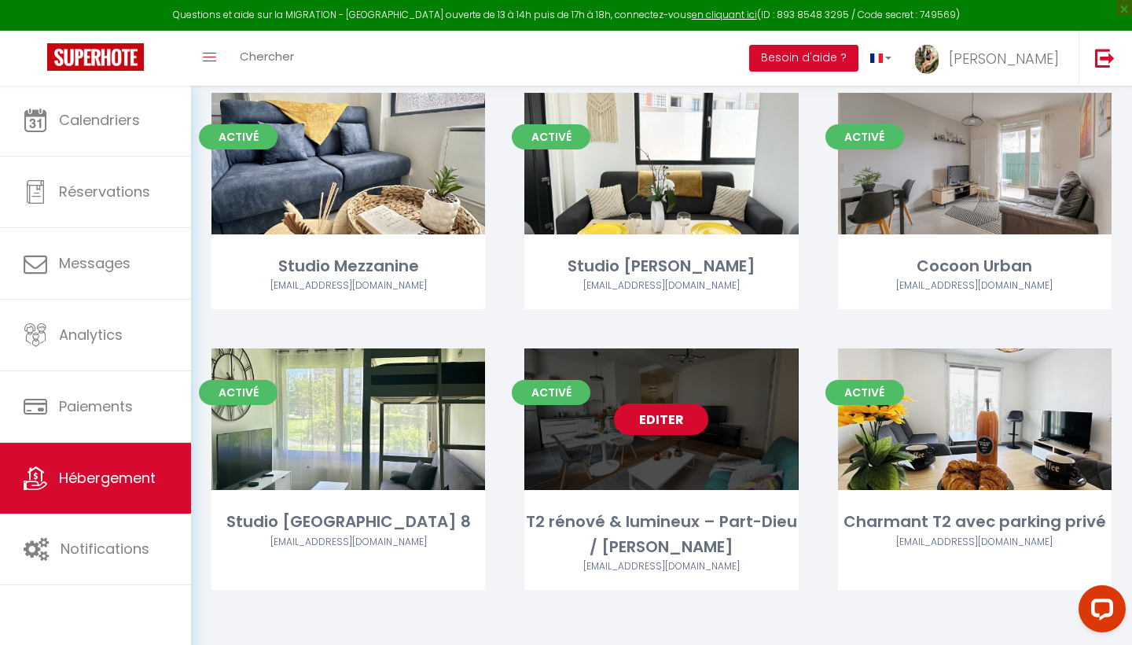
click at [647, 422] on link "Editer" at bounding box center [661, 418] width 94 height 31
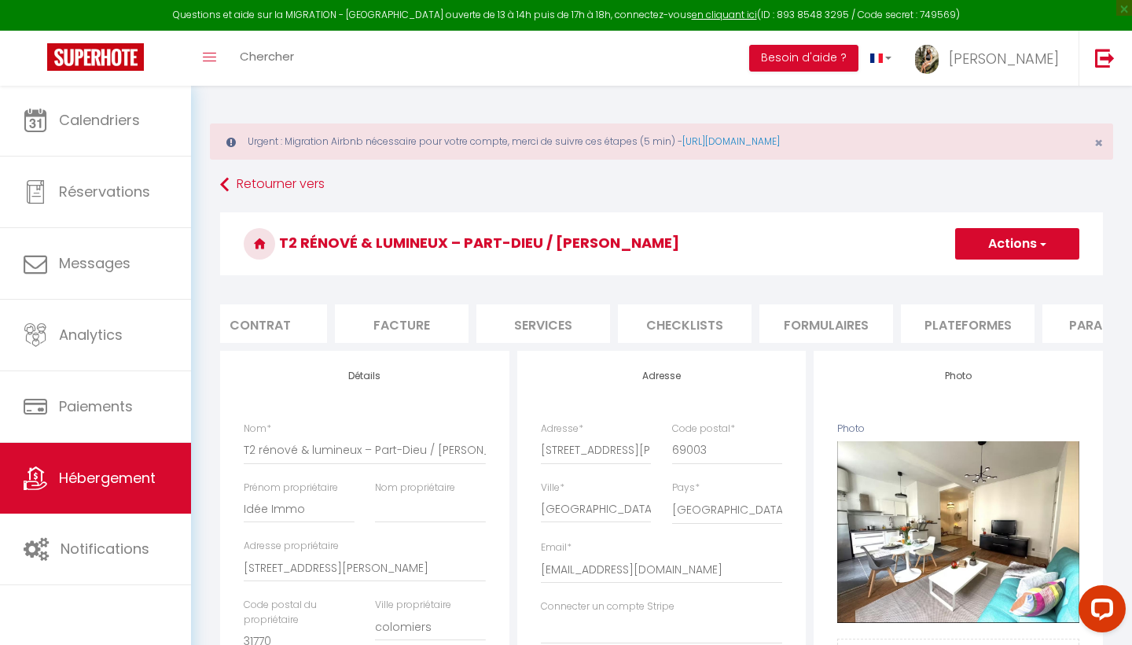
scroll to position [0, 169]
click at [941, 325] on li "Plateformes" at bounding box center [967, 323] width 134 height 39
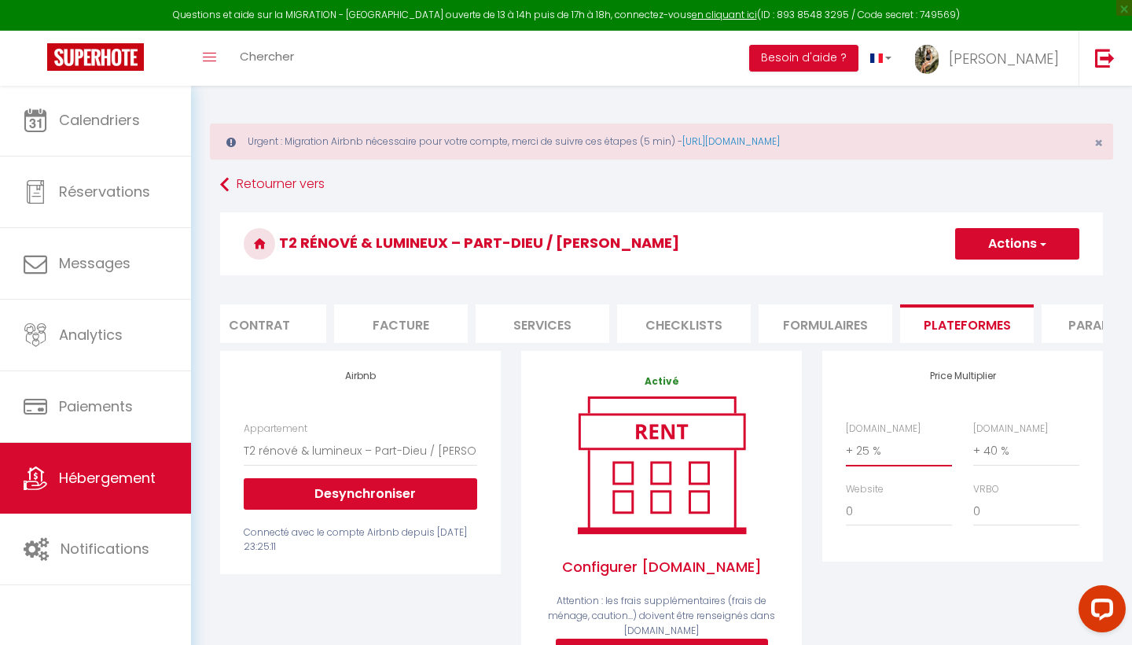
click at [993, 241] on button "Actions" at bounding box center [1017, 243] width 124 height 31
click at [982, 429] on label "Booking.com" at bounding box center [1010, 428] width 75 height 15
click at [982, 435] on select "0 + 1 % + 2 % + 3 % + 4 % + 5 % + 6 % + 7 % + 8 % + 9 %" at bounding box center [1026, 450] width 106 height 30
click at [998, 250] on button "Actions" at bounding box center [1017, 243] width 124 height 31
click at [989, 279] on link "Enregistrer" at bounding box center [1016, 278] width 124 height 20
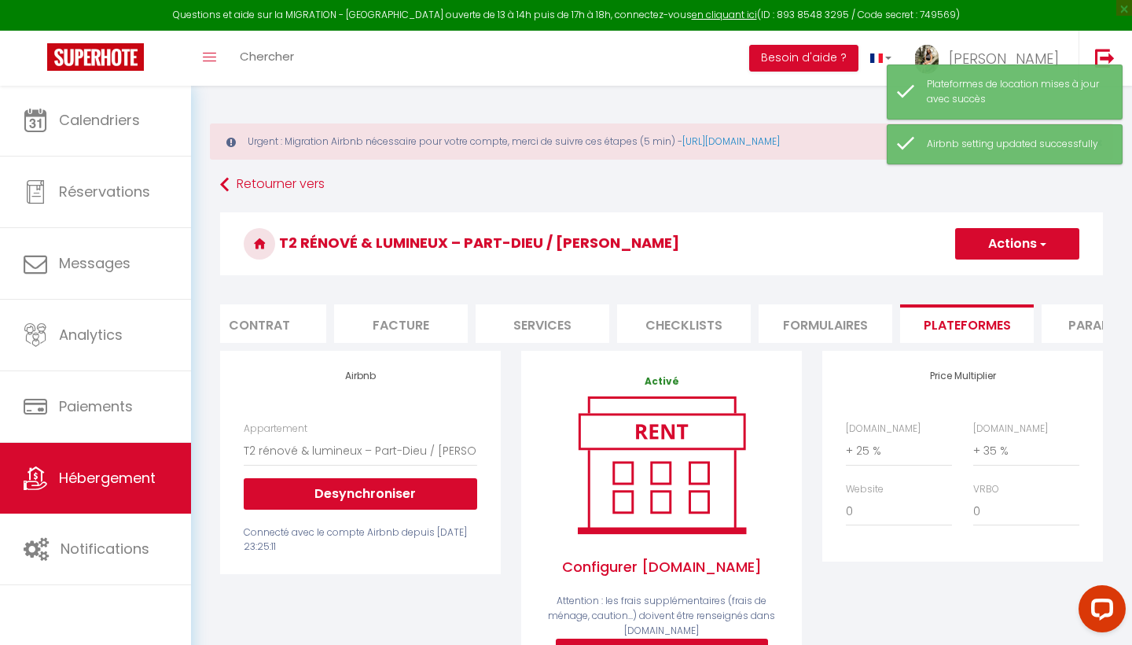
click at [99, 496] on link "Hébergement" at bounding box center [95, 478] width 191 height 71
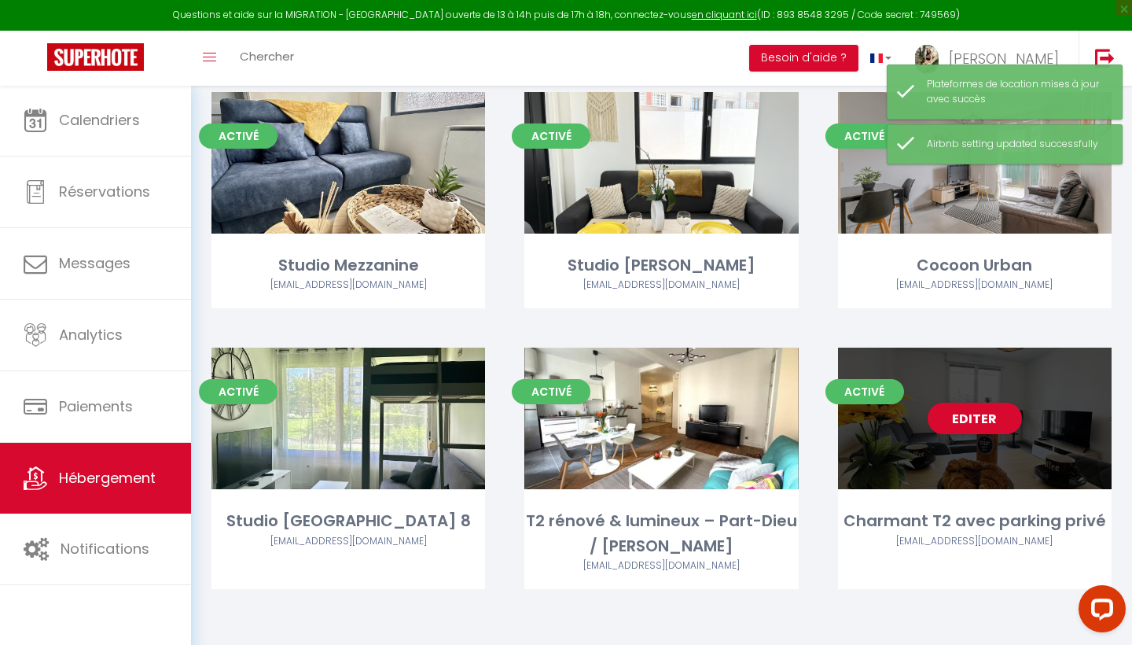
scroll to position [175, 0]
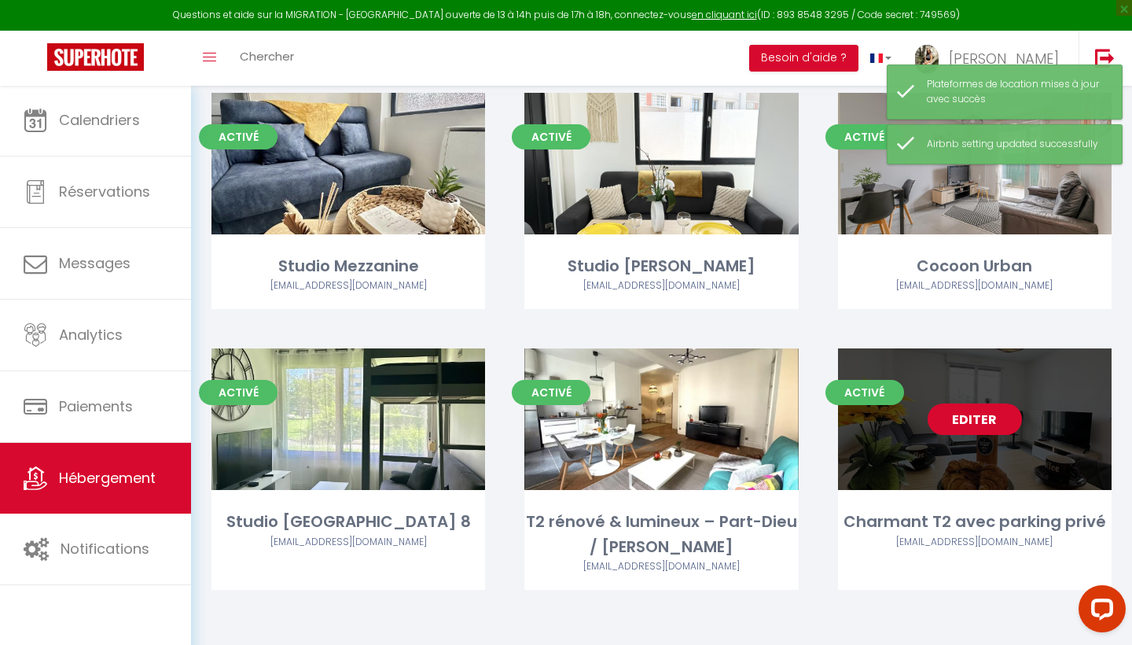
click at [961, 426] on link "Editer" at bounding box center [975, 418] width 94 height 31
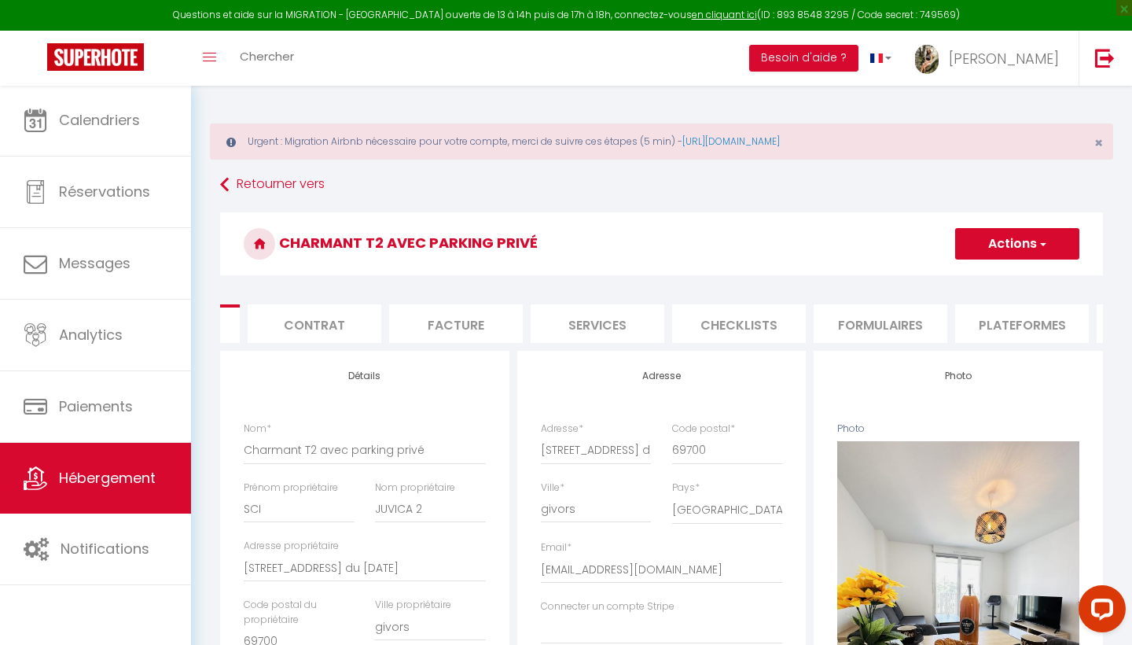
scroll to position [0, 116]
click at [982, 329] on li "Plateformes" at bounding box center [1020, 323] width 134 height 39
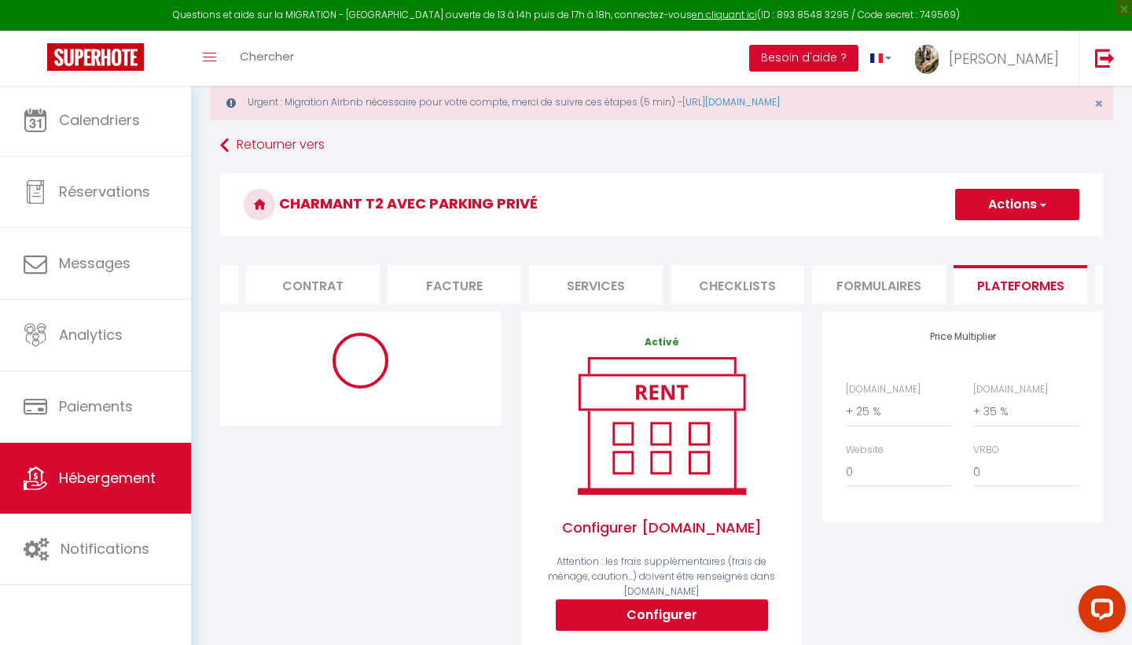
scroll to position [43, 0]
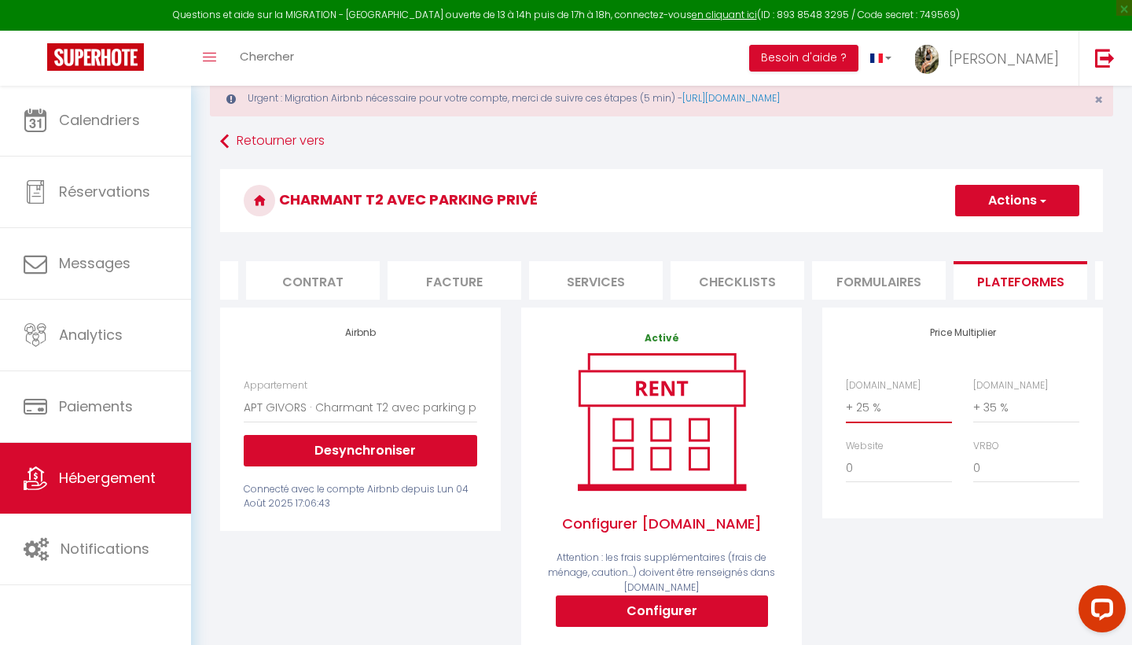
click at [985, 207] on button "Actions" at bounding box center [1017, 200] width 124 height 31
click at [975, 233] on link "Enregistrer" at bounding box center [1016, 235] width 124 height 20
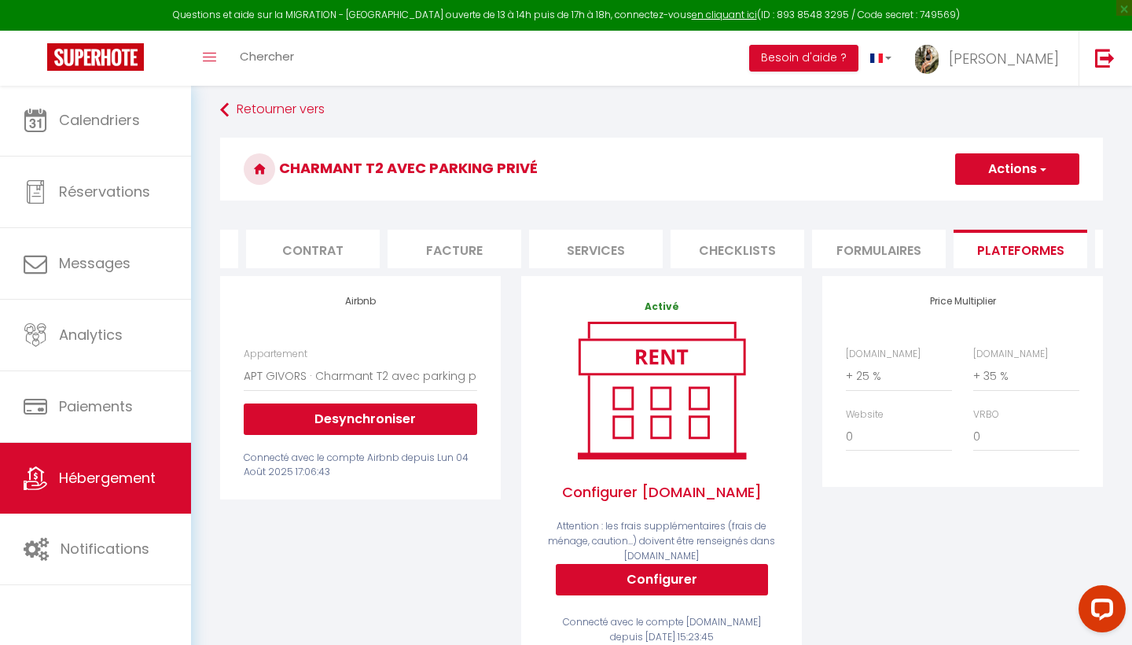
scroll to position [79, 0]
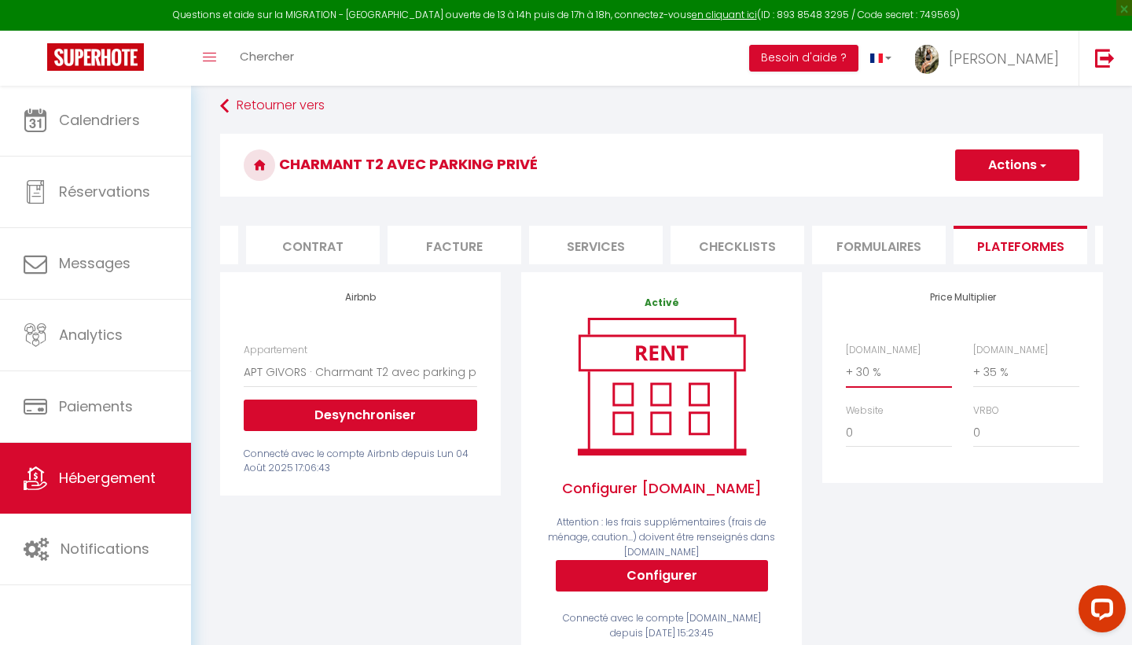
click at [995, 170] on button "Actions" at bounding box center [1017, 164] width 124 height 31
click at [984, 196] on link "Enregistrer" at bounding box center [1016, 199] width 124 height 20
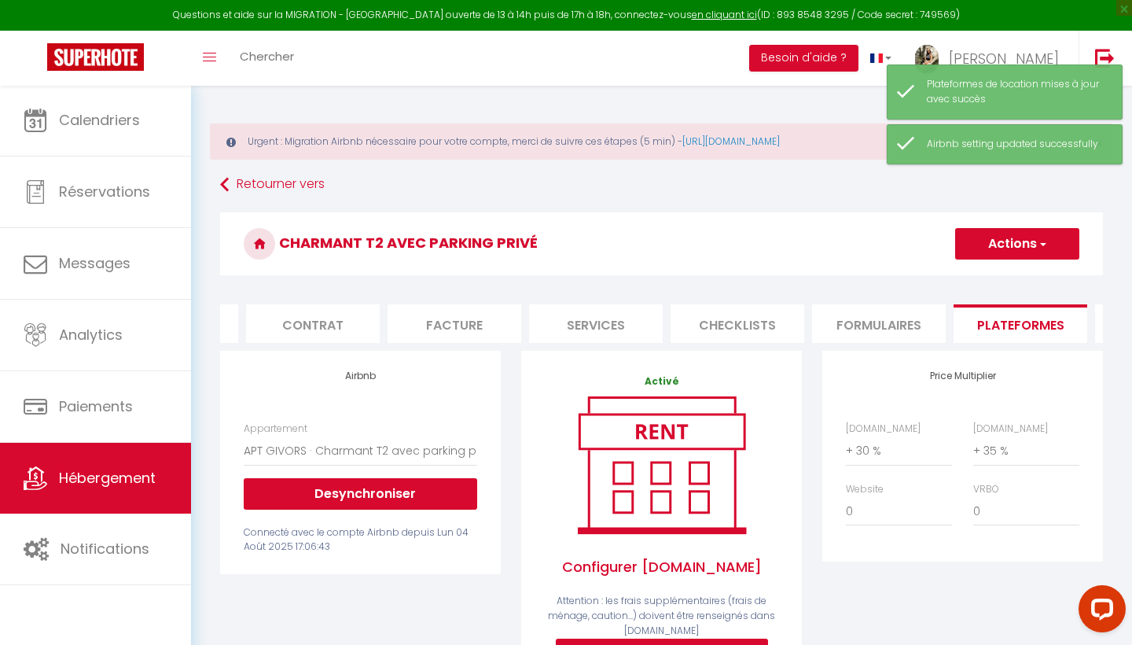
scroll to position [0, 0]
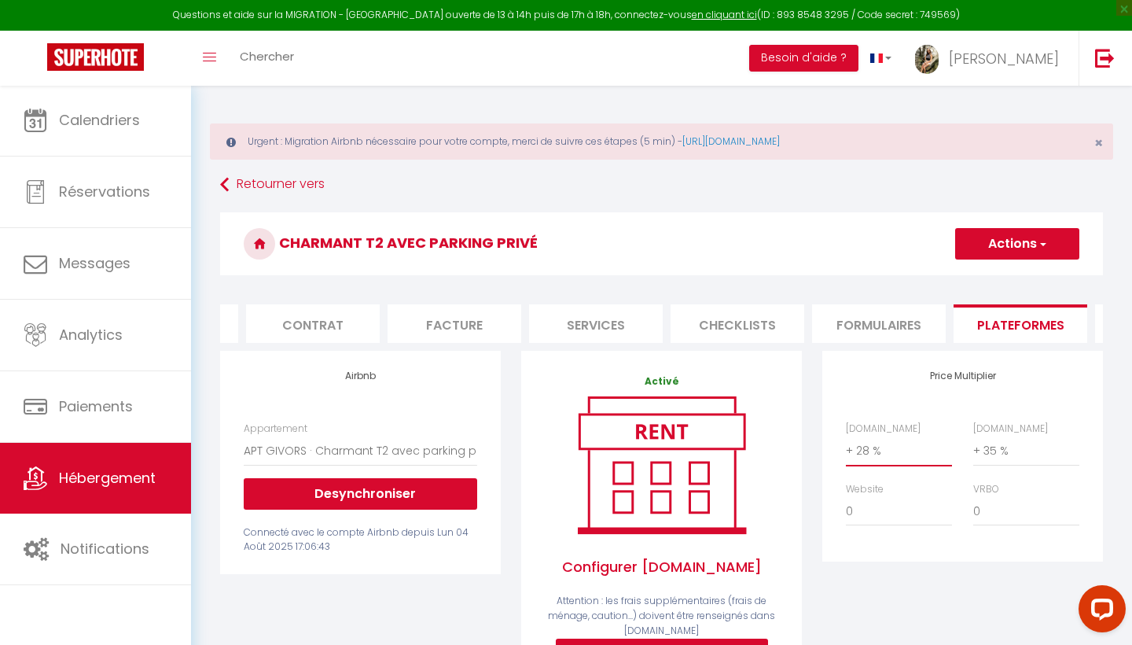
click at [999, 237] on button "Actions" at bounding box center [1017, 243] width 124 height 31
click at [980, 277] on link "Enregistrer" at bounding box center [1016, 278] width 124 height 20
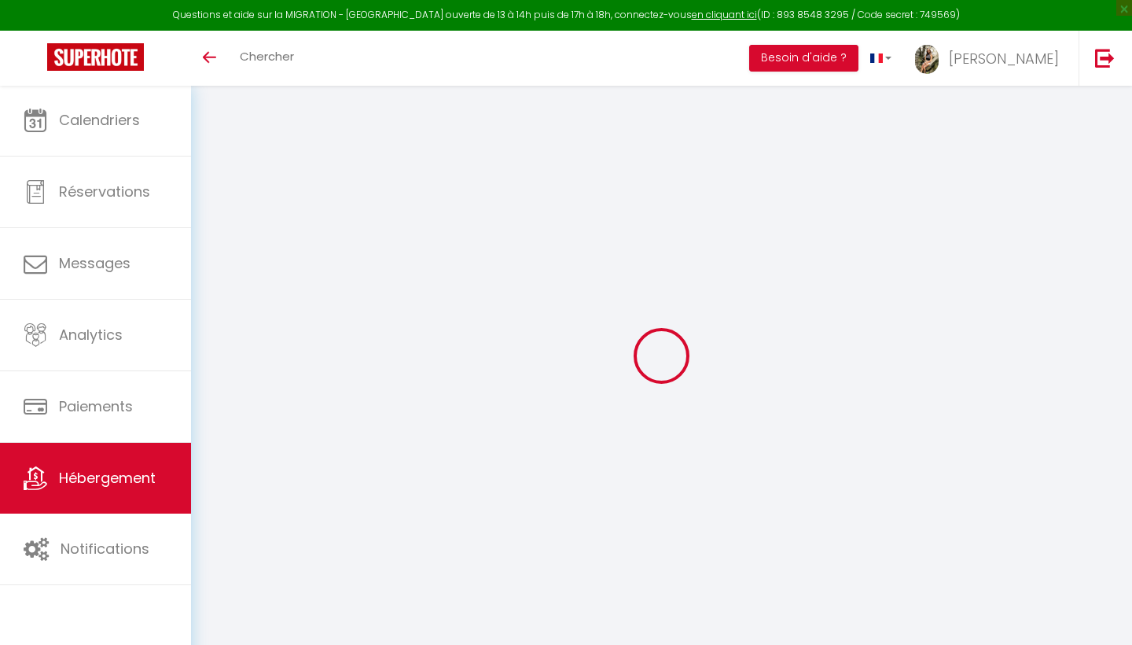
select select "+ 28 %"
select select "+ 35 %"
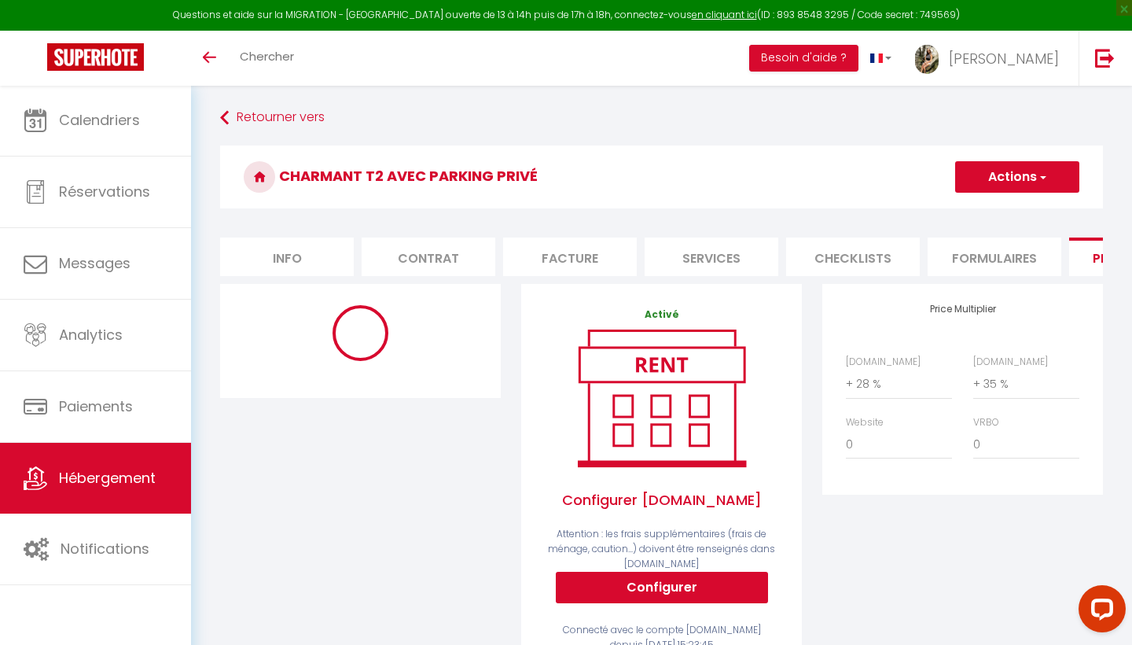
select select "9374-1452105310097658749"
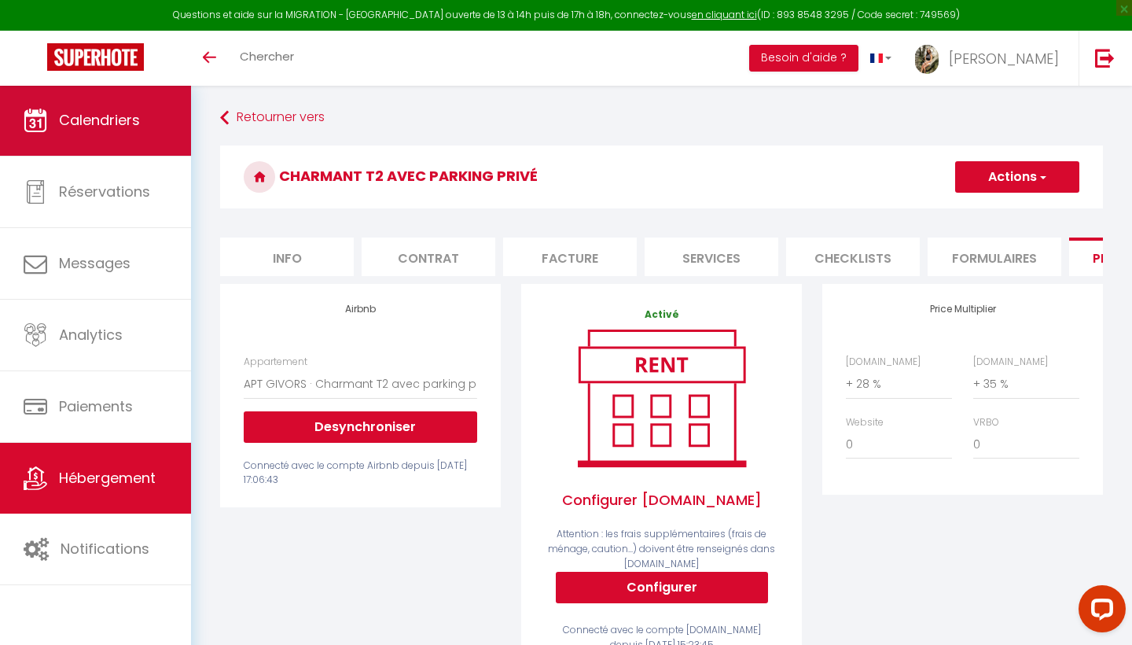
click at [72, 123] on span "Calendriers" at bounding box center [99, 120] width 81 height 20
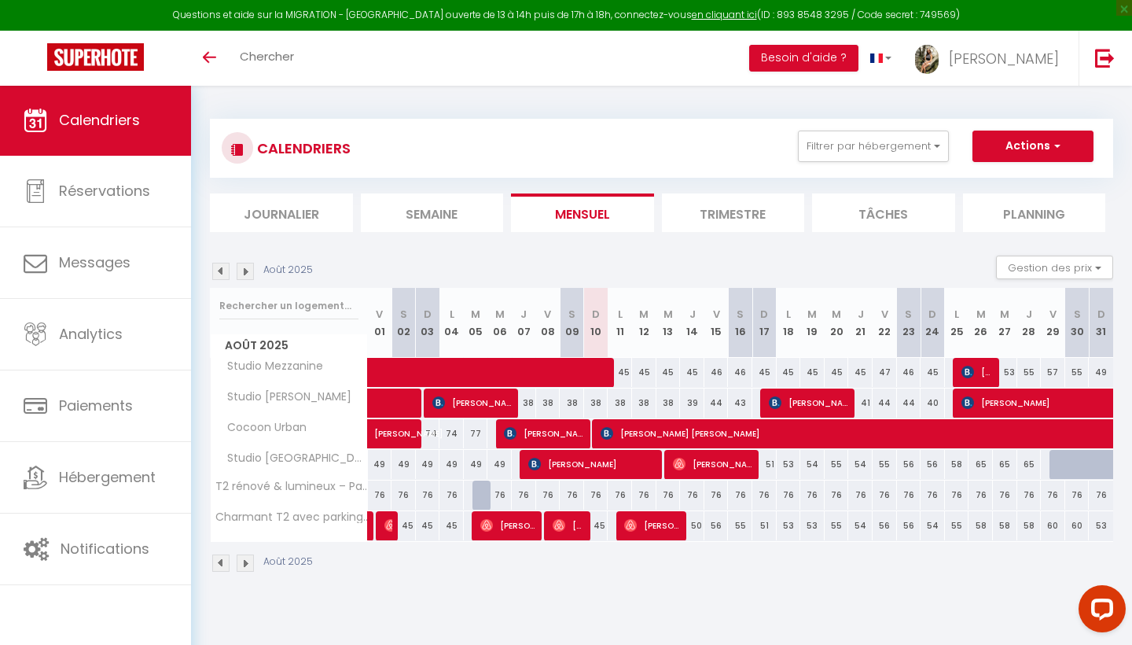
click at [674, 531] on span "[PERSON_NAME]" at bounding box center [652, 525] width 57 height 30
select select "OK"
select select "0"
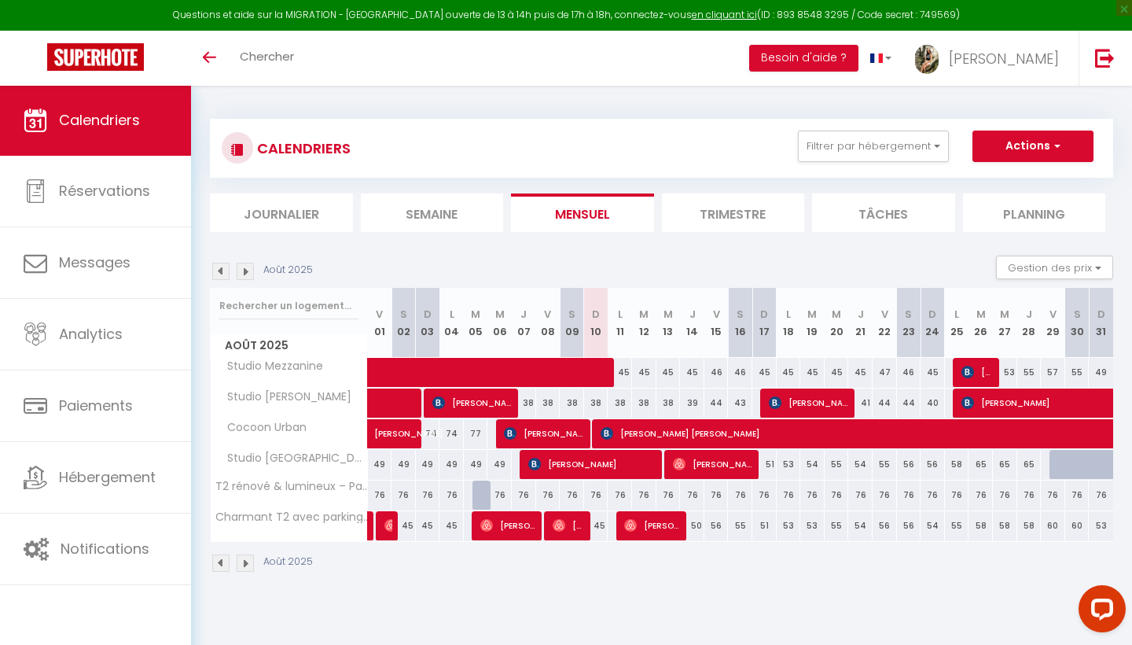
select select "1"
select select
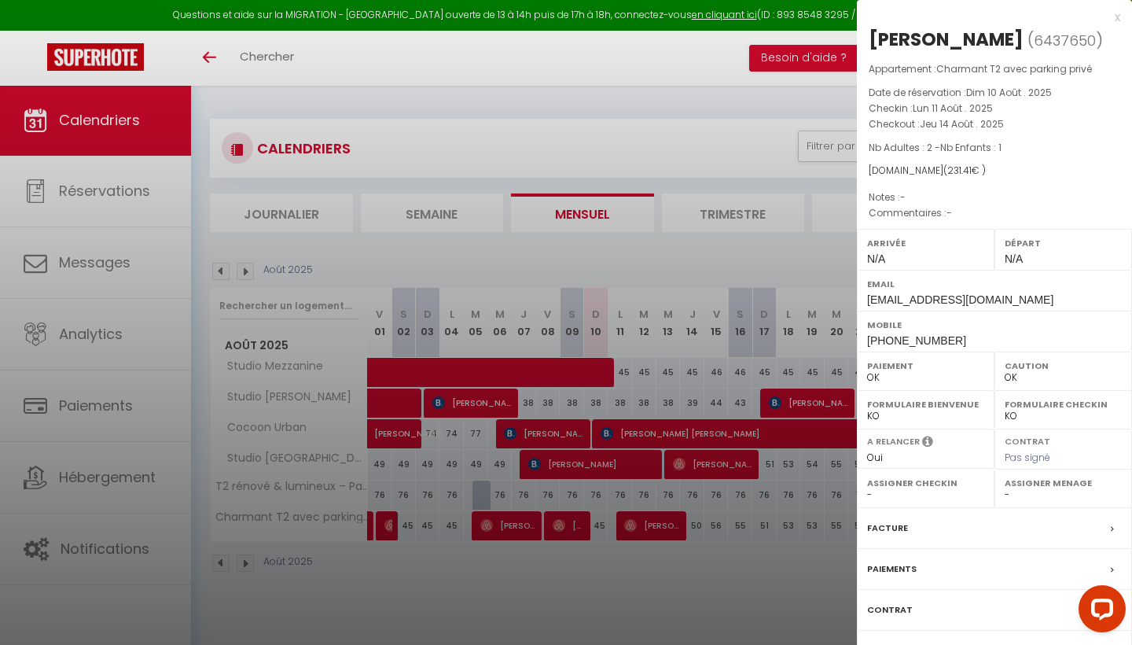
select select "28209"
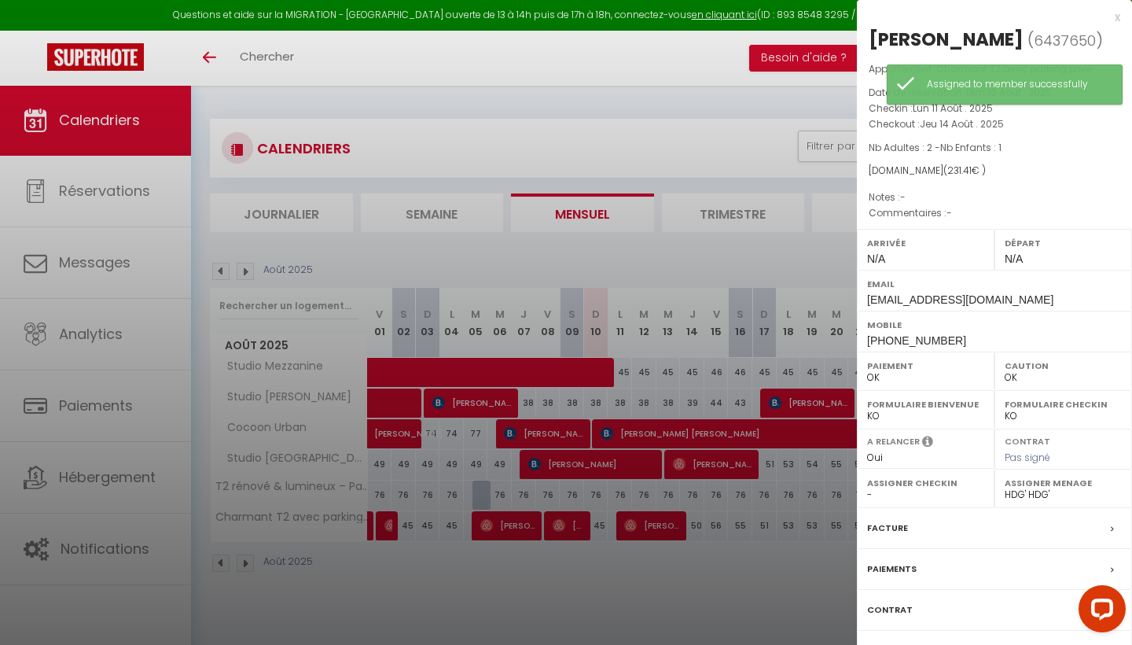
click at [685, 593] on div at bounding box center [566, 322] width 1132 height 645
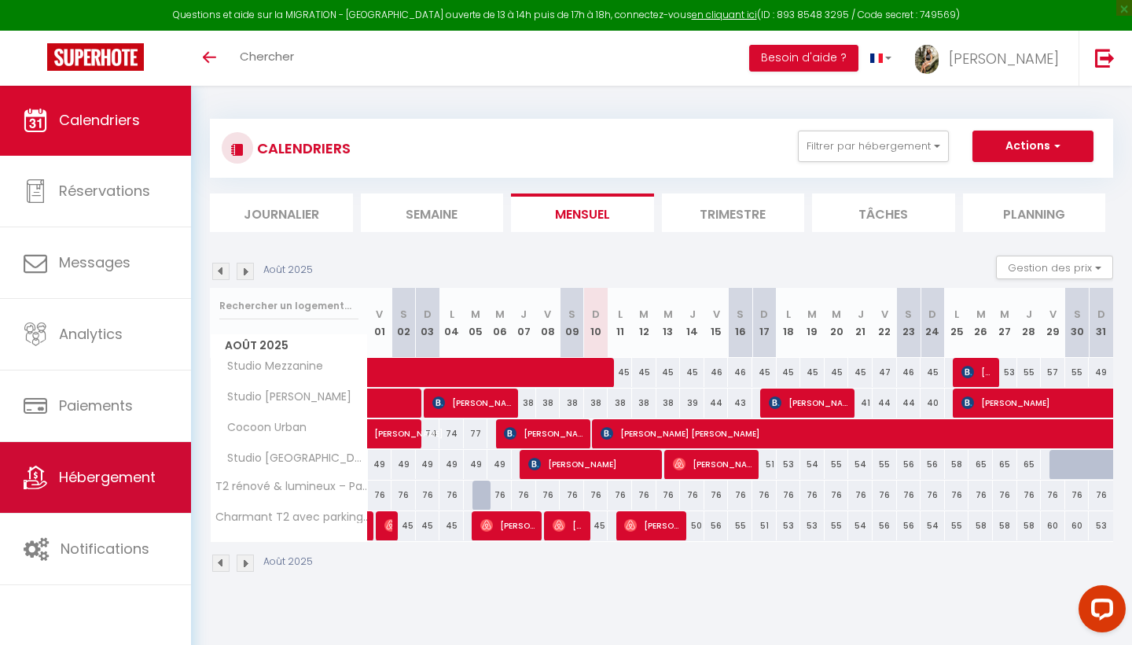
click at [128, 487] on span "Hébergement" at bounding box center [107, 477] width 97 height 20
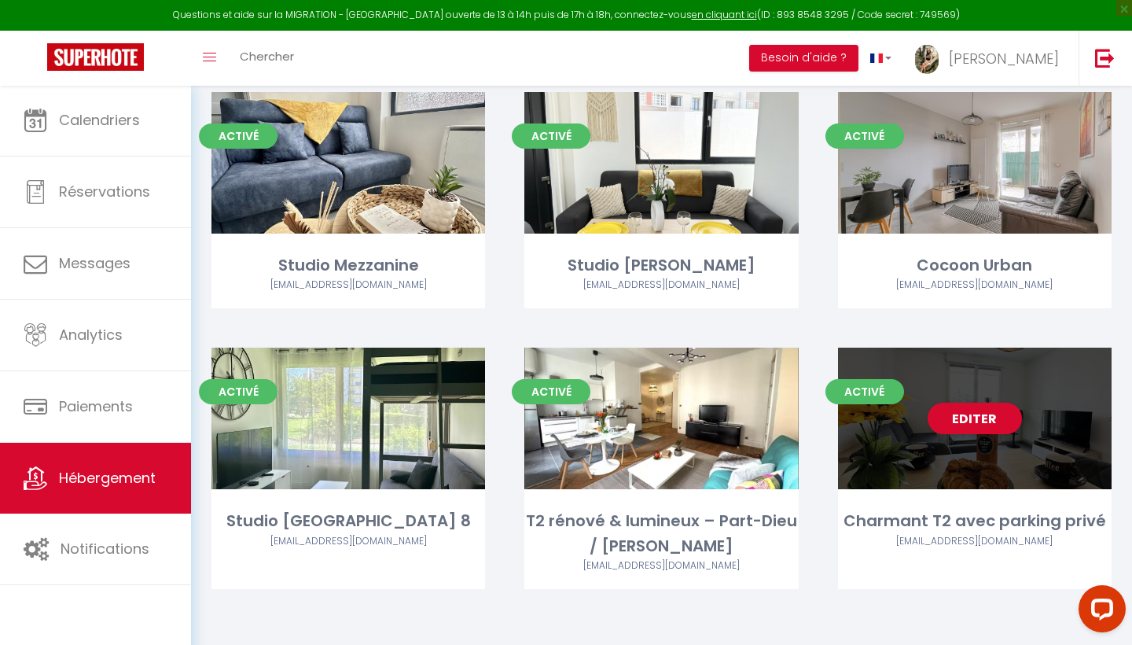
scroll to position [175, 0]
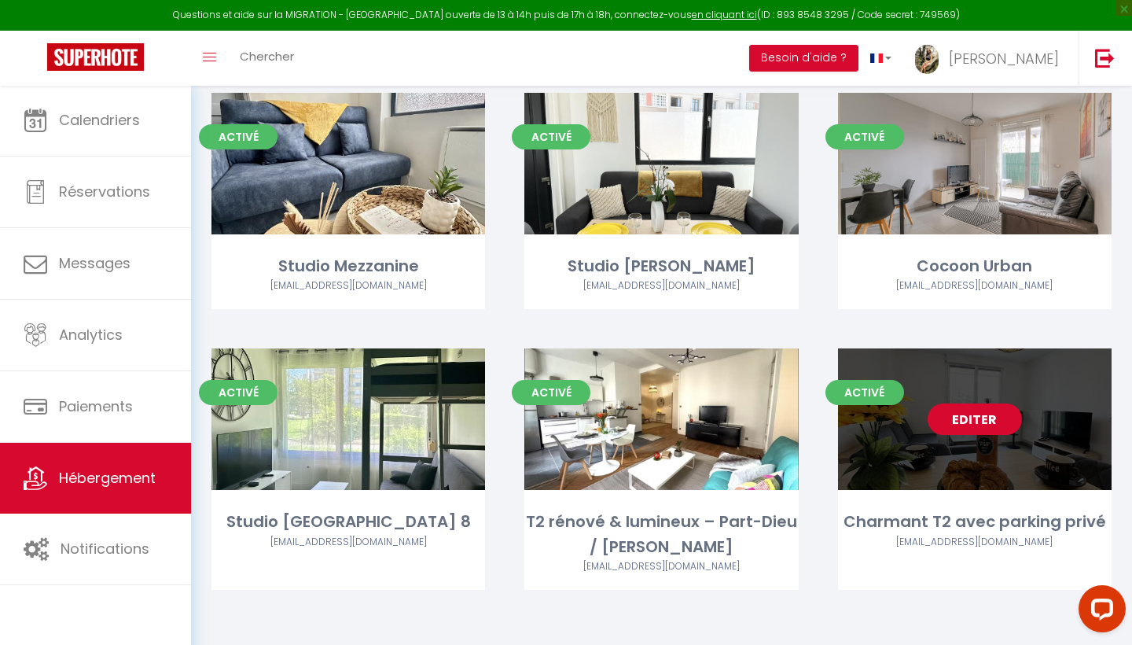
click at [986, 424] on link "Editer" at bounding box center [975, 418] width 94 height 31
click at [999, 424] on link "Editer" at bounding box center [975, 418] width 94 height 31
select select "3"
select select "2"
select select "1"
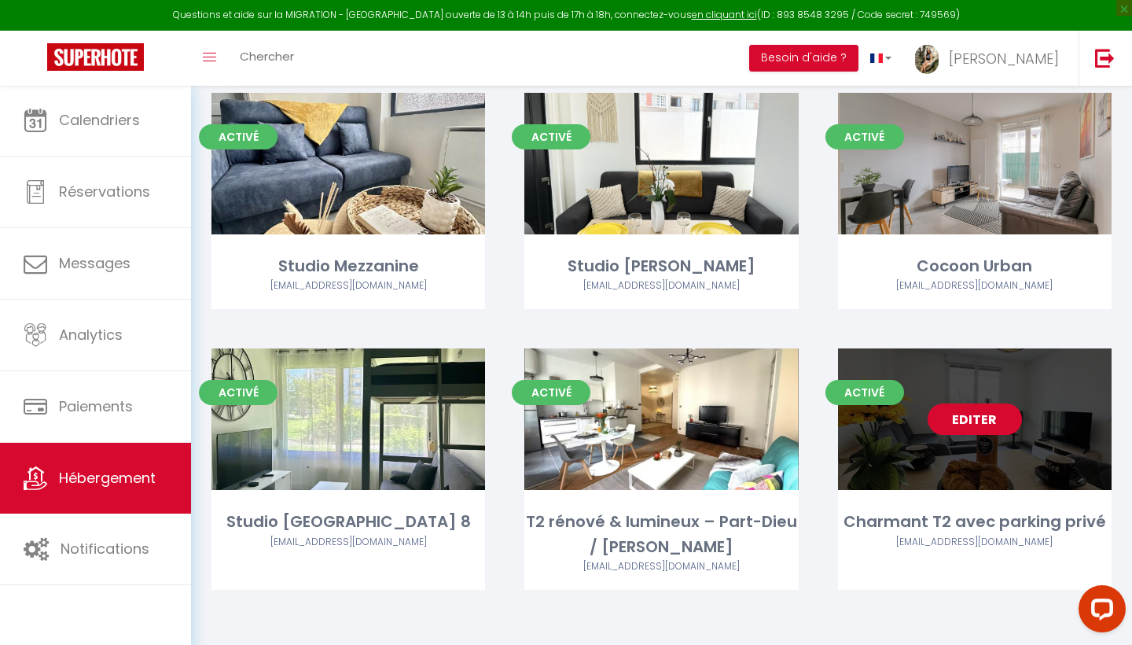
select select "1"
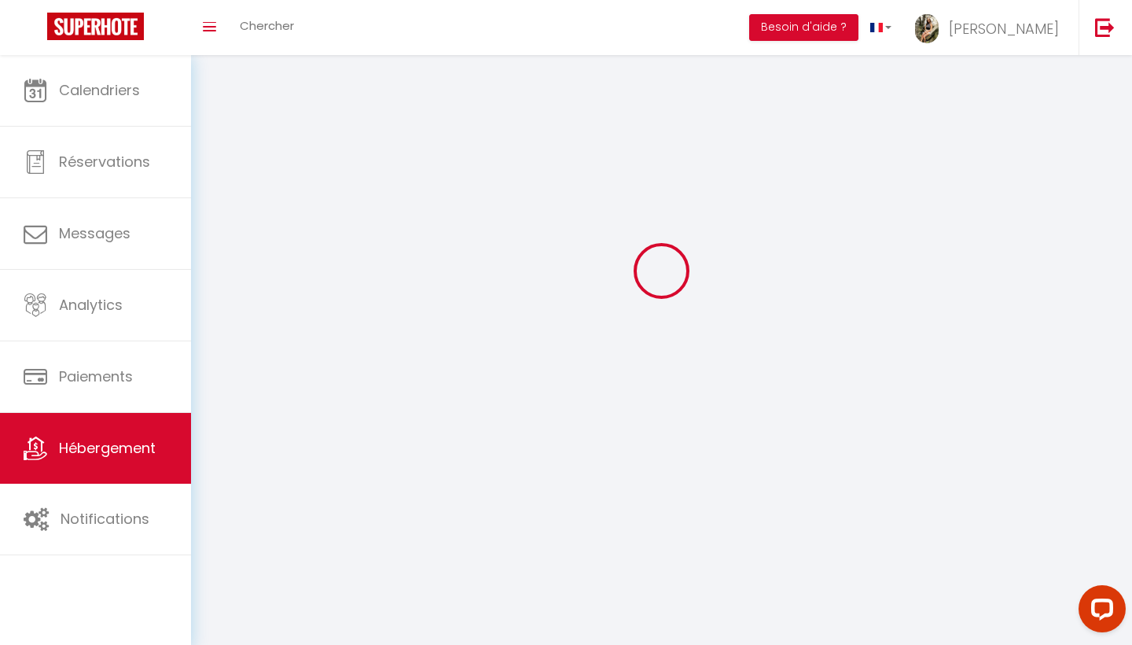
select select
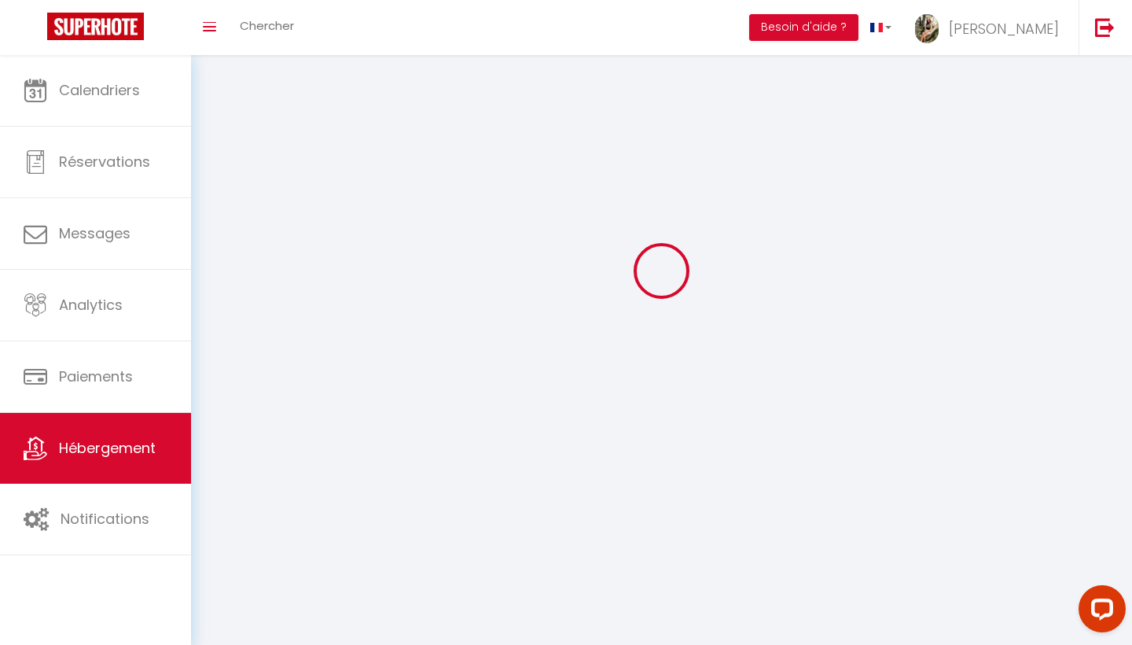
select select
checkbox input "false"
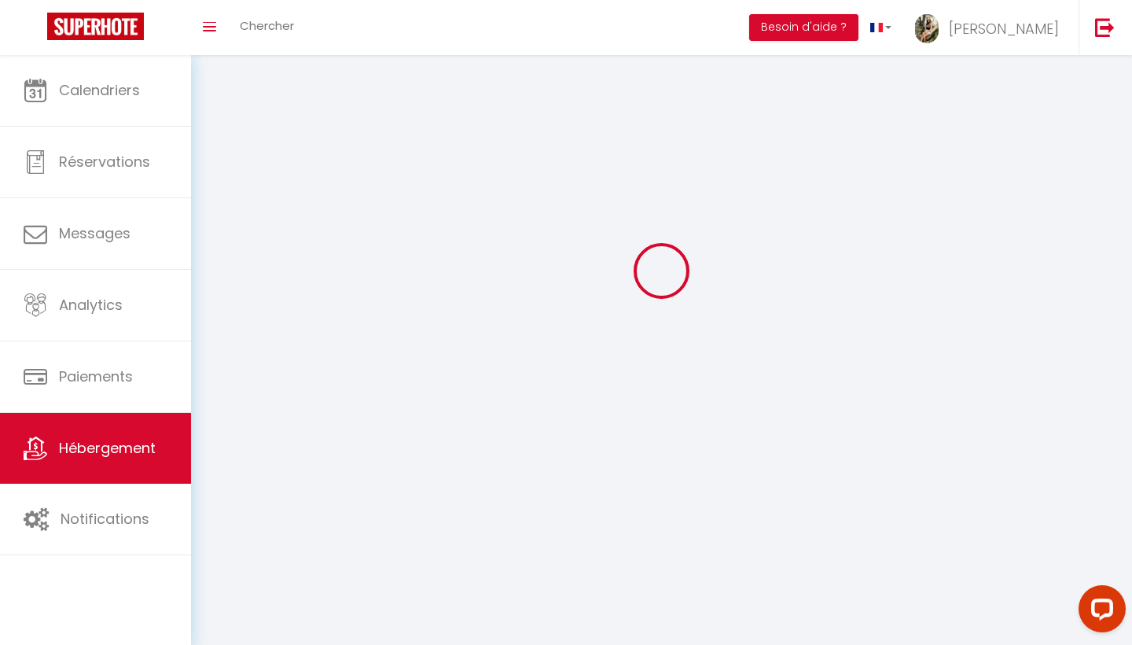
checkbox input "false"
select select
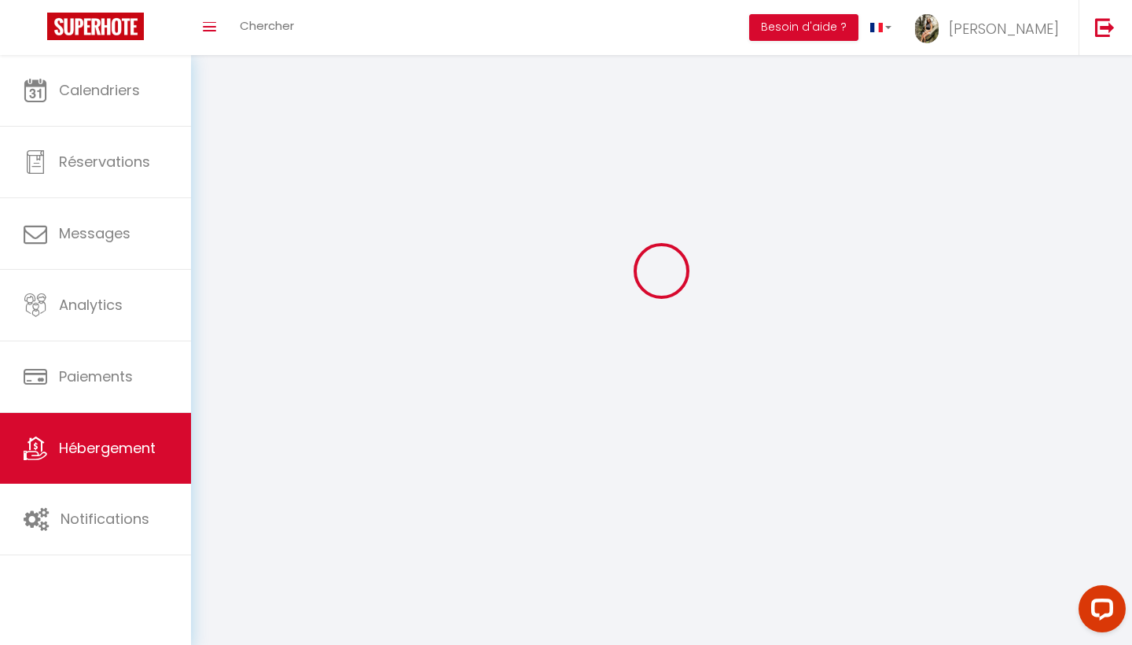
select select
checkbox input "false"
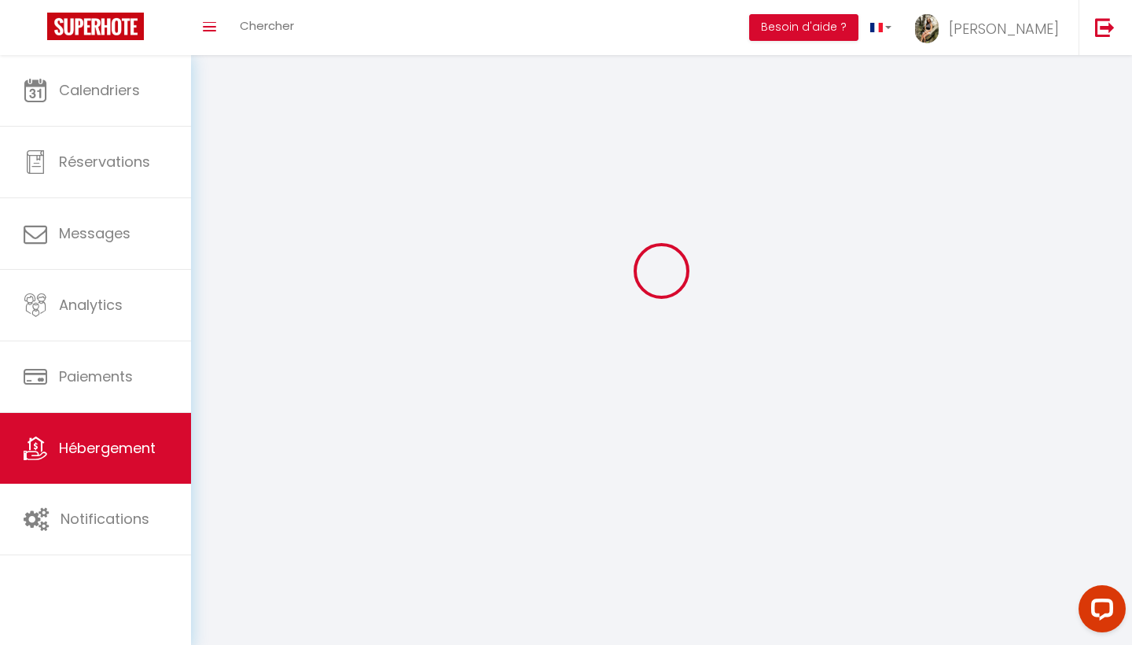
checkbox input "false"
select select
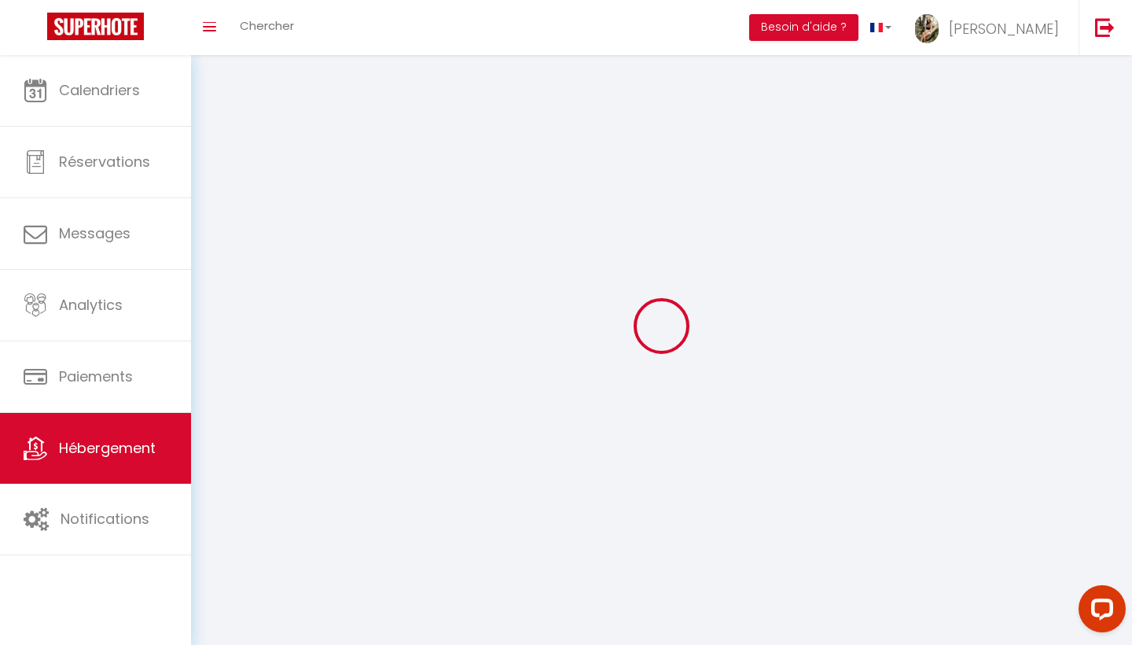
select select
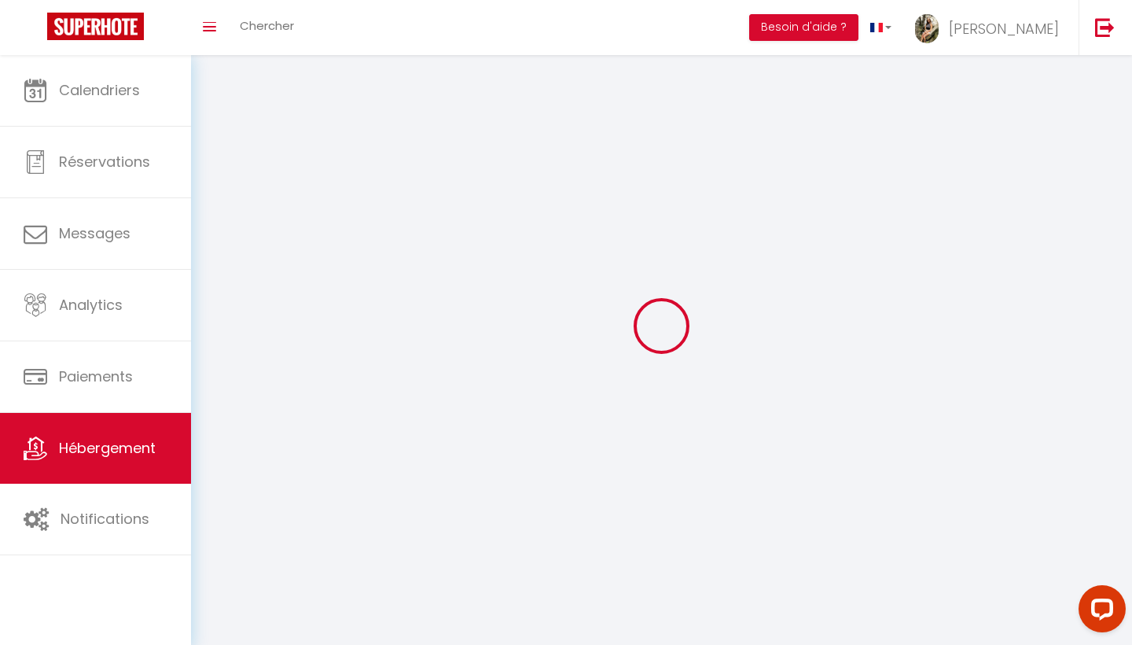
checkbox input "false"
select select
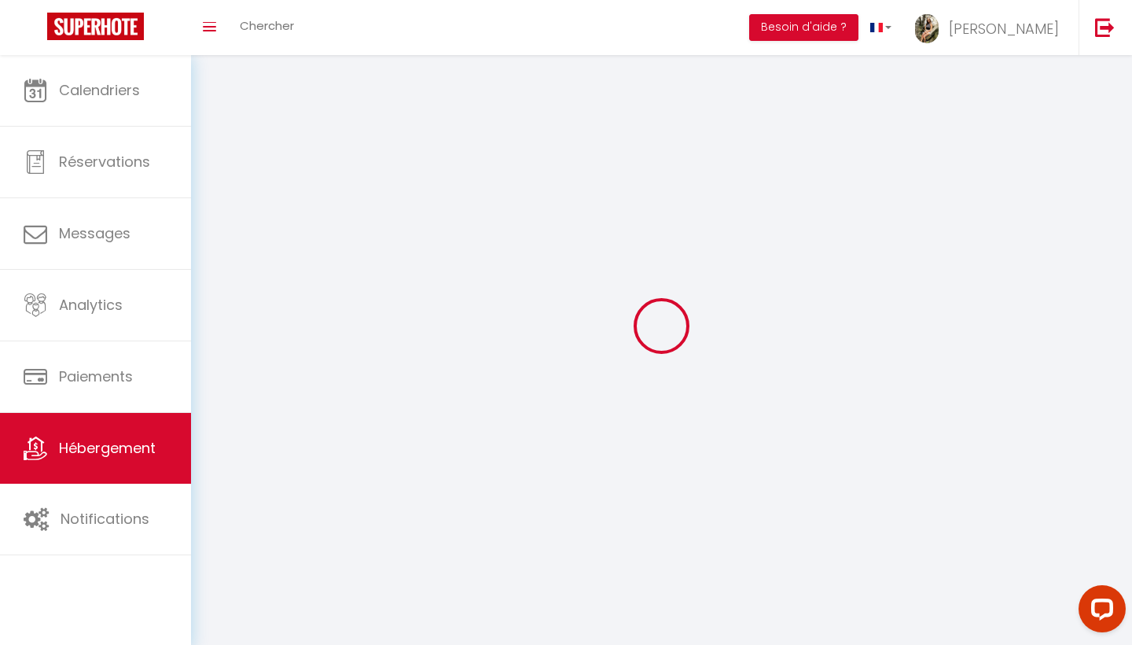
select select
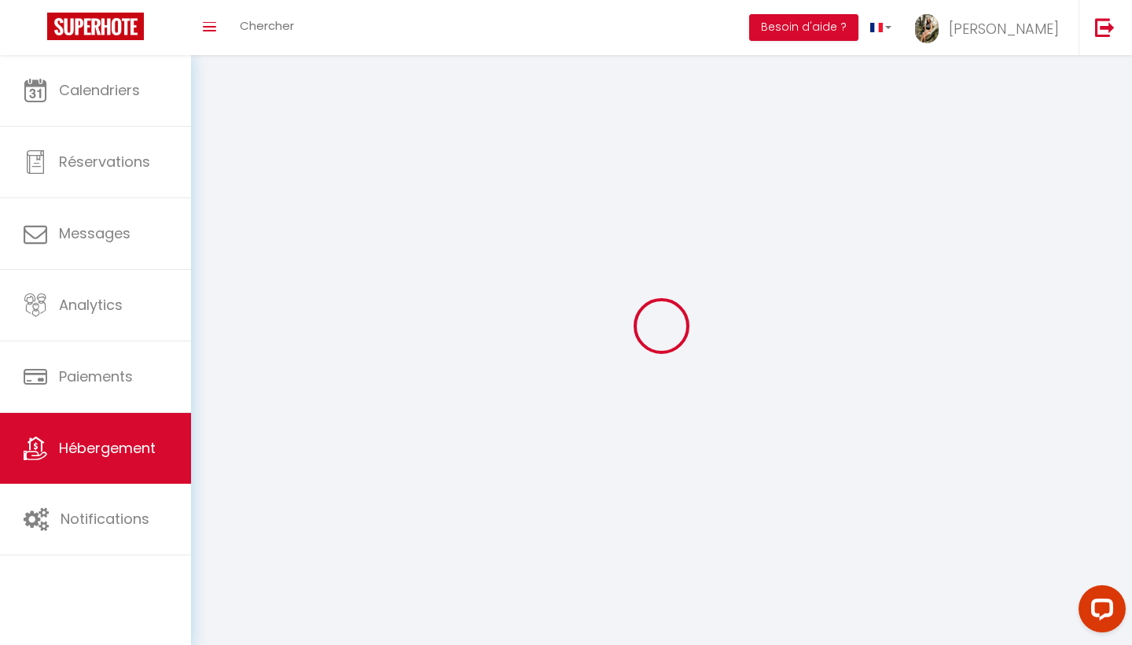
select select
checkbox input "false"
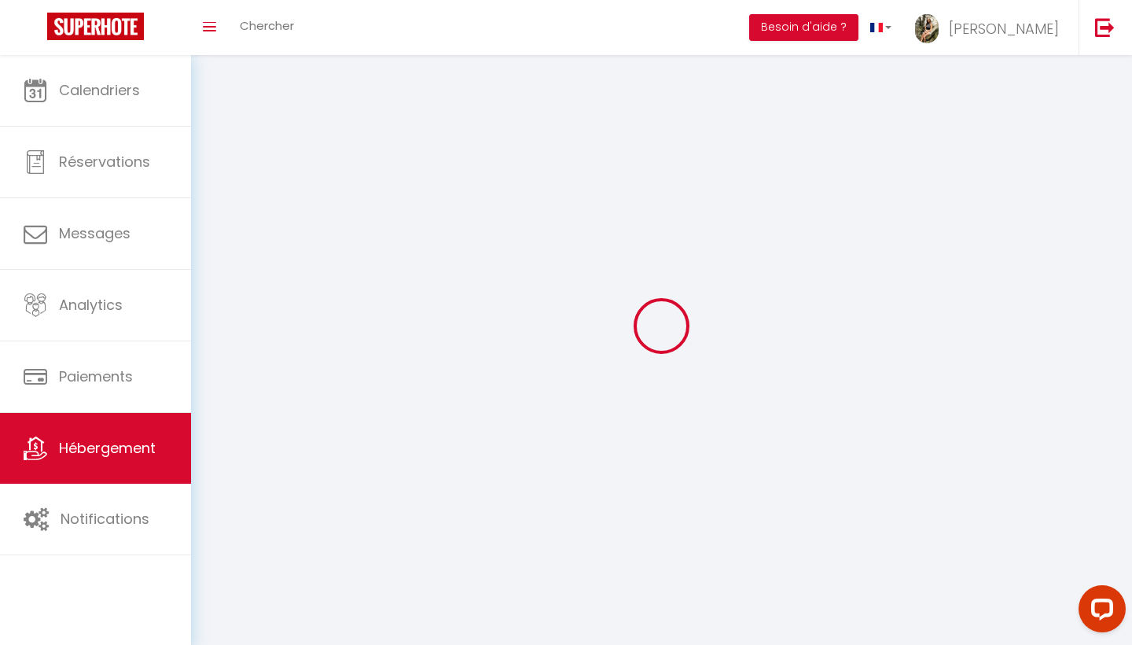
select select
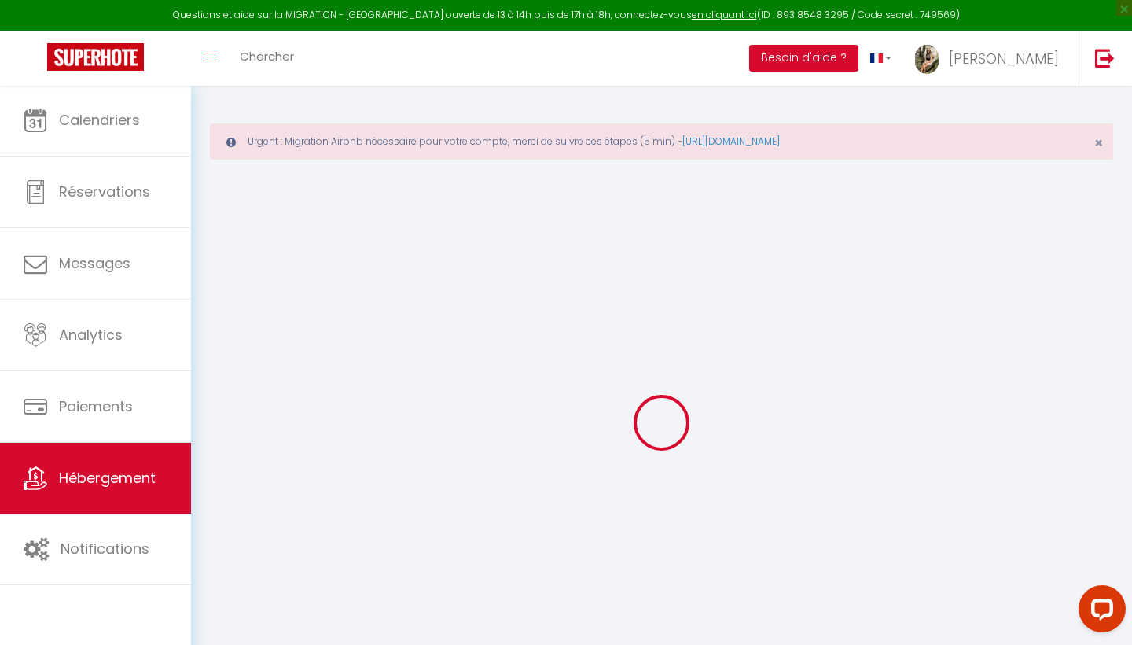
select select
type input "[EMAIL_ADDRESS][DOMAIN_NAME]"
checkbox input "true"
select select
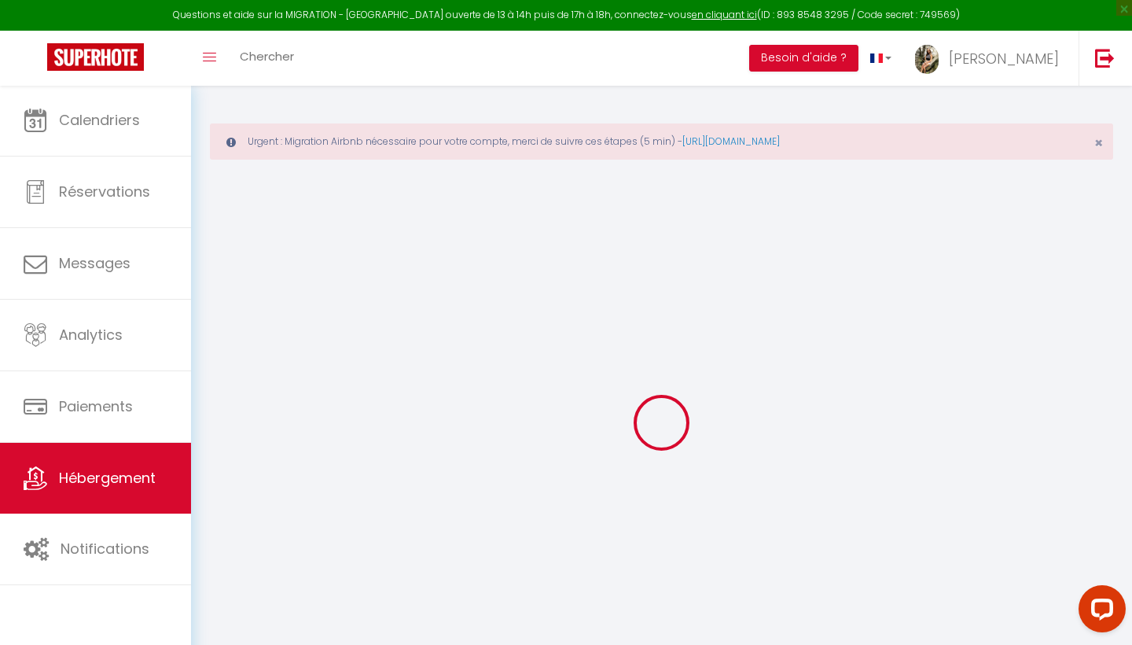
checkbox input "false"
select select "16:00"
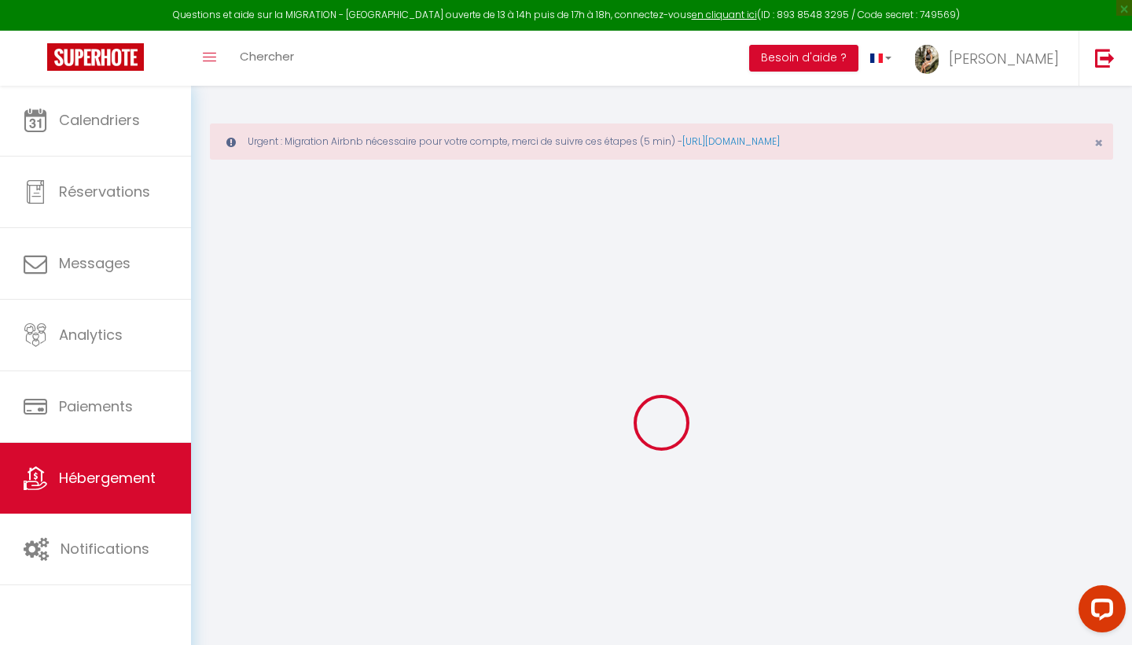
select select "00:00"
select select "11:00"
select select "30"
select select "120"
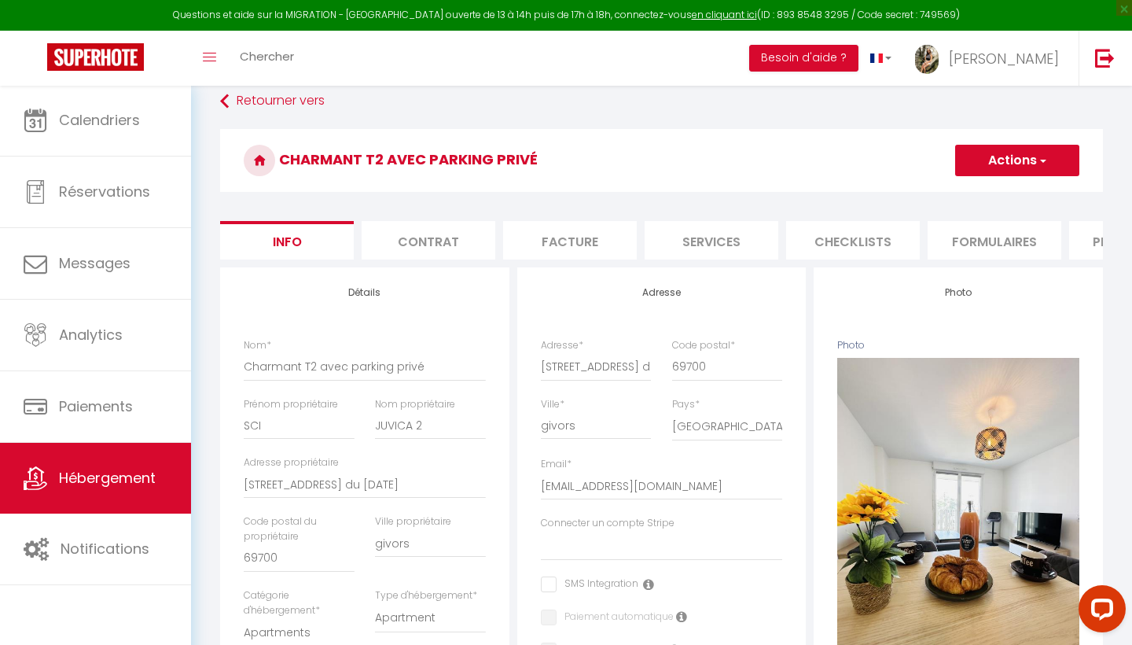
scroll to position [83, 0]
click at [672, 243] on li "Services" at bounding box center [712, 240] width 134 height 39
select select
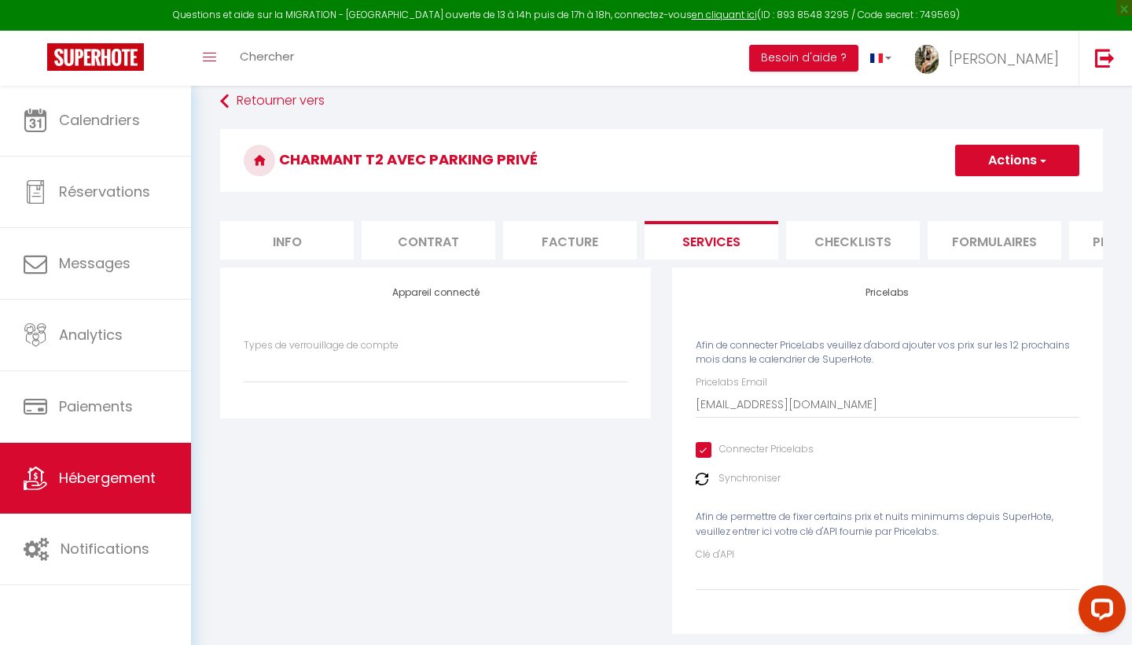
click at [742, 478] on label "Synchroniser" at bounding box center [749, 478] width 62 height 15
click at [862, 401] on input "[EMAIL_ADDRESS][DOMAIN_NAME]" at bounding box center [888, 404] width 384 height 28
click at [753, 465] on div "Pricelabs Email luevarenta@gmail.com Connecter Pricelabs Synchroniser Afin de p…" at bounding box center [888, 482] width 384 height 215
click at [704, 452] on input "Connecter Pricelabs" at bounding box center [755, 450] width 118 height 16
checkbox input "false"
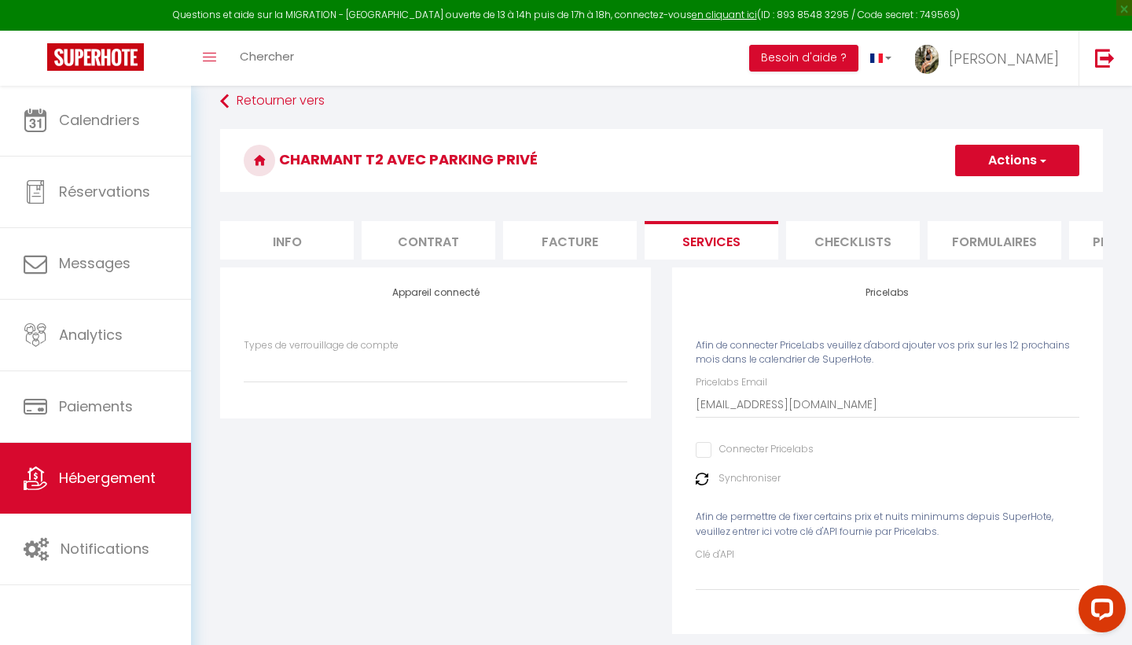
select select
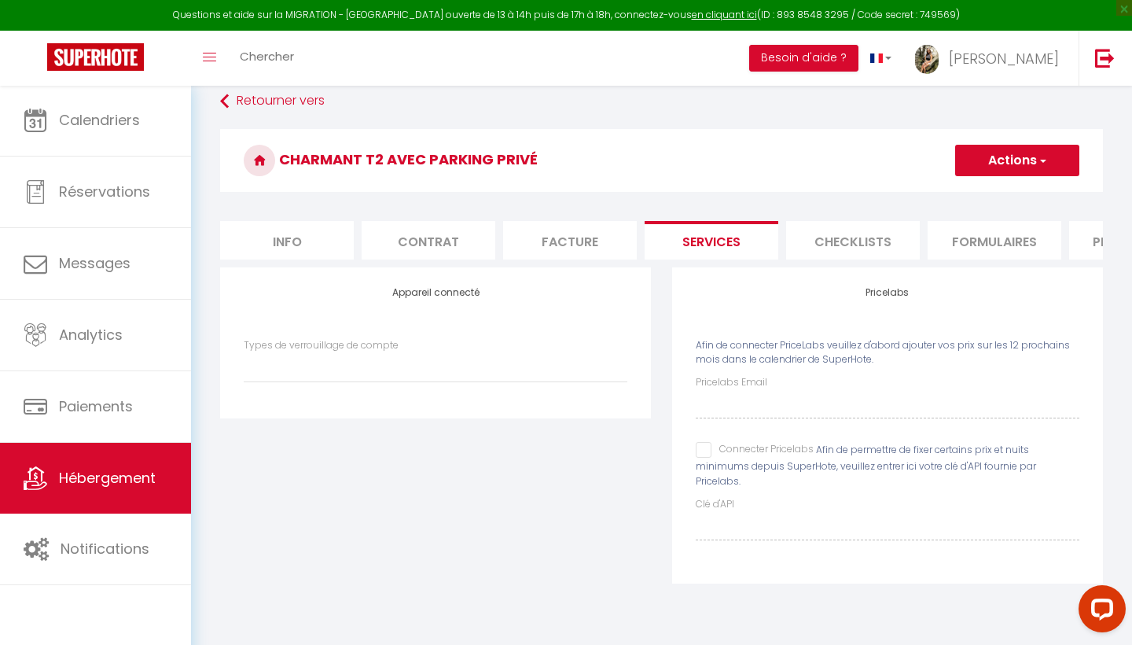
click at [704, 452] on input "Connecter Pricelabs" at bounding box center [755, 450] width 118 height 16
checkbox input "true"
select select
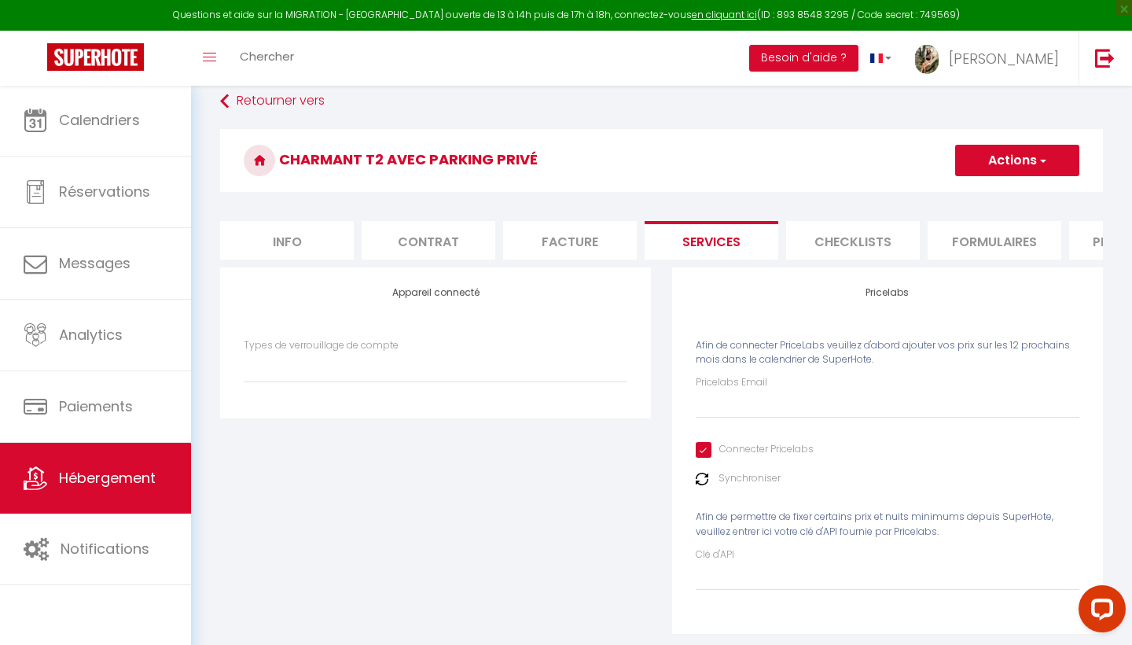
click at [715, 479] on div "Synchroniser" at bounding box center [888, 478] width 384 height 15
click at [720, 419] on div "Pricelabs Email Connecter Pricelabs Synchroniser Afin de permettre de fixer cer…" at bounding box center [888, 482] width 384 height 215
click at [717, 404] on input "Pricelabs Email" at bounding box center [888, 404] width 384 height 28
type input "[EMAIL_ADDRESS][DOMAIN_NAME]"
select select
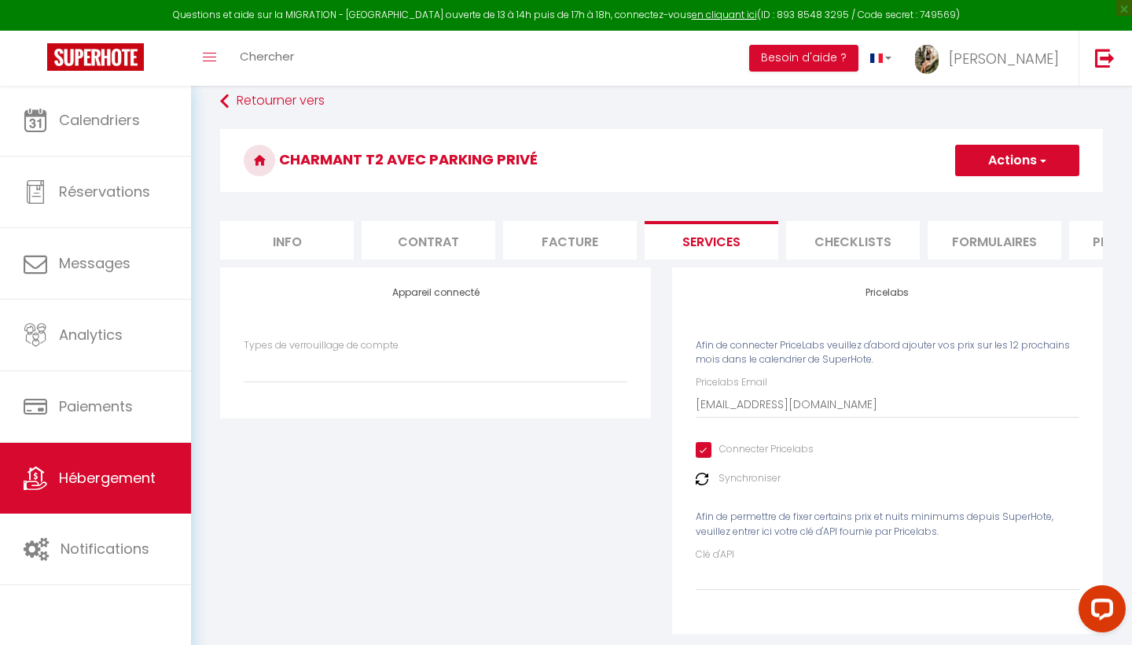
click at [771, 476] on label "Synchroniser" at bounding box center [749, 478] width 62 height 15
click at [983, 160] on button "Actions" at bounding box center [1017, 160] width 124 height 31
click at [978, 191] on link "Enregistrer" at bounding box center [1016, 195] width 124 height 20
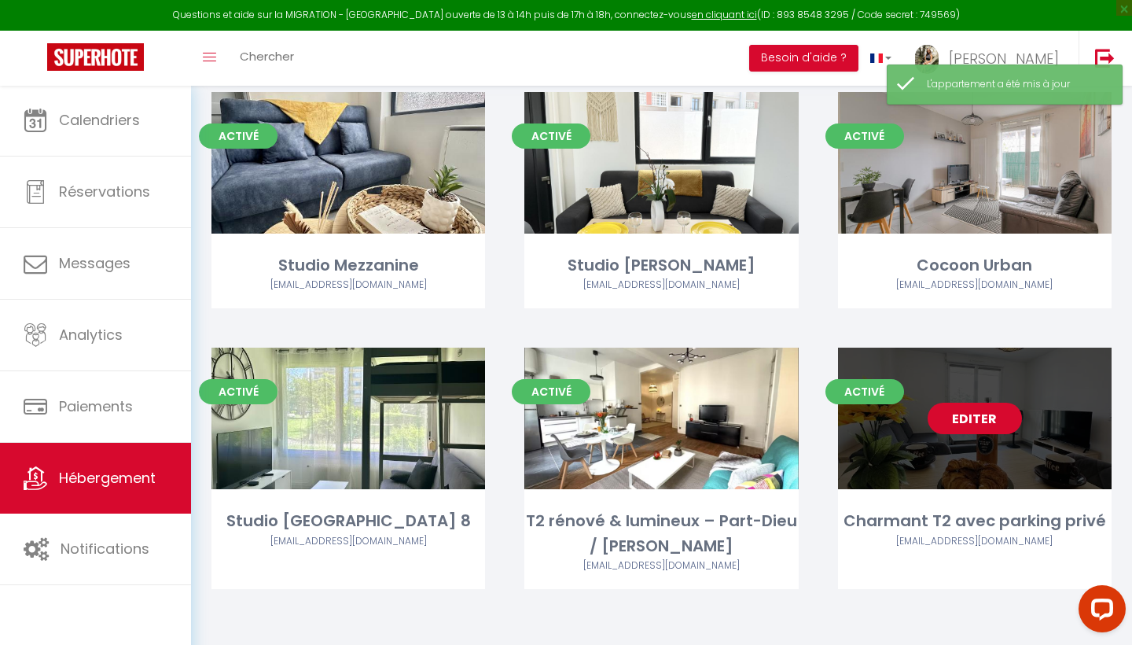
scroll to position [175, 0]
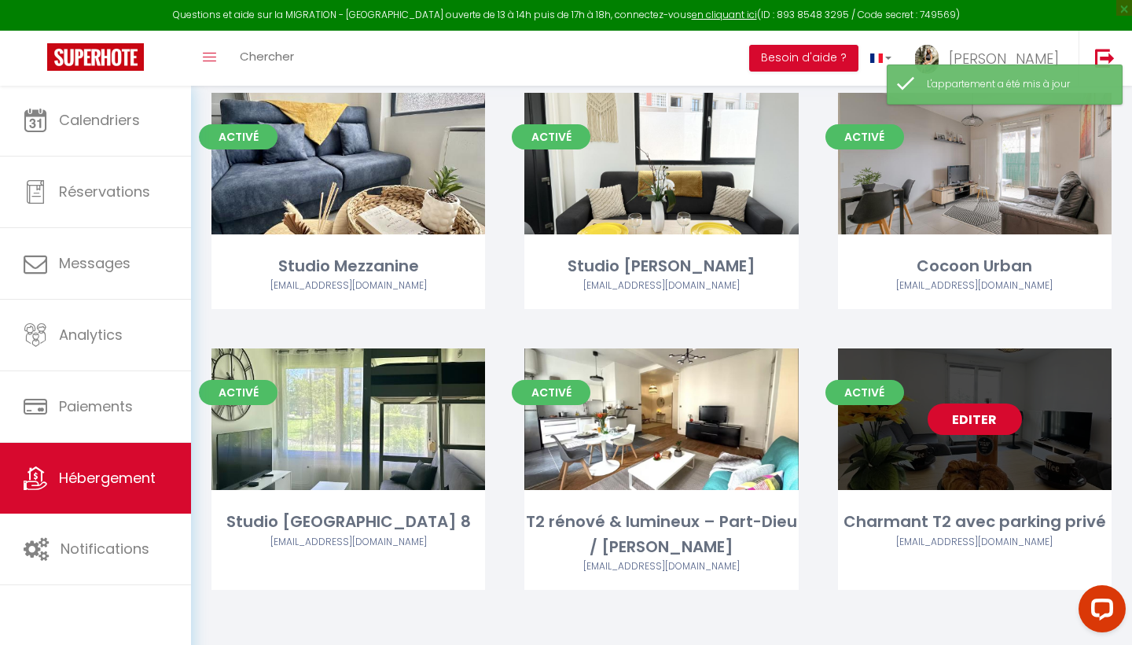
click at [961, 410] on link "Editer" at bounding box center [975, 418] width 94 height 31
select select "3"
select select "2"
select select "1"
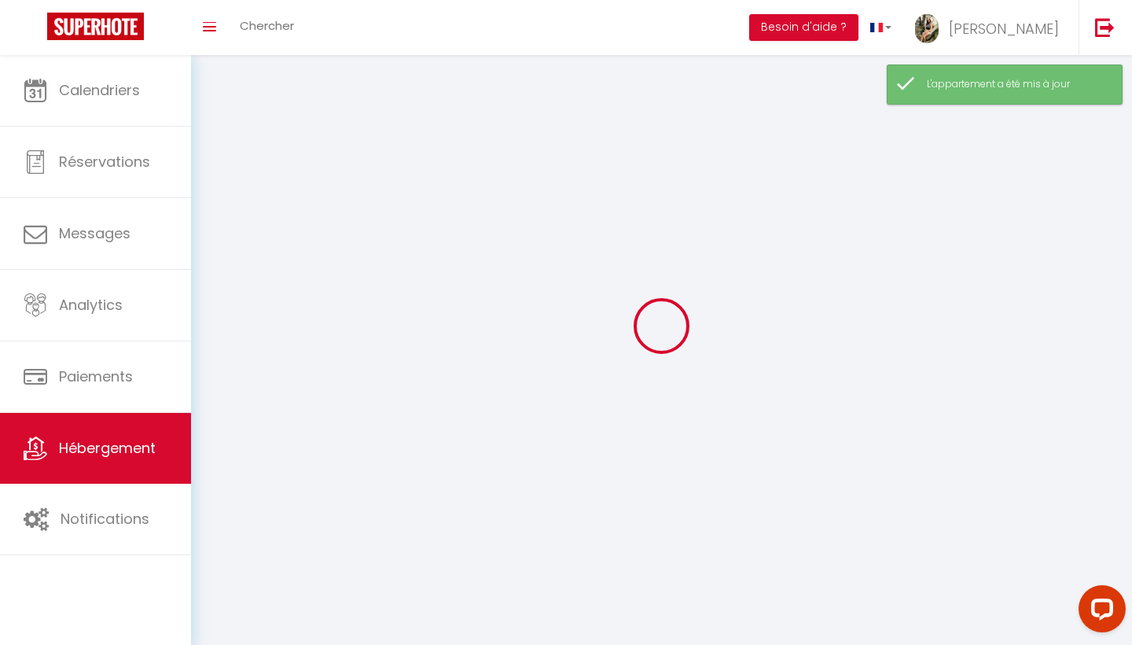
select select
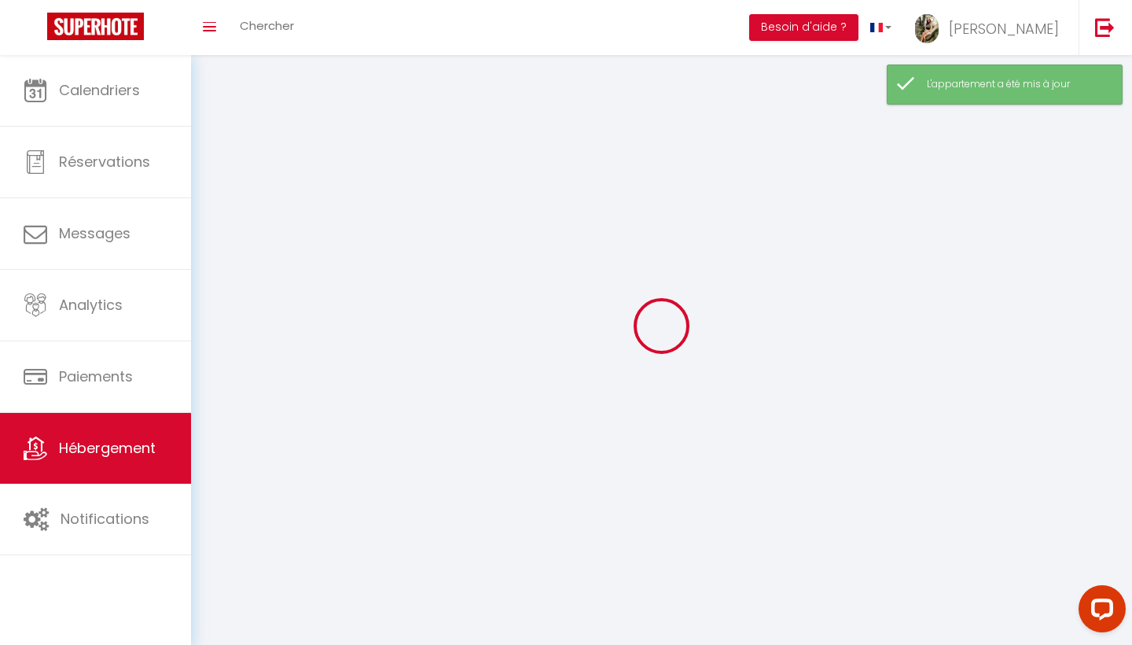
select select
checkbox input "false"
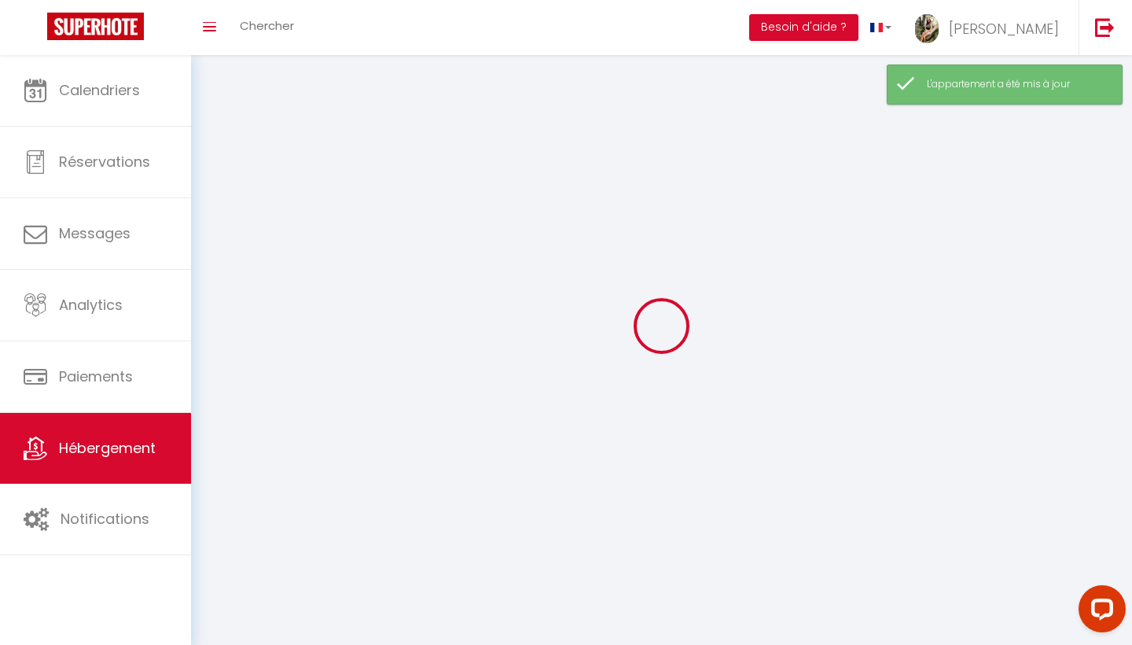
checkbox input "false"
select select
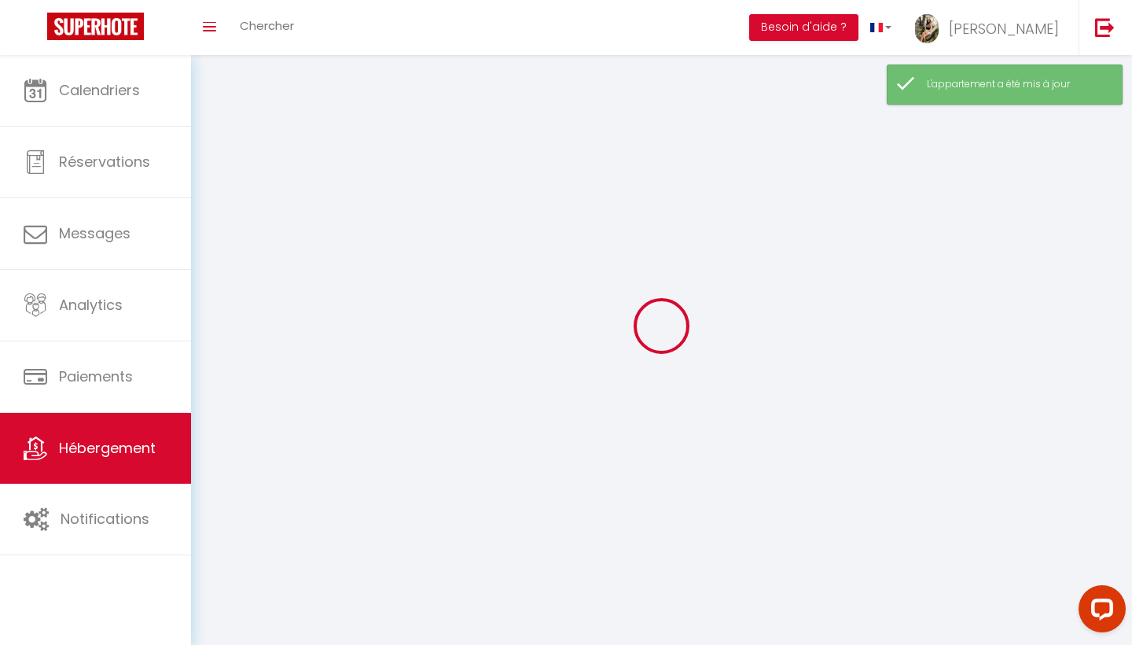
select select
checkbox input "false"
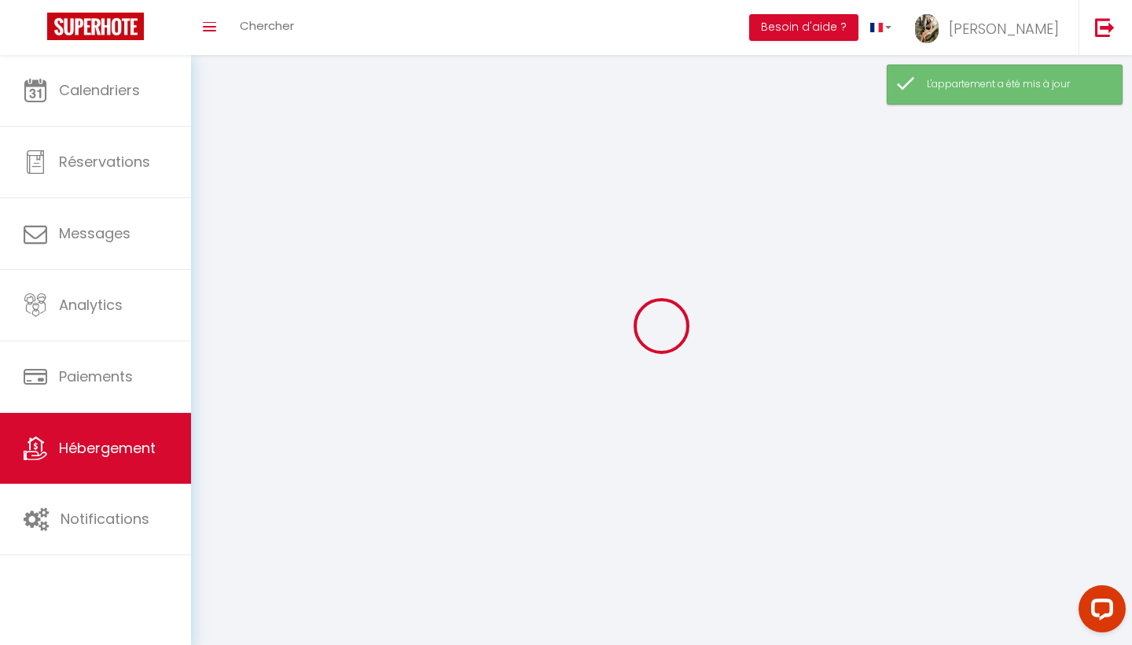
checkbox input "false"
select select
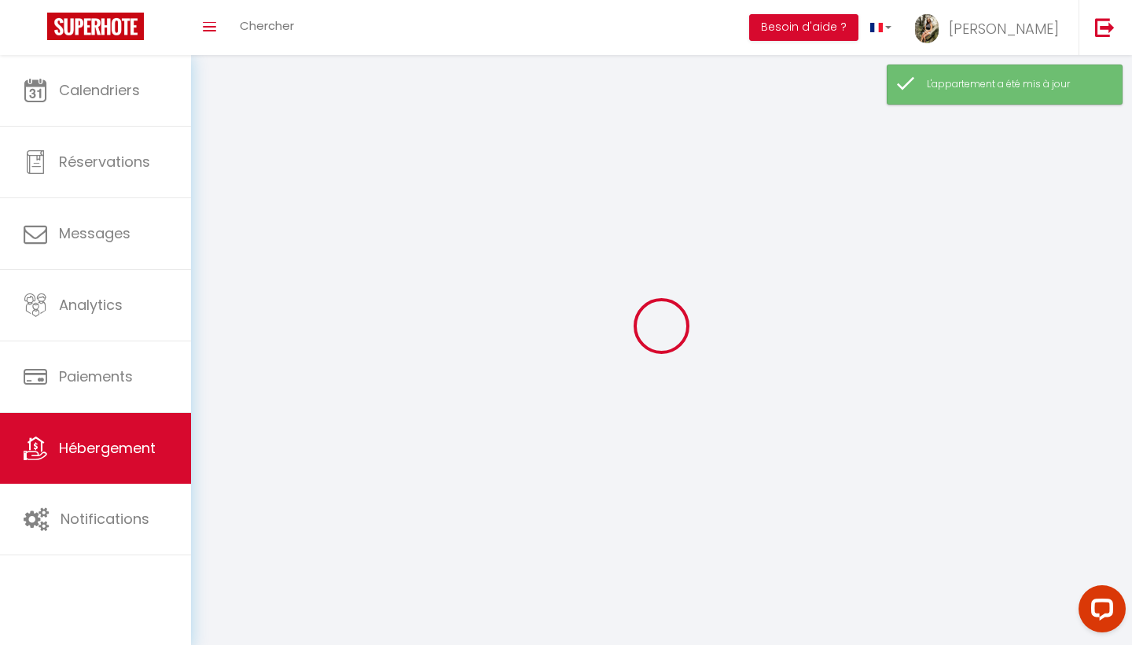
select select
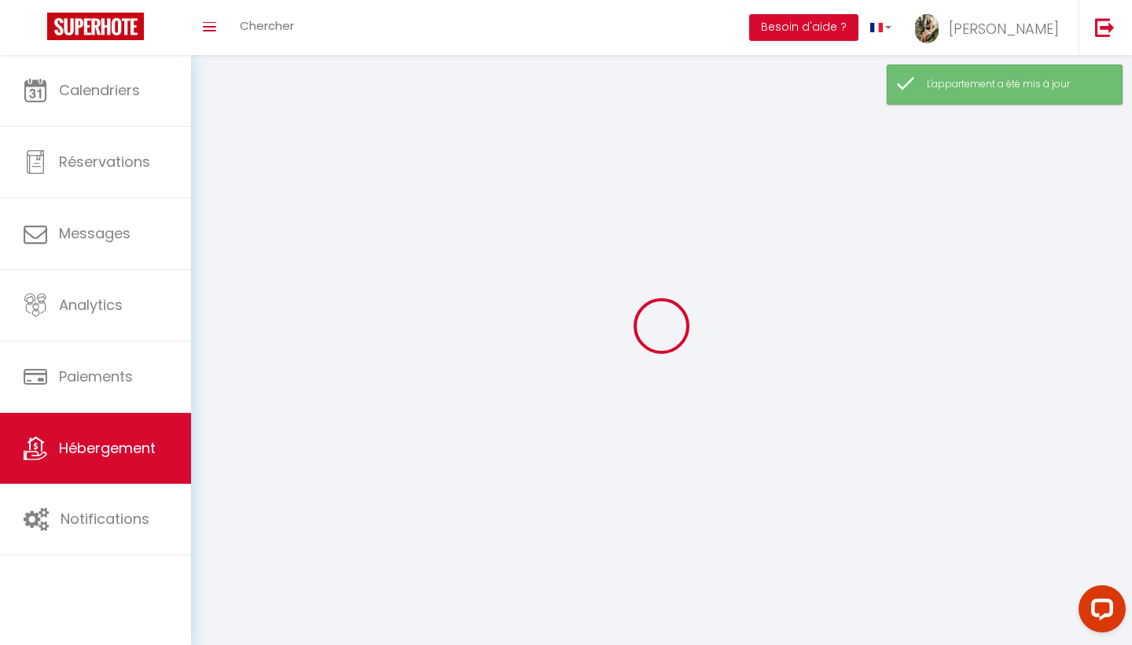
checkbox input "false"
select select
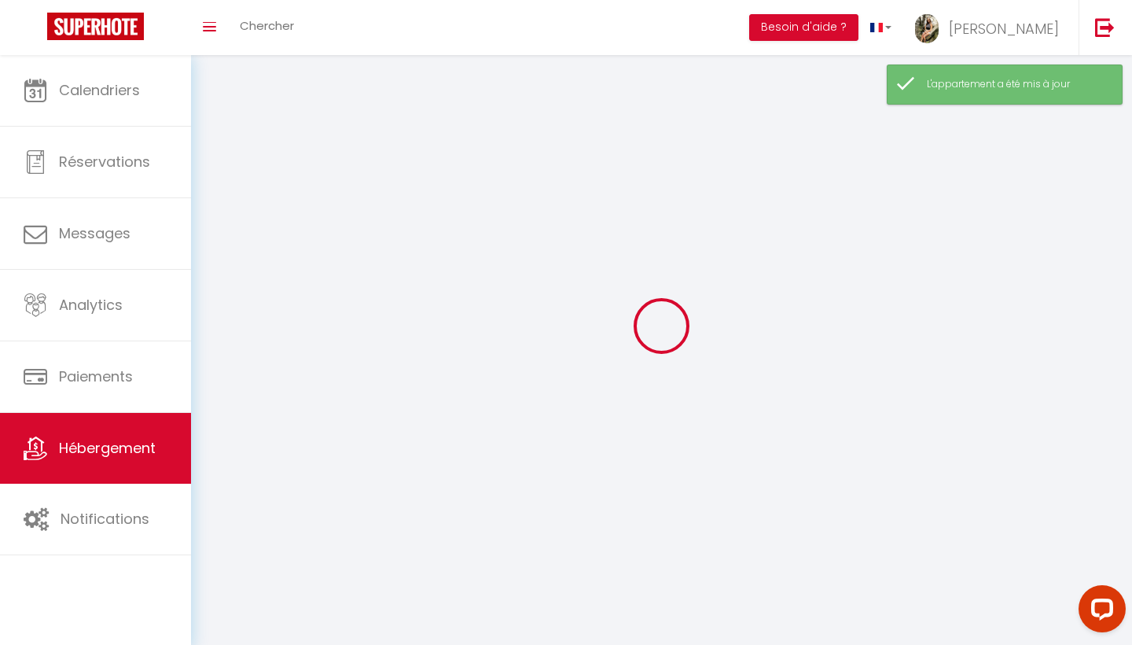
select select
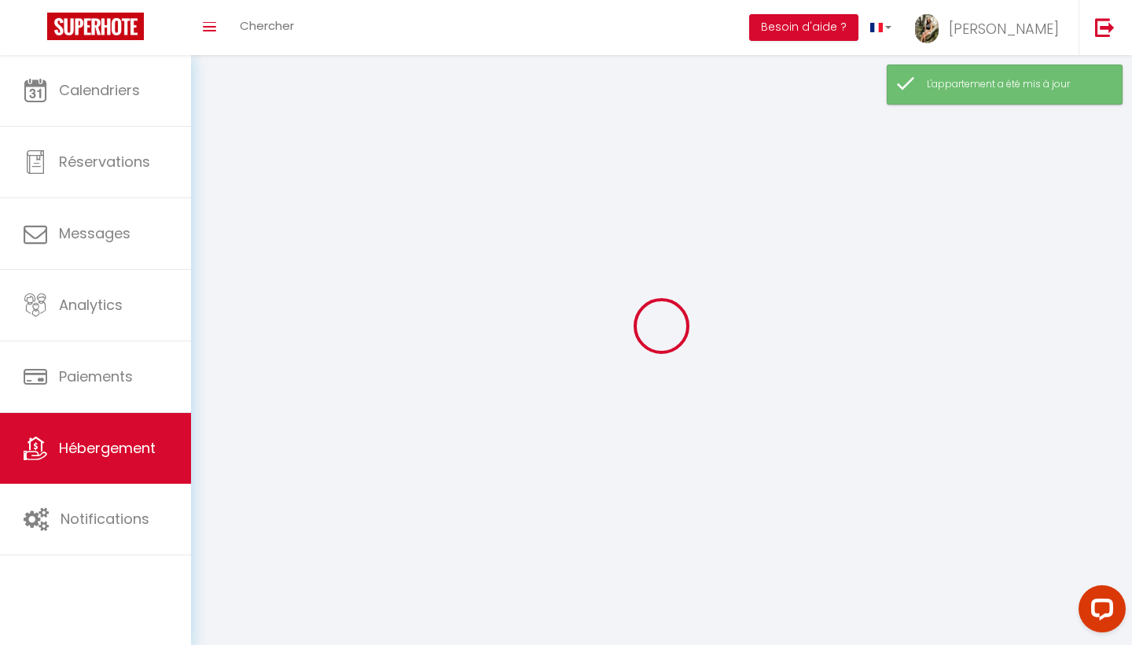
select select
checkbox input "false"
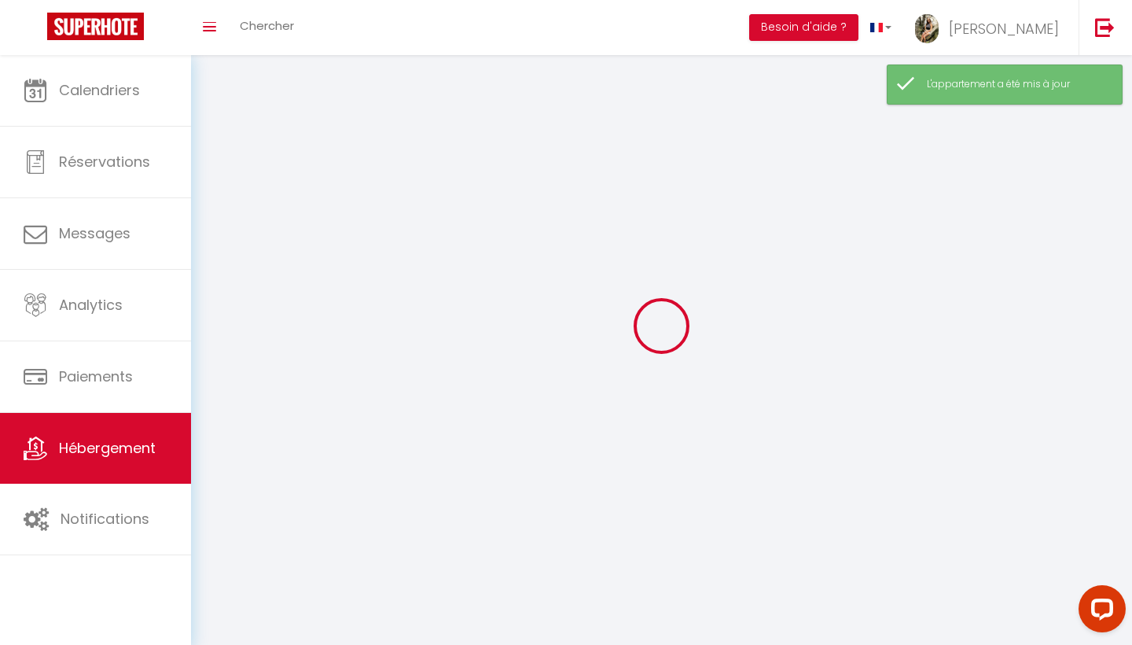
select select
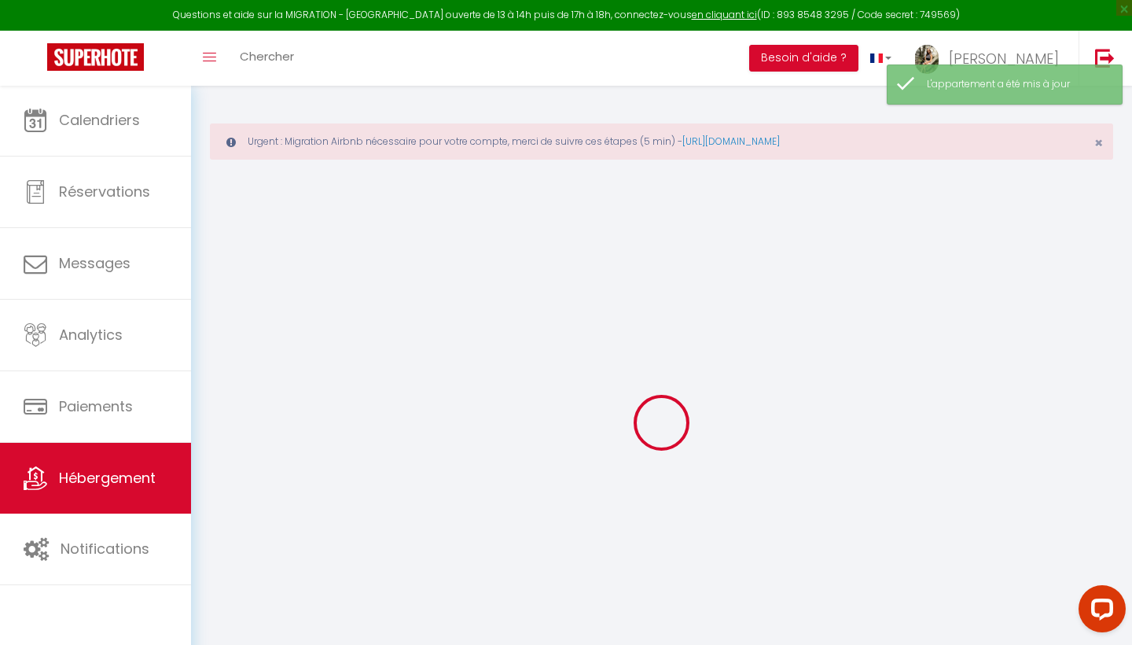
select select "+ 28 %"
select select "+ 35 %"
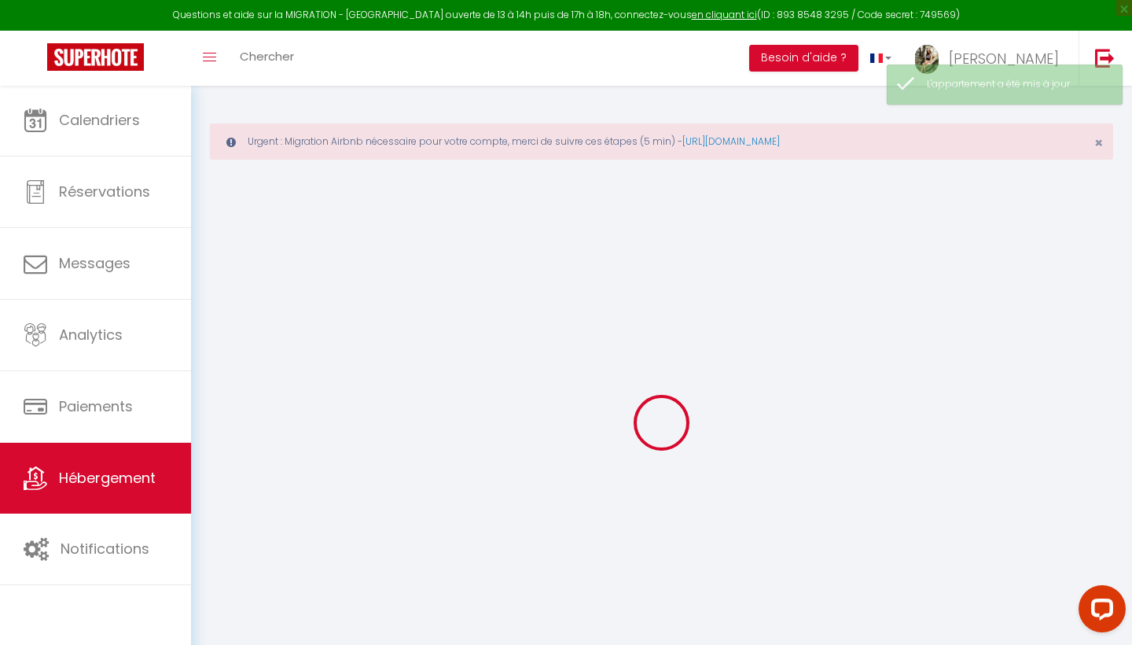
select select "16:00"
select select "00:00"
select select "11:00"
select select "30"
select select "120"
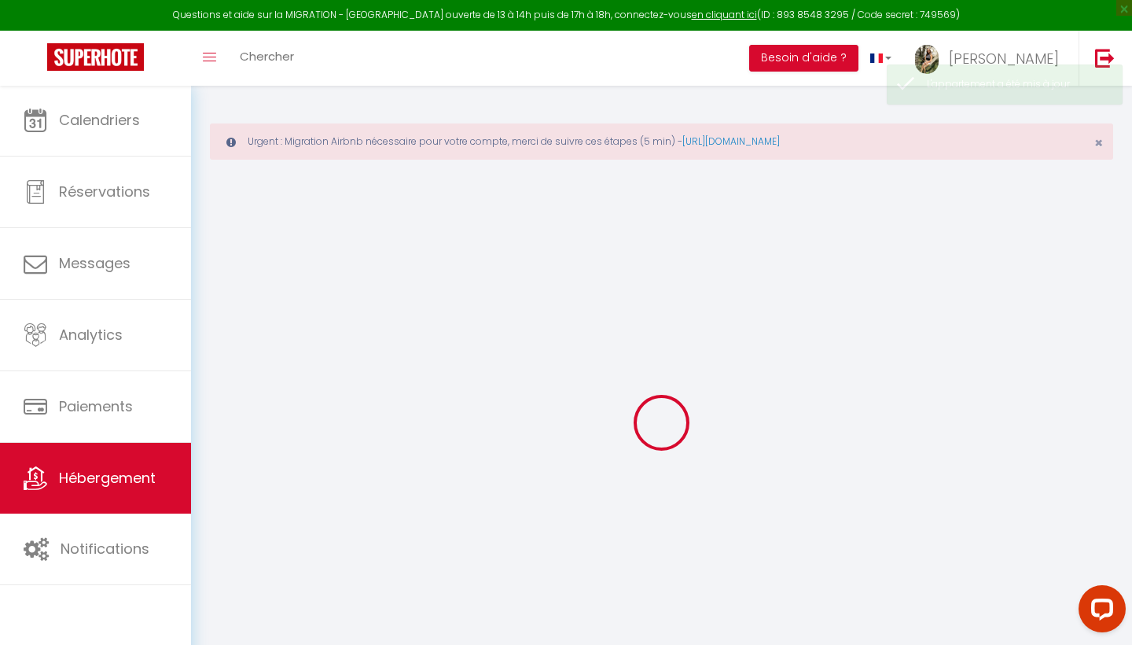
select select
checkbox input "false"
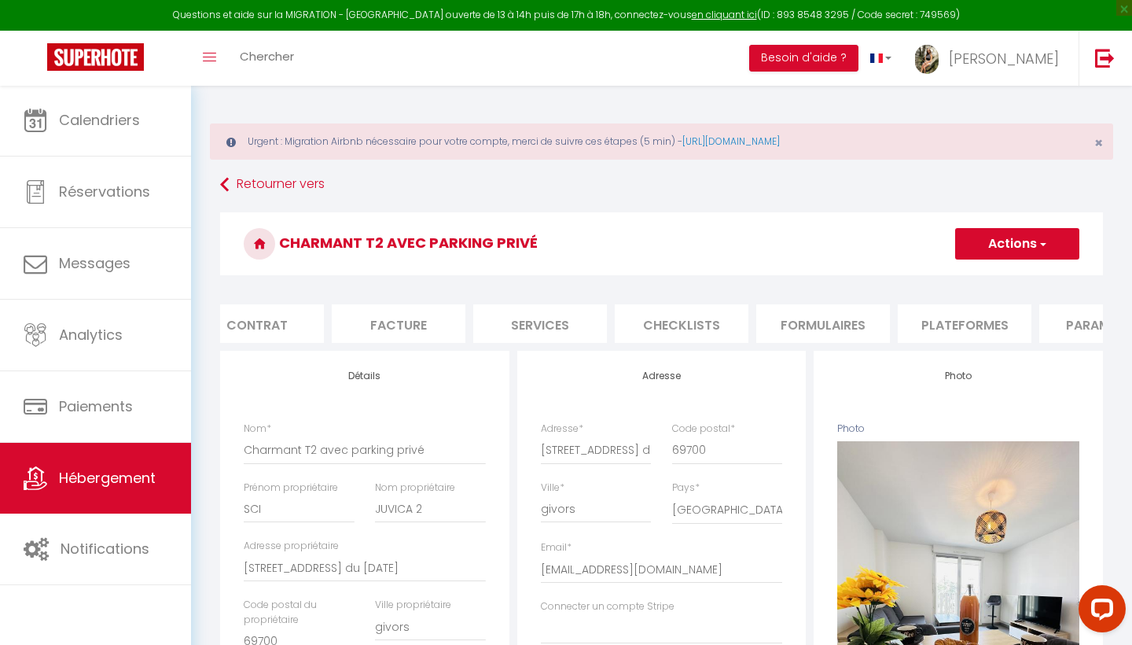
select select
checkbox input "false"
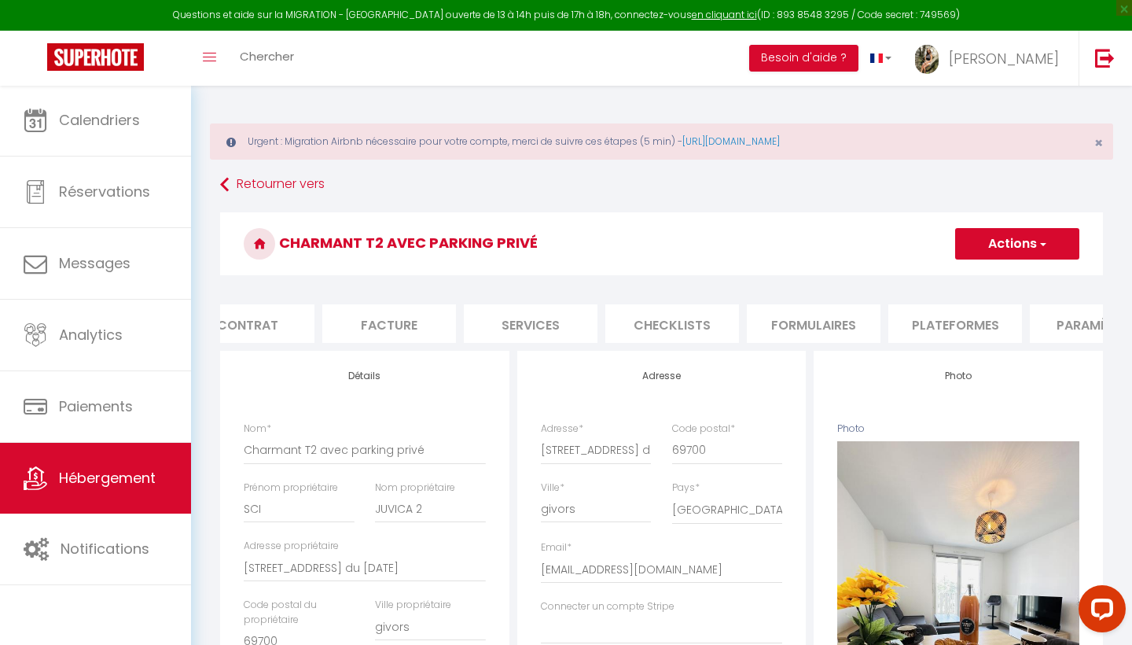
select select "9374-1452105310097658749"
click at [913, 316] on li "Plateformes" at bounding box center [951, 323] width 134 height 39
select select "365"
select select "well_reviewed_guests"
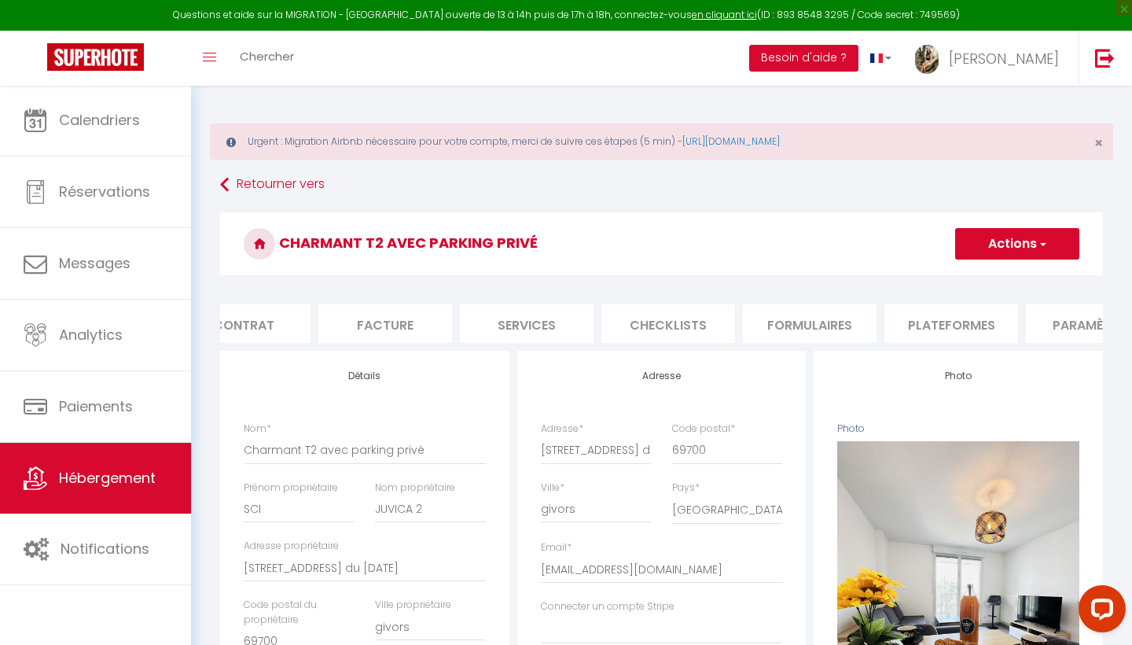
select select "EUR"
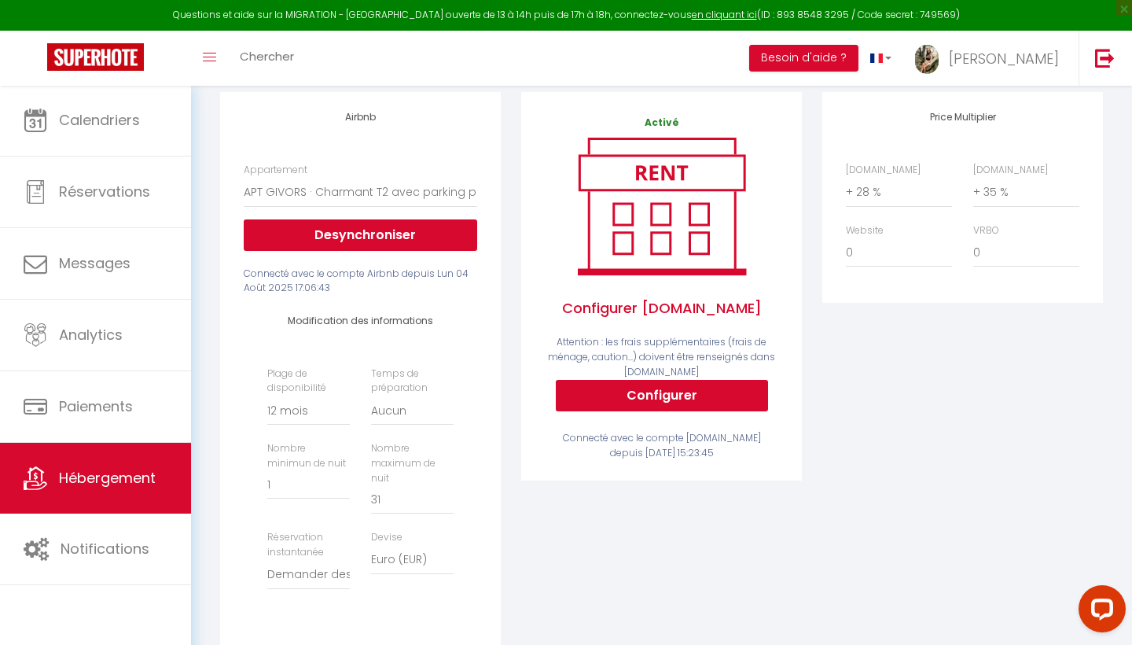
scroll to position [283, 0]
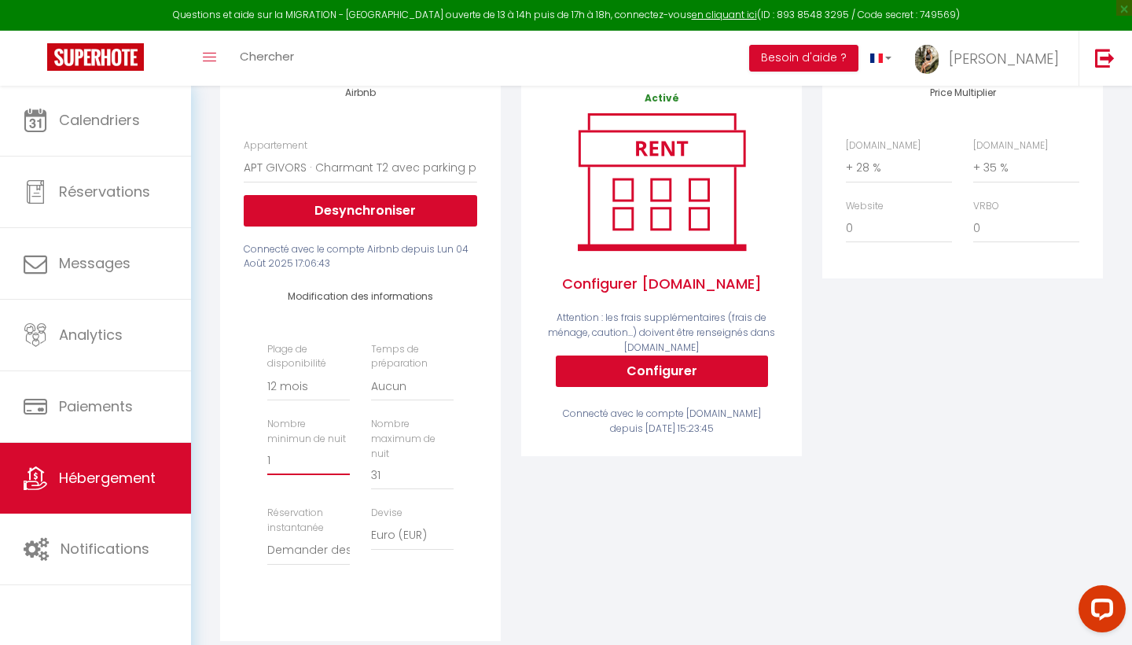
type input "2"
click at [347, 454] on input "2" at bounding box center [308, 460] width 83 height 28
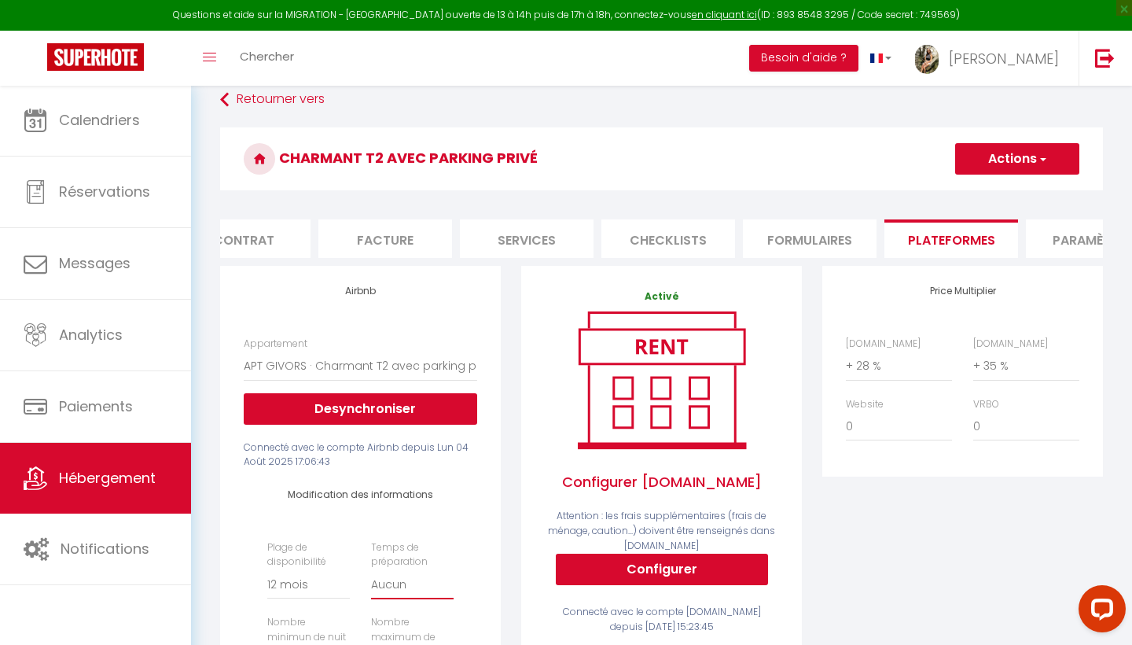
scroll to position [75, 0]
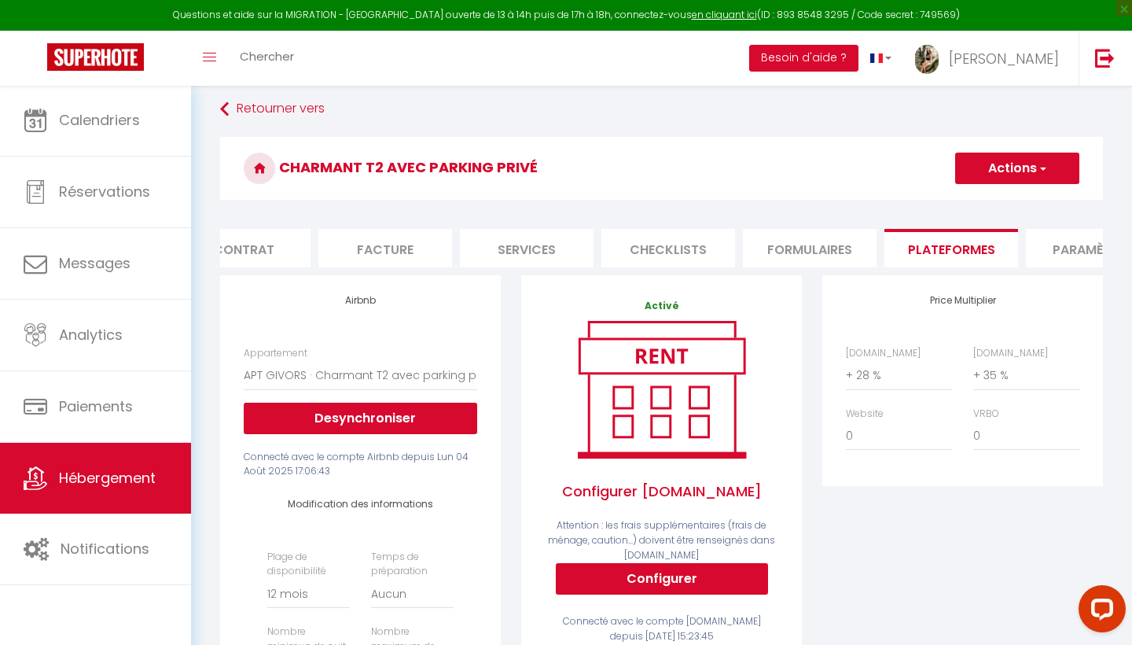
click at [1005, 167] on button "Actions" at bounding box center [1017, 167] width 124 height 31
click at [988, 198] on link "Enregistrer" at bounding box center [1016, 203] width 124 height 20
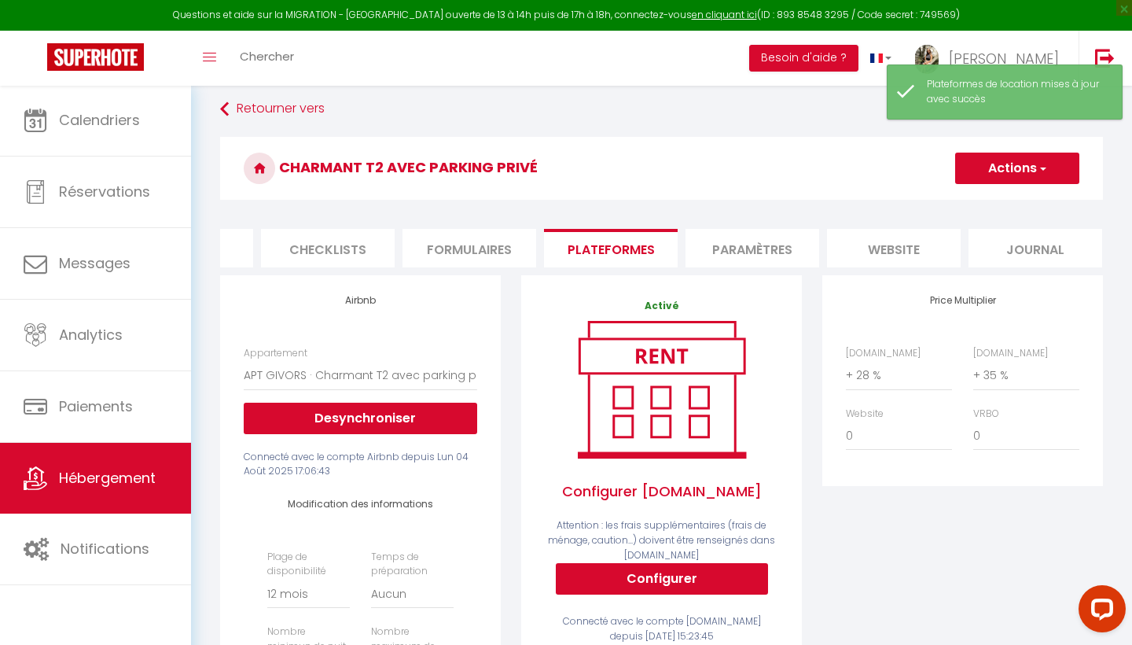
scroll to position [0, 524]
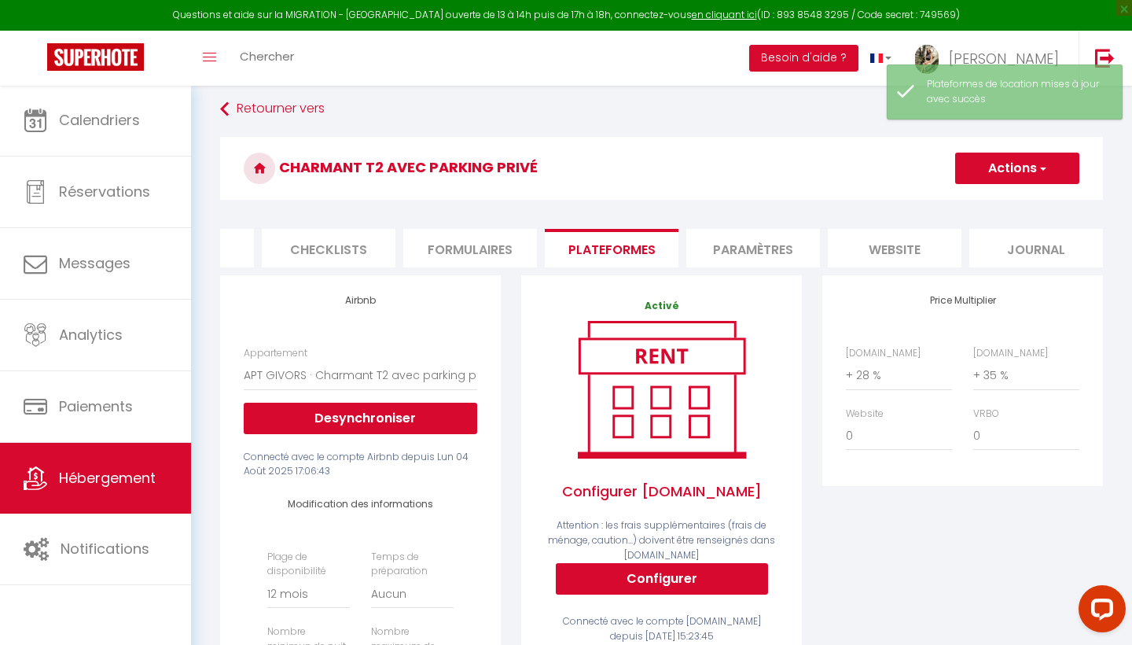
click at [586, 149] on h3 "Charmant T2 avec parking privé" at bounding box center [661, 168] width 883 height 63
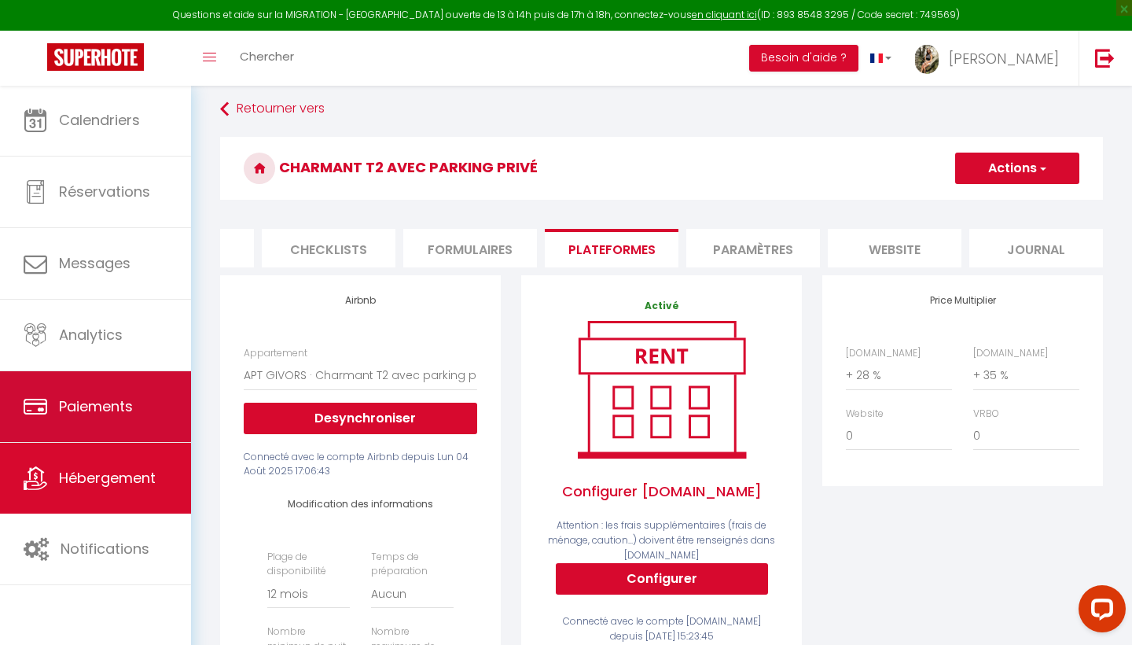
click at [93, 419] on link "Paiements" at bounding box center [95, 406] width 191 height 71
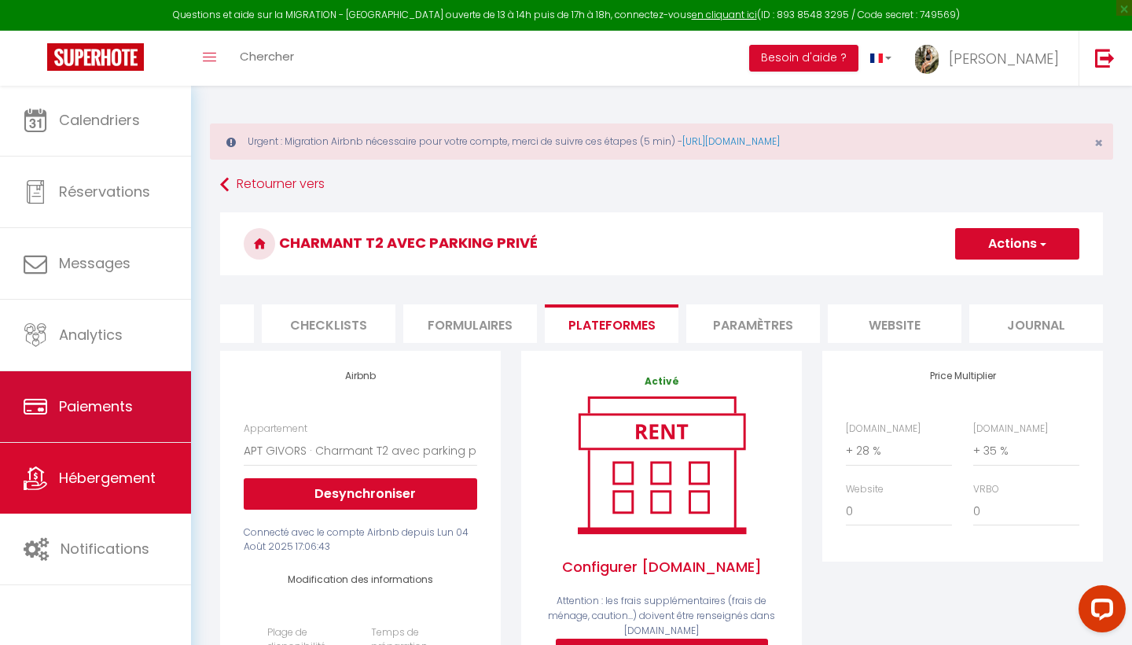
select select "2"
select select "0"
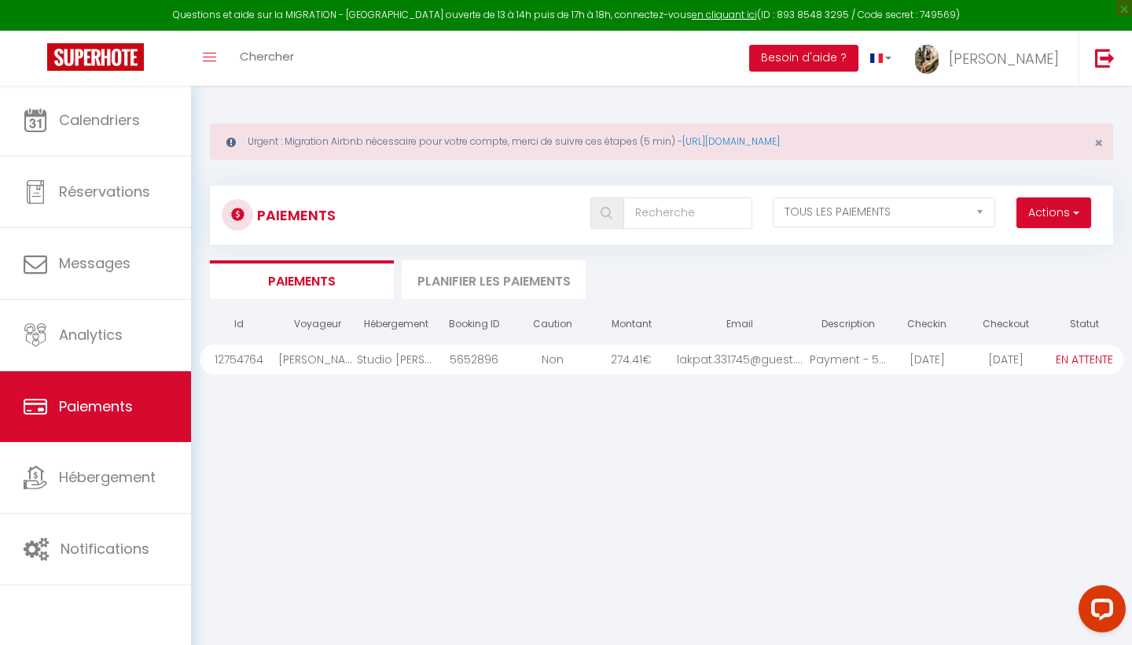
click at [318, 360] on div "Léontia Akpata" at bounding box center [317, 359] width 79 height 30
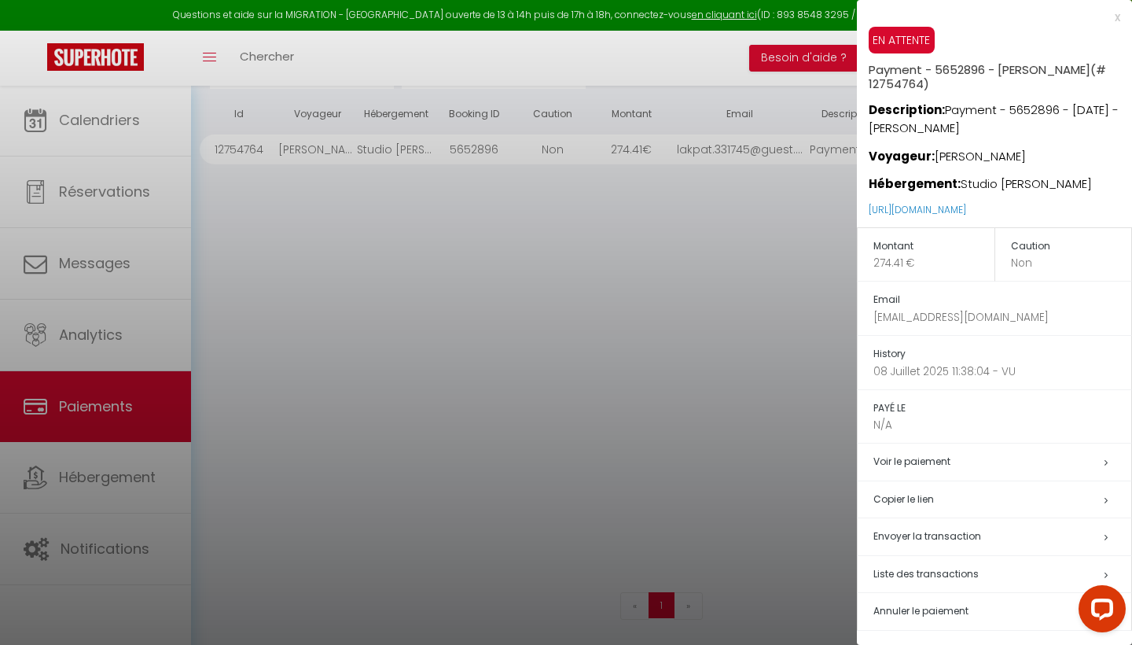
scroll to position [209, 0]
click at [733, 436] on div at bounding box center [566, 322] width 1132 height 645
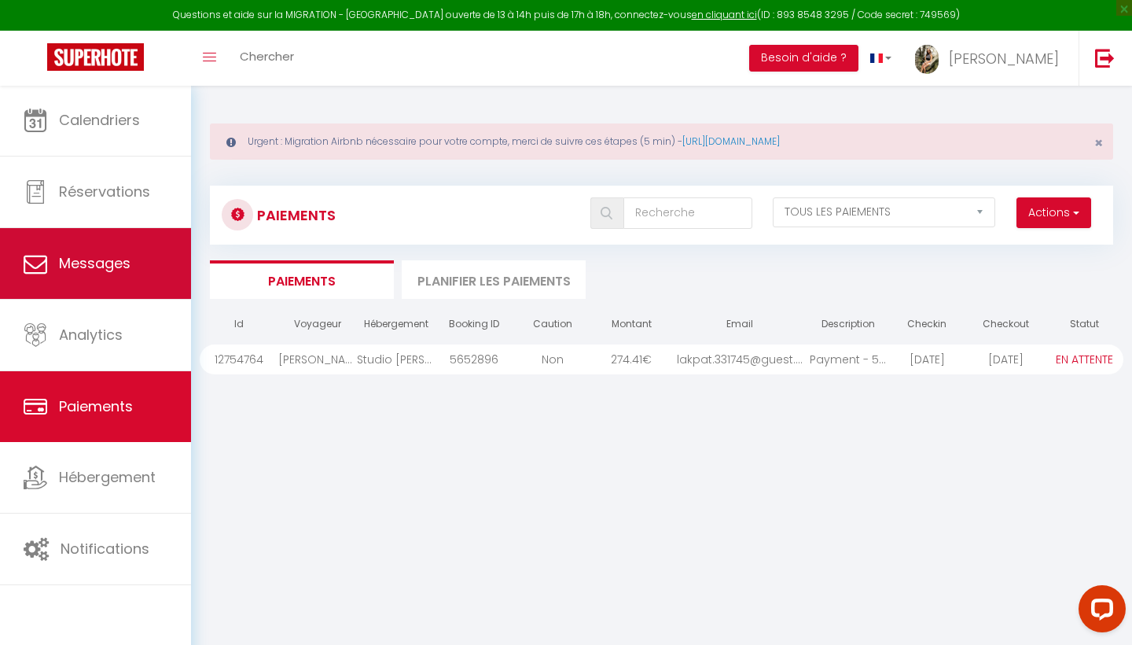
scroll to position [0, 0]
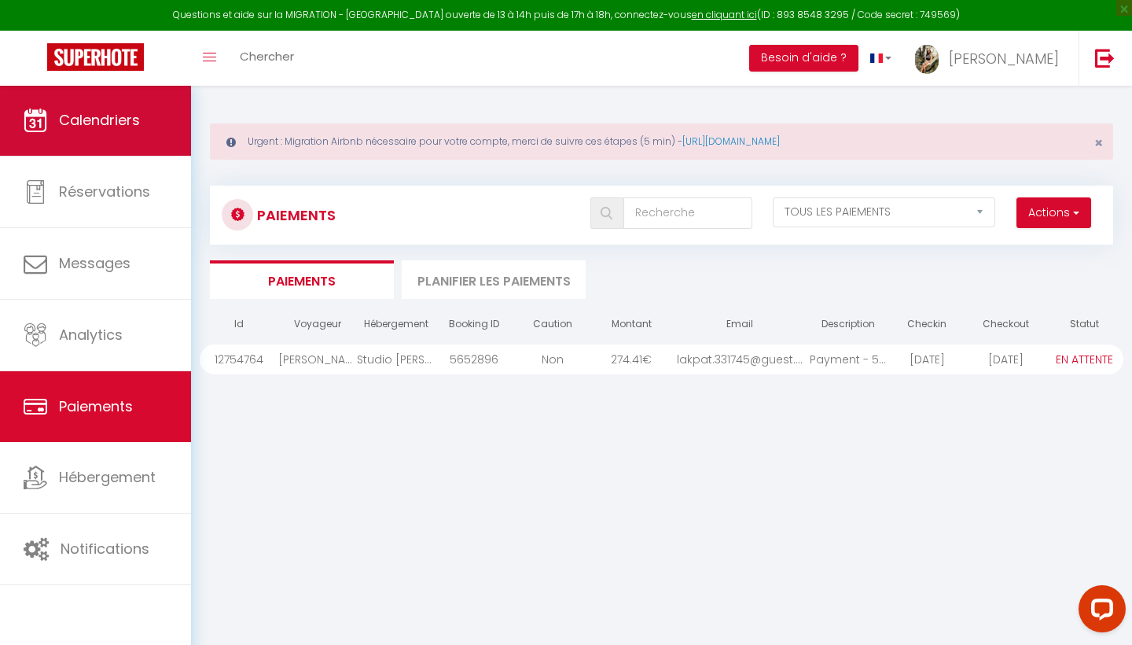
click at [131, 125] on span "Calendriers" at bounding box center [99, 120] width 81 height 20
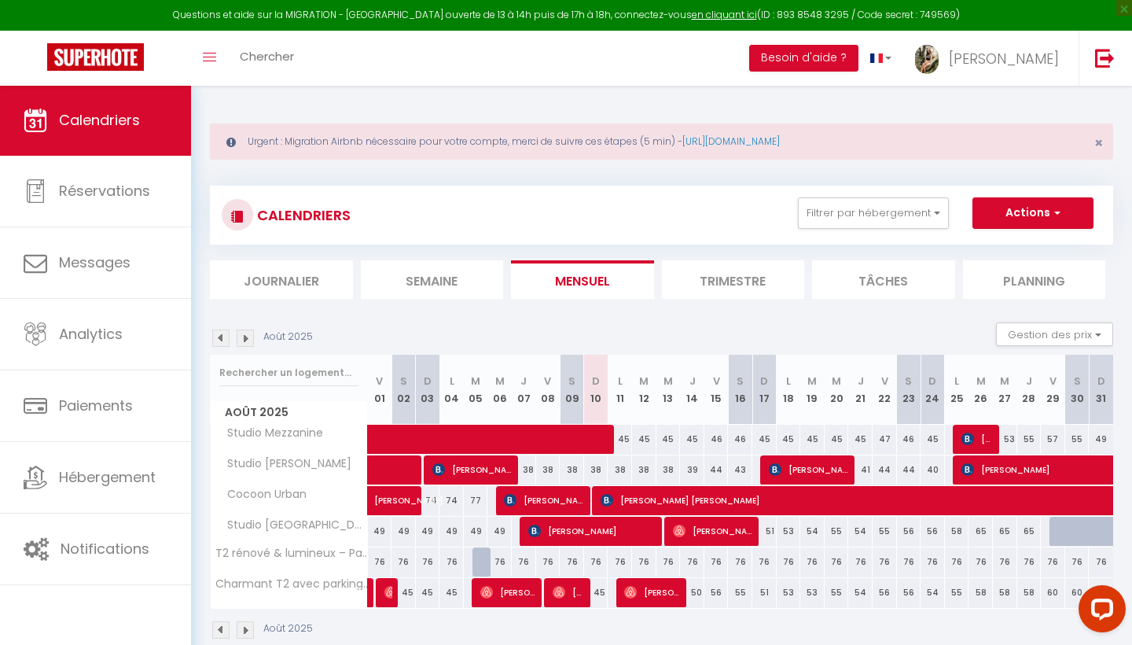
click at [228, 338] on img at bounding box center [220, 337] width 17 height 17
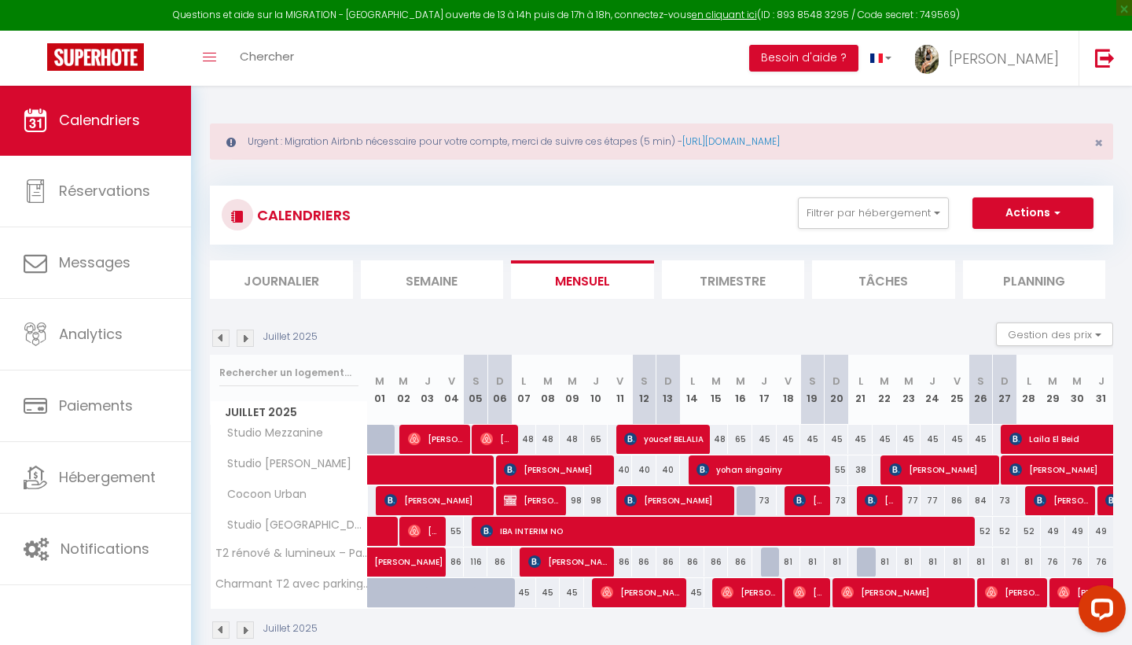
click at [242, 338] on img at bounding box center [245, 337] width 17 height 17
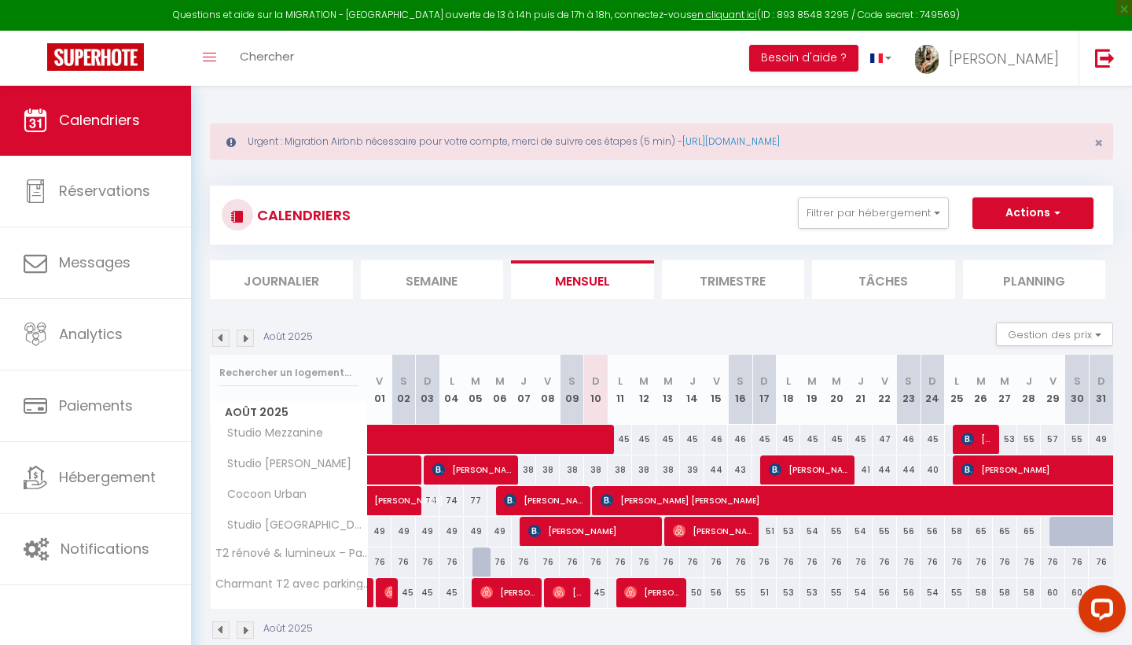
click at [220, 334] on img at bounding box center [220, 337] width 17 height 17
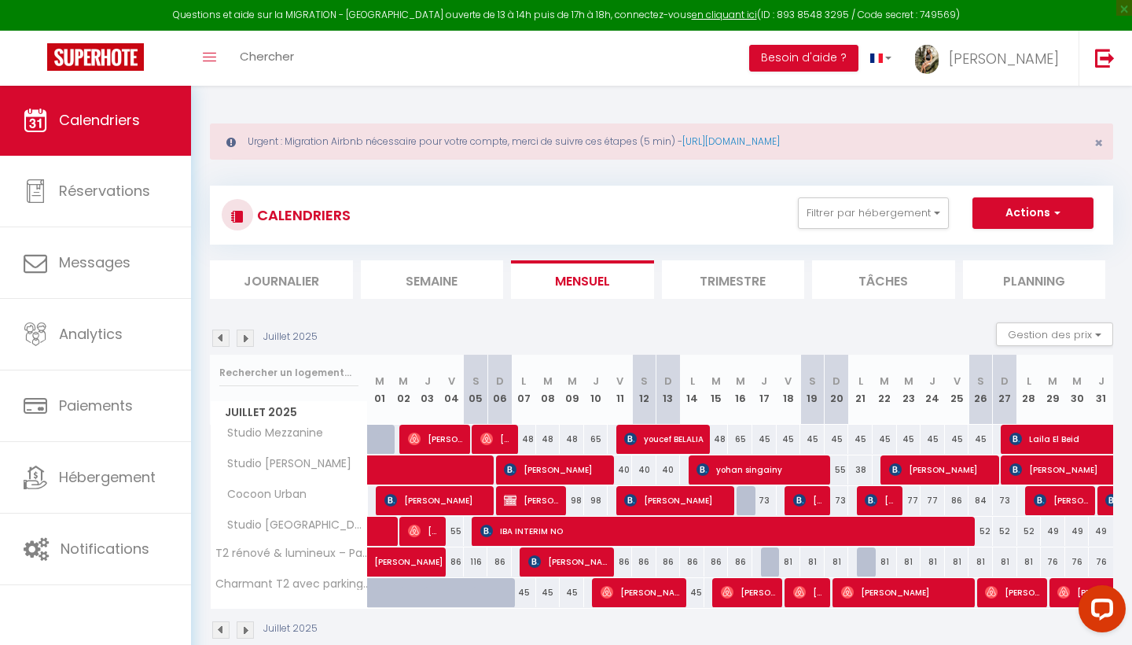
click at [251, 337] on img at bounding box center [245, 337] width 17 height 17
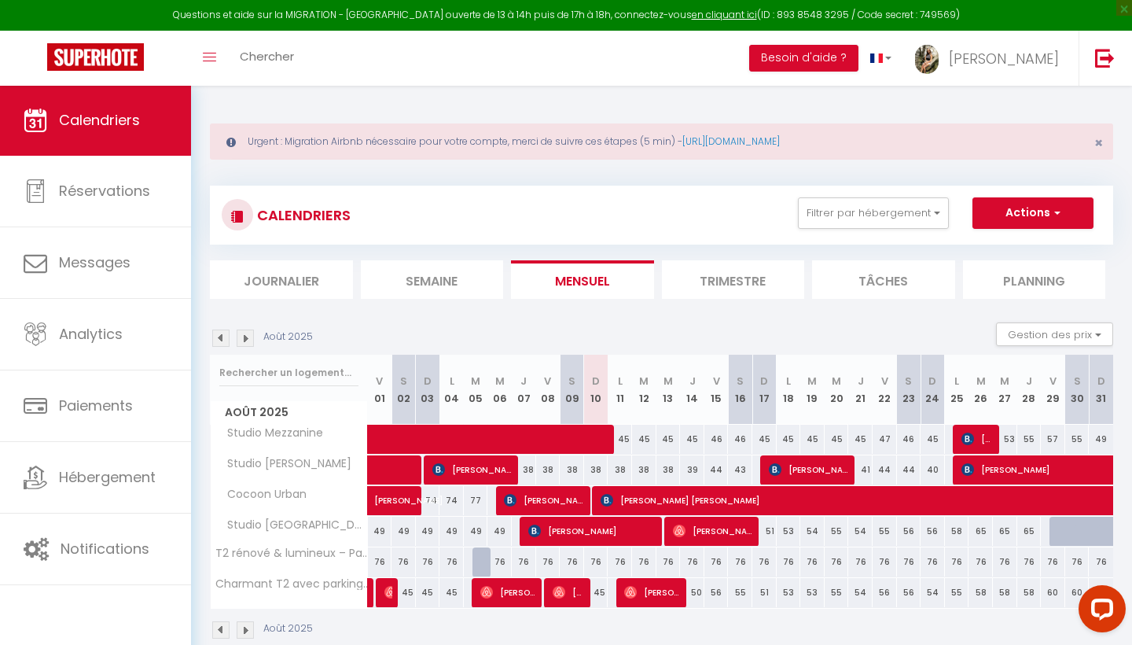
click at [221, 337] on img at bounding box center [220, 337] width 17 height 17
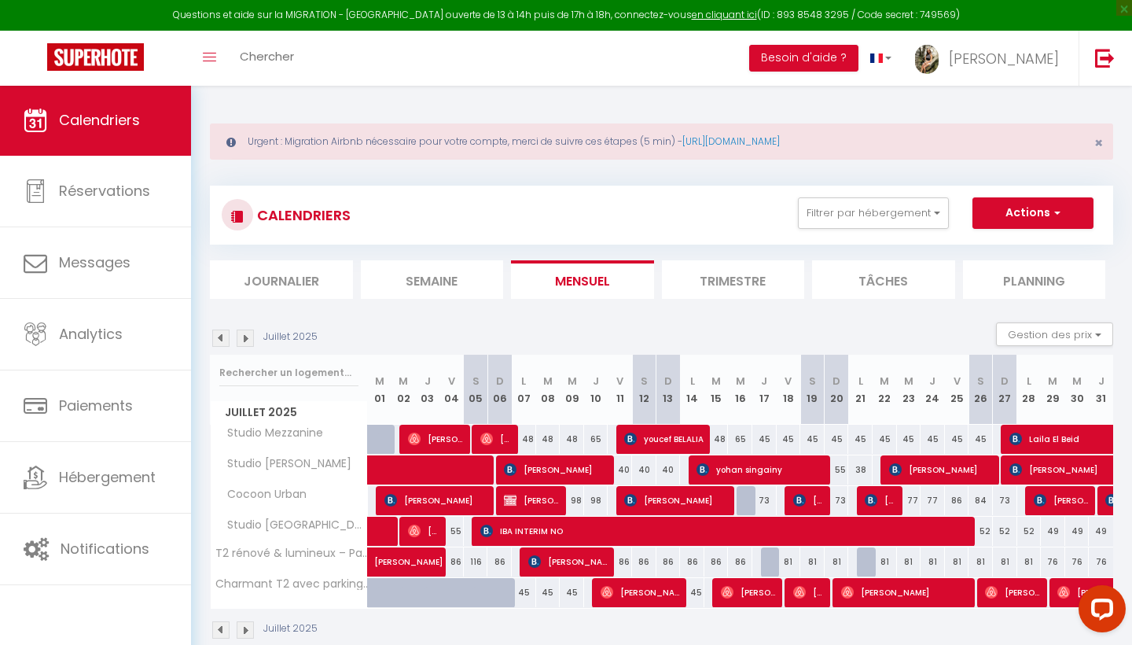
click at [246, 334] on img at bounding box center [245, 337] width 17 height 17
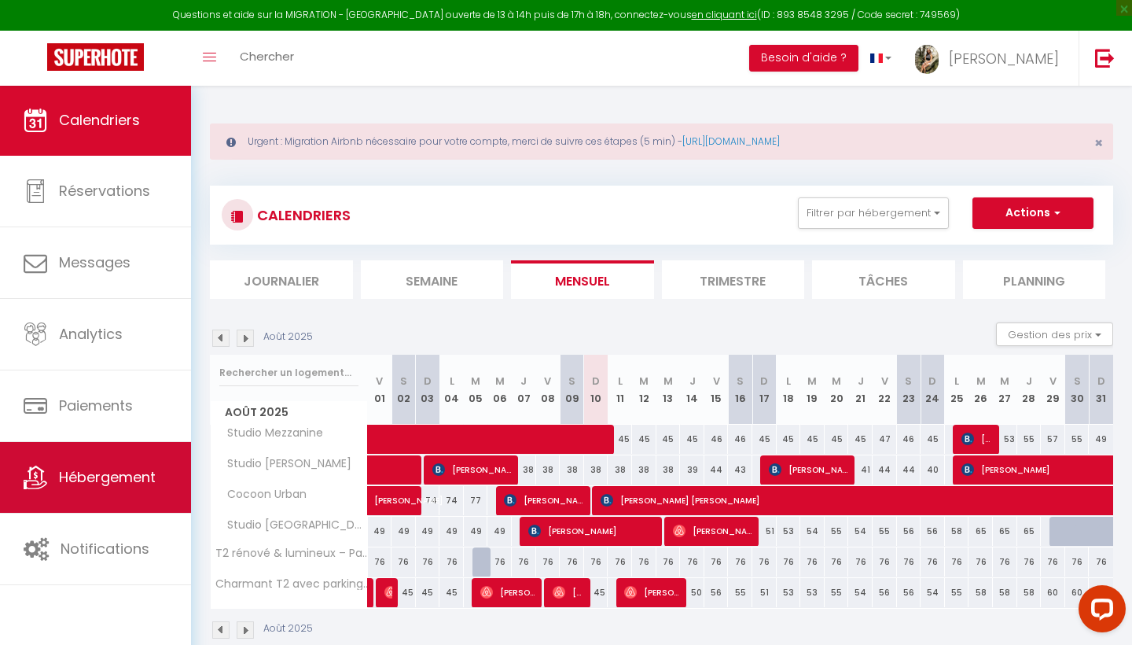
click at [112, 454] on link "Hébergement" at bounding box center [95, 477] width 191 height 71
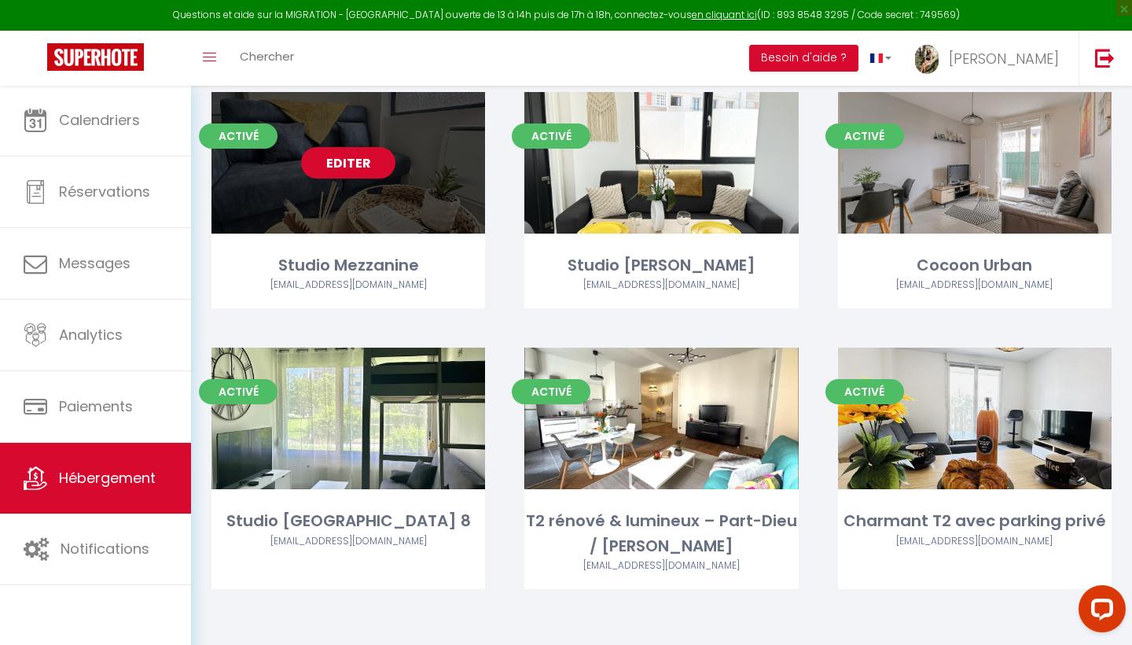
scroll to position [175, 0]
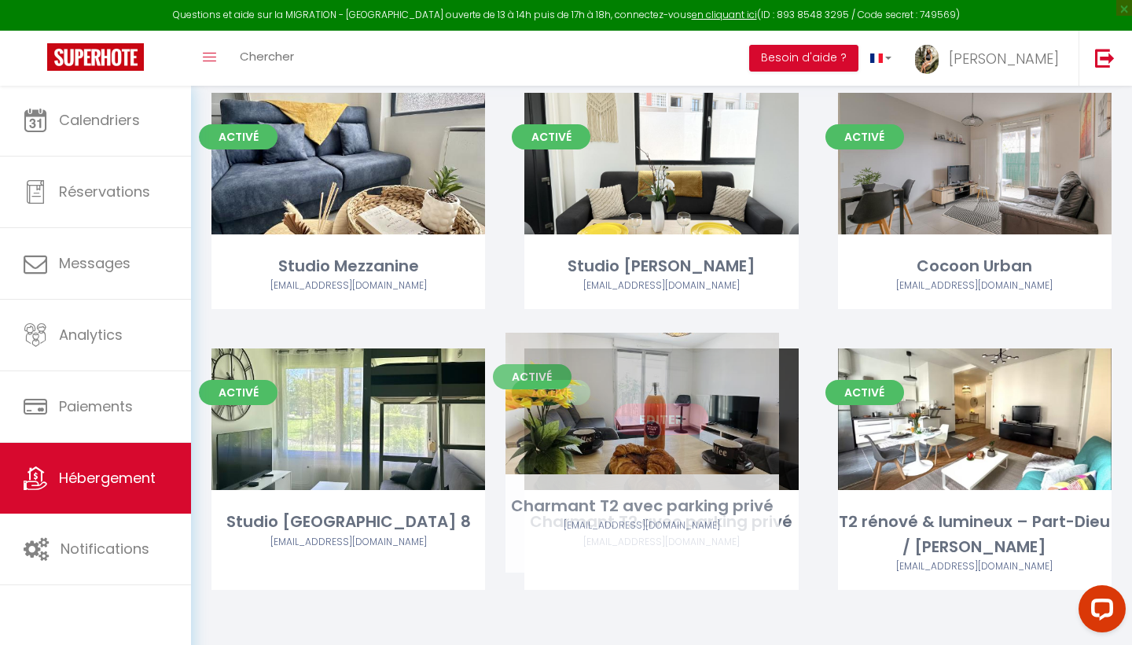
drag, startPoint x: 953, startPoint y: 471, endPoint x: 620, endPoint y: 457, distance: 332.8
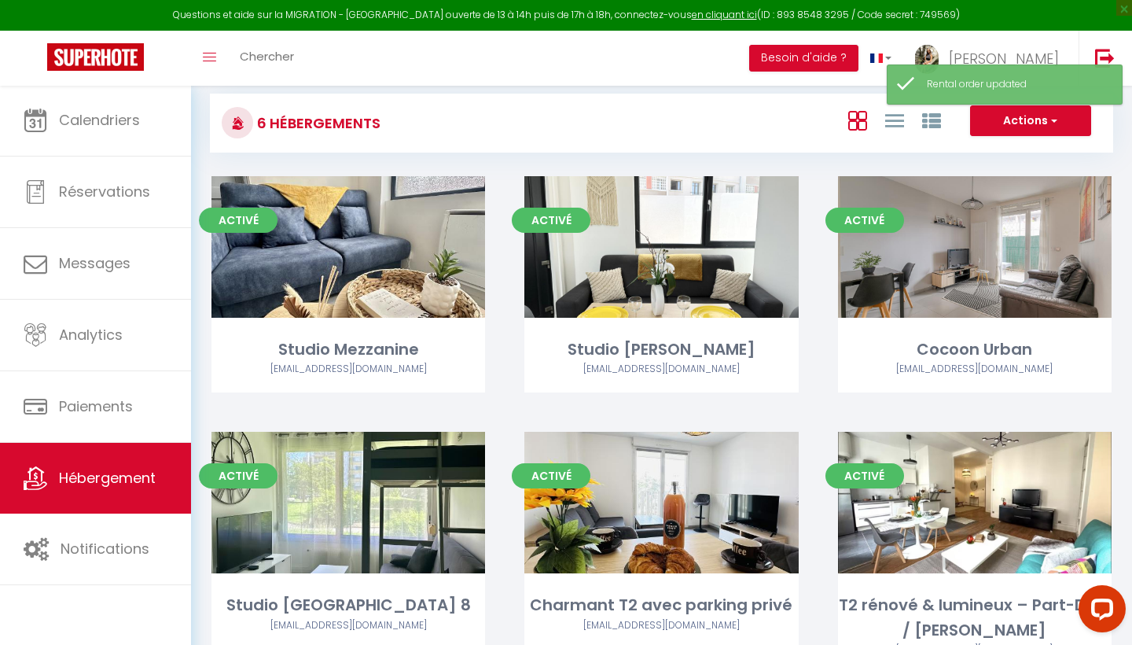
scroll to position [91, 0]
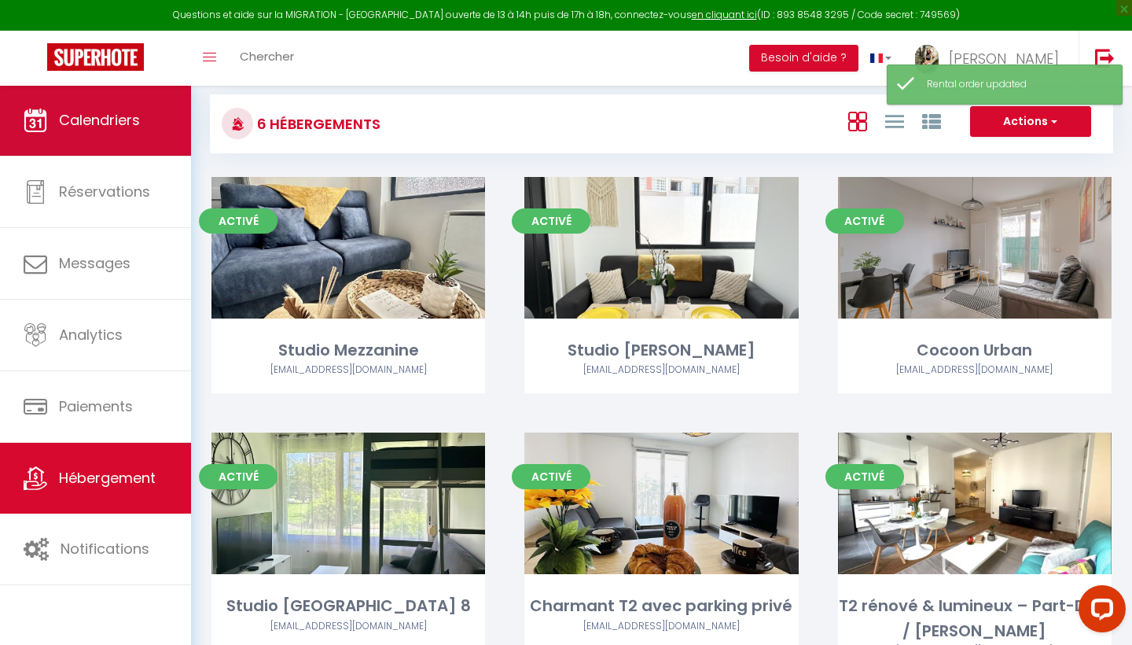
click at [79, 127] on span "Calendriers" at bounding box center [99, 120] width 81 height 20
